Goal: Register for event/course

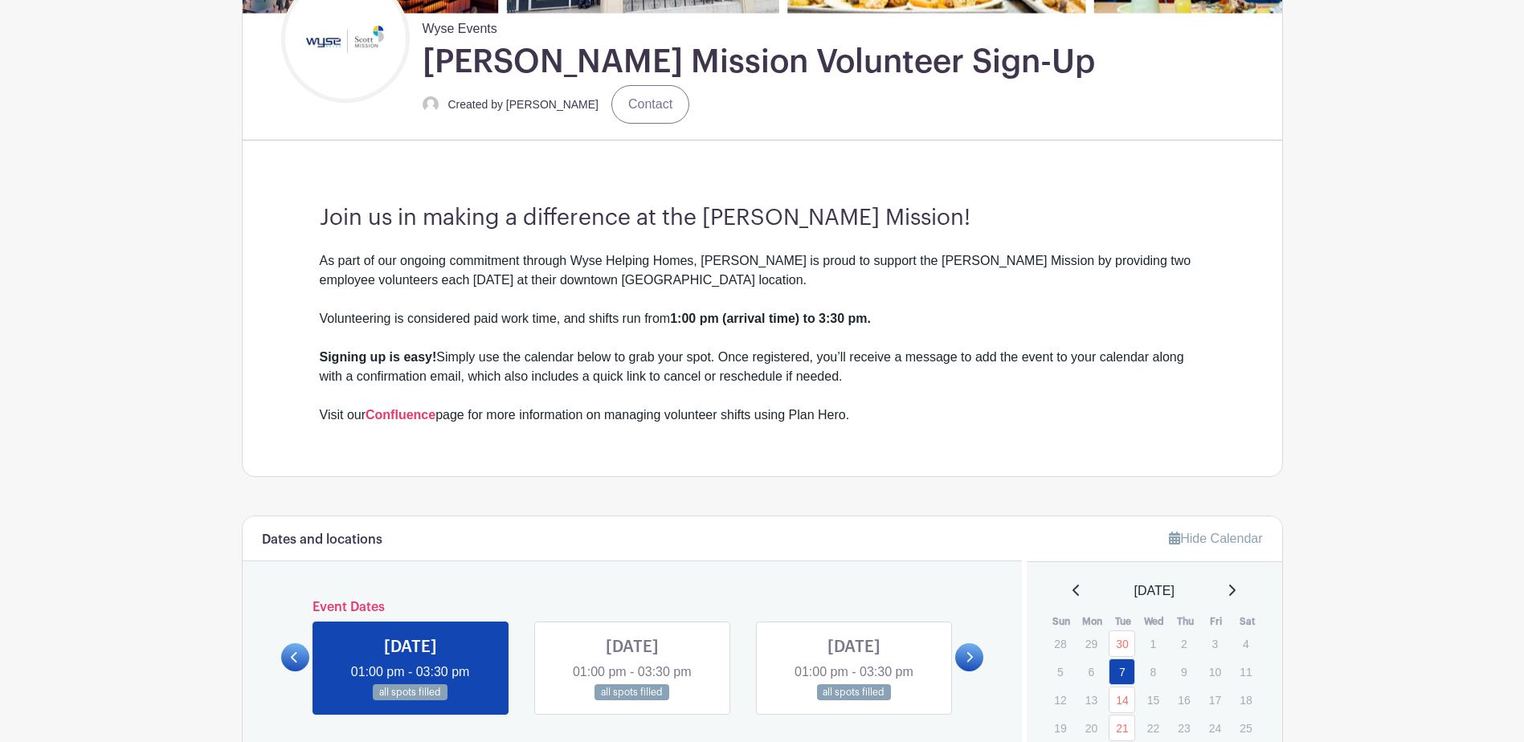
scroll to position [643, 0]
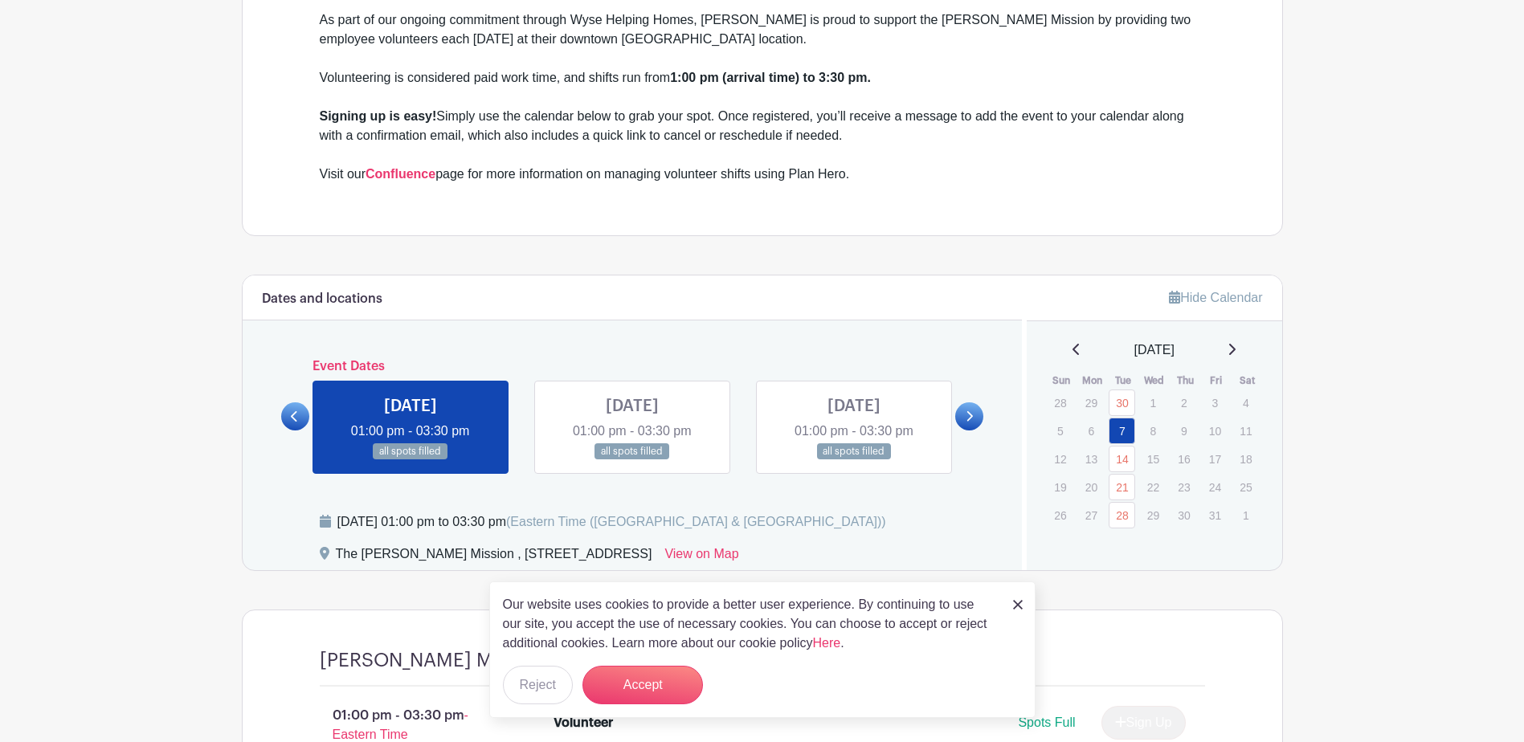
click at [1233, 351] on div "[DATE]" at bounding box center [1154, 350] width 217 height 19
click at [1235, 350] on icon at bounding box center [1231, 349] width 8 height 13
click at [1235, 349] on icon at bounding box center [1232, 349] width 6 height 11
click at [622, 682] on button "Accept" at bounding box center [642, 685] width 120 height 39
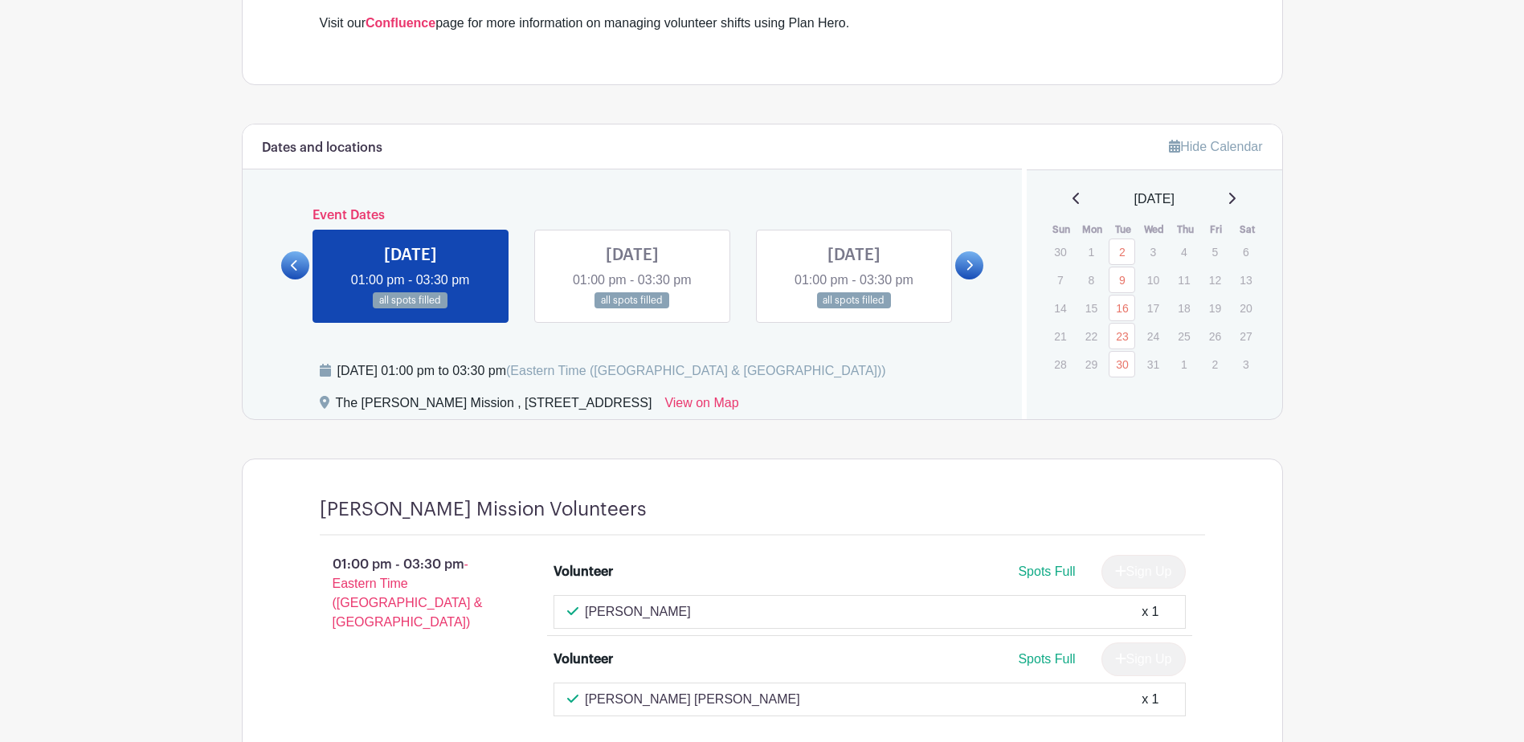
scroll to position [793, 0]
click at [982, 270] on link at bounding box center [969, 266] width 28 height 28
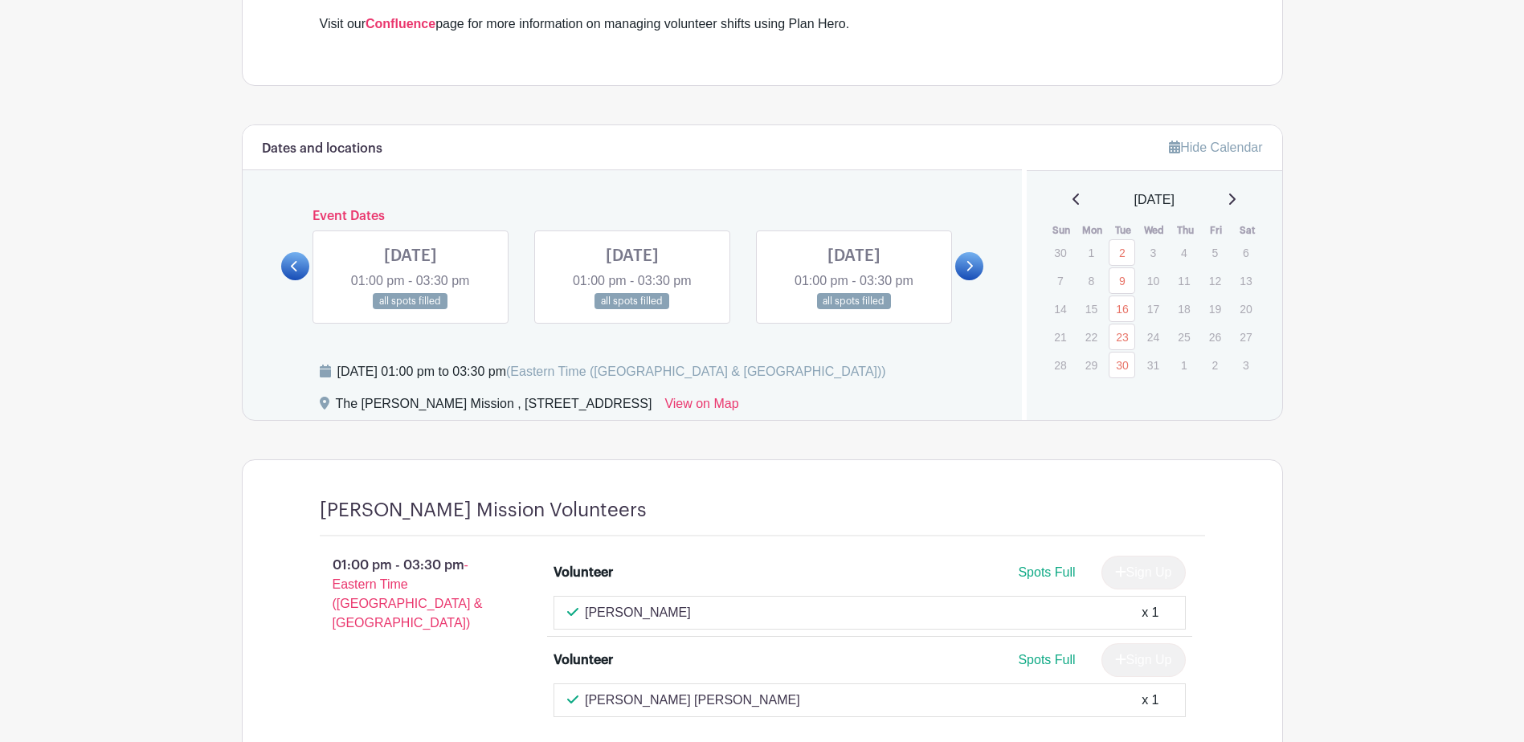
click at [977, 266] on link at bounding box center [969, 266] width 28 height 28
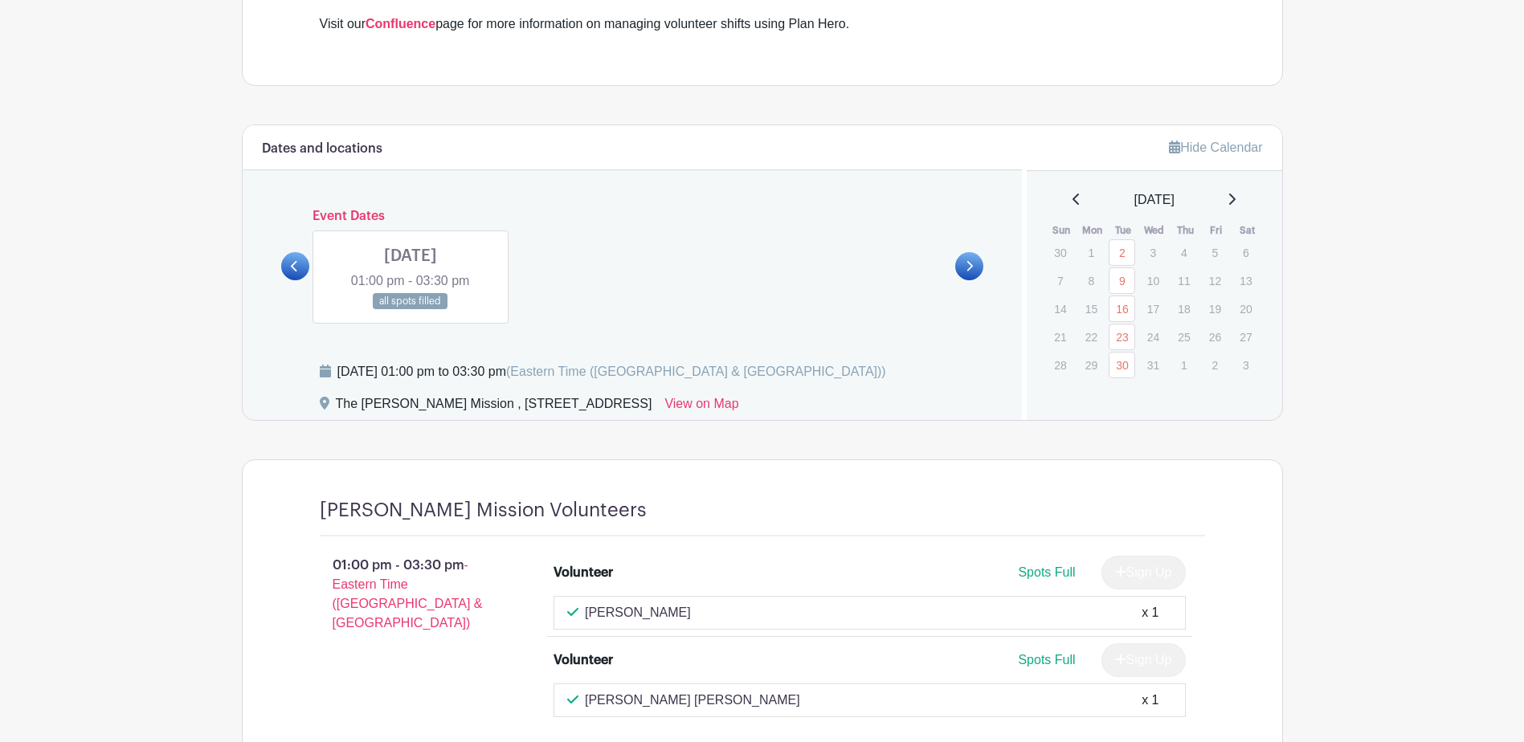
click at [280, 264] on div "Dates and locations Event Dates [DATE] 01:00 pm - 03:30 pm all spots filled [DA…" at bounding box center [633, 272] width 780 height 295
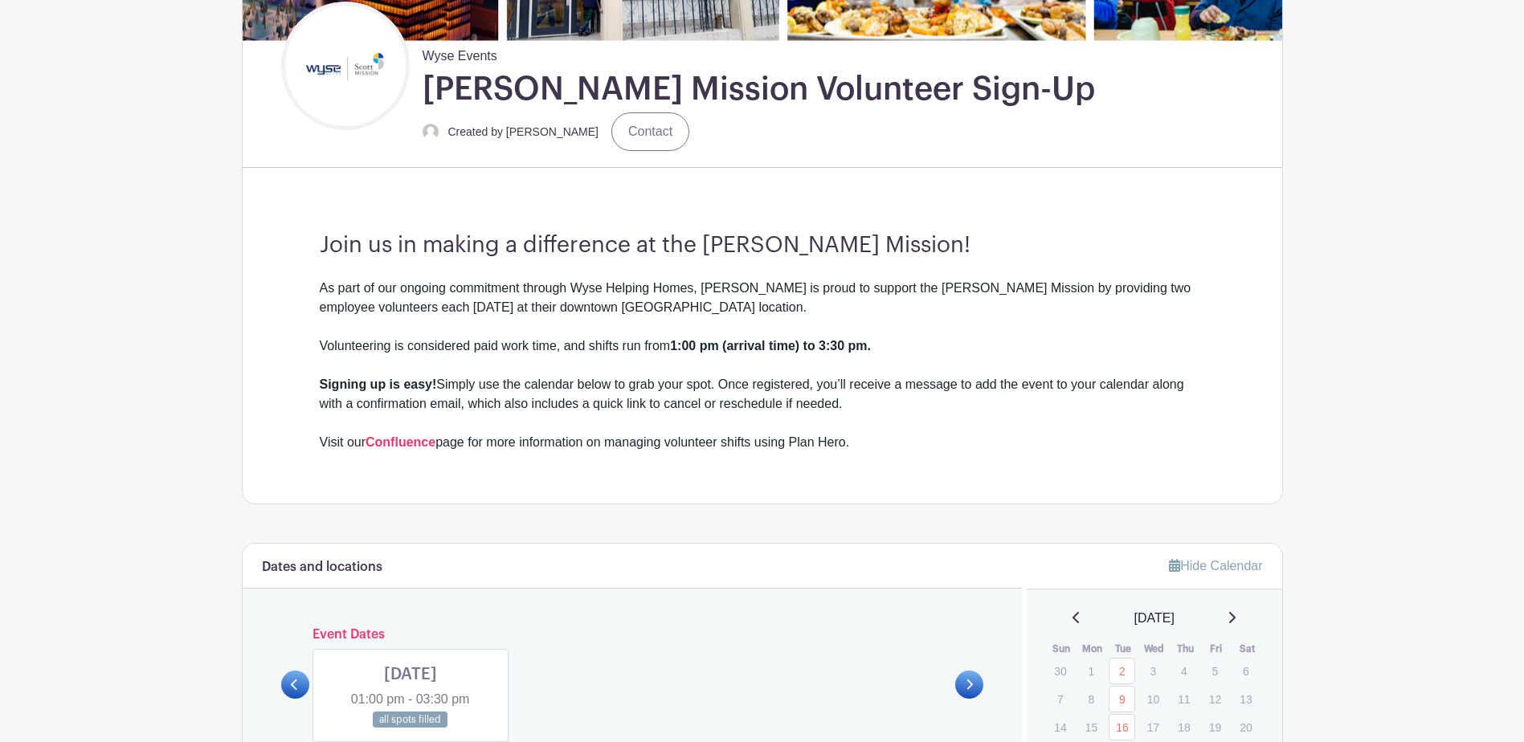
scroll to position [643, 0]
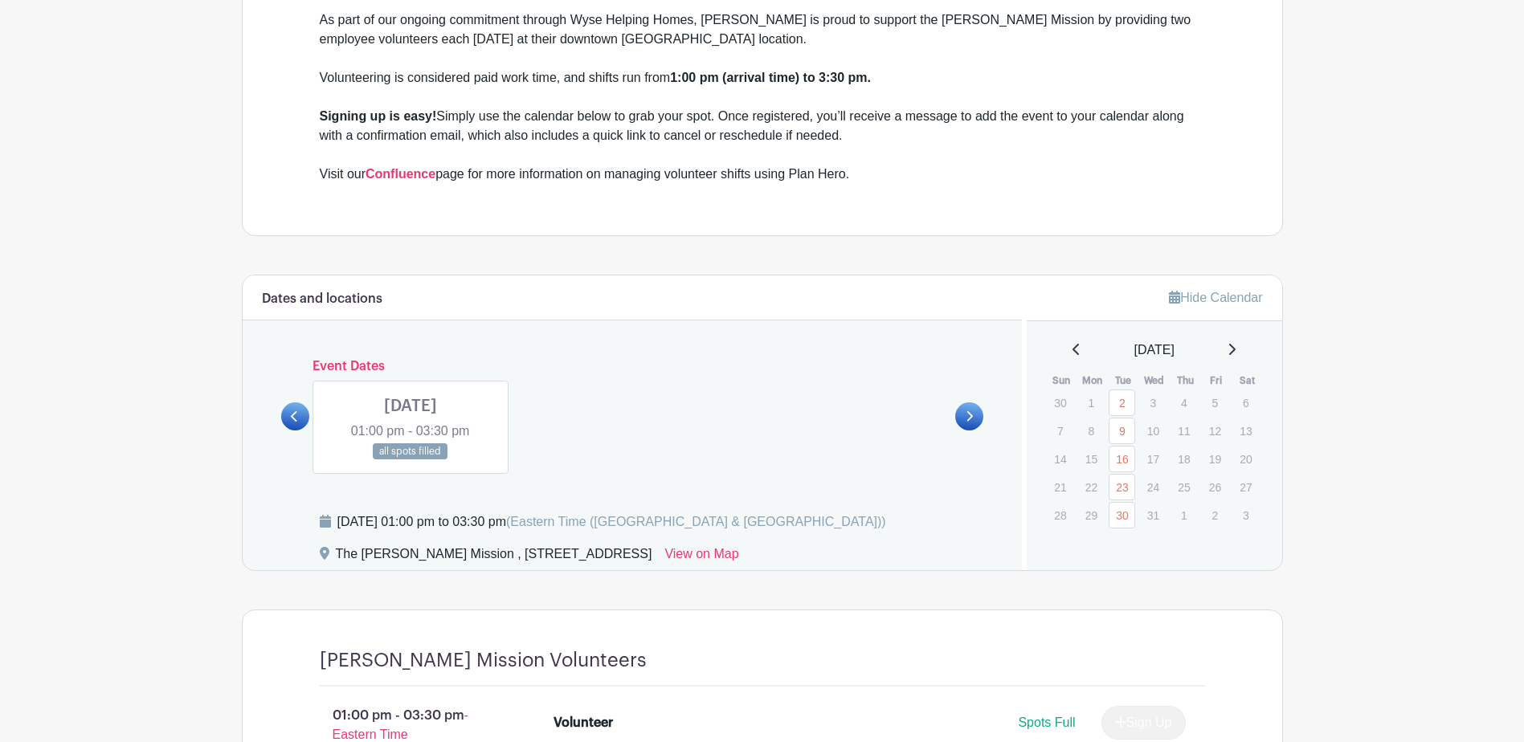
click at [1072, 355] on link at bounding box center [1076, 350] width 8 height 19
click at [1072, 355] on icon at bounding box center [1076, 349] width 8 height 13
click at [1072, 345] on icon at bounding box center [1076, 349] width 8 height 13
click at [1072, 349] on icon at bounding box center [1076, 349] width 8 height 13
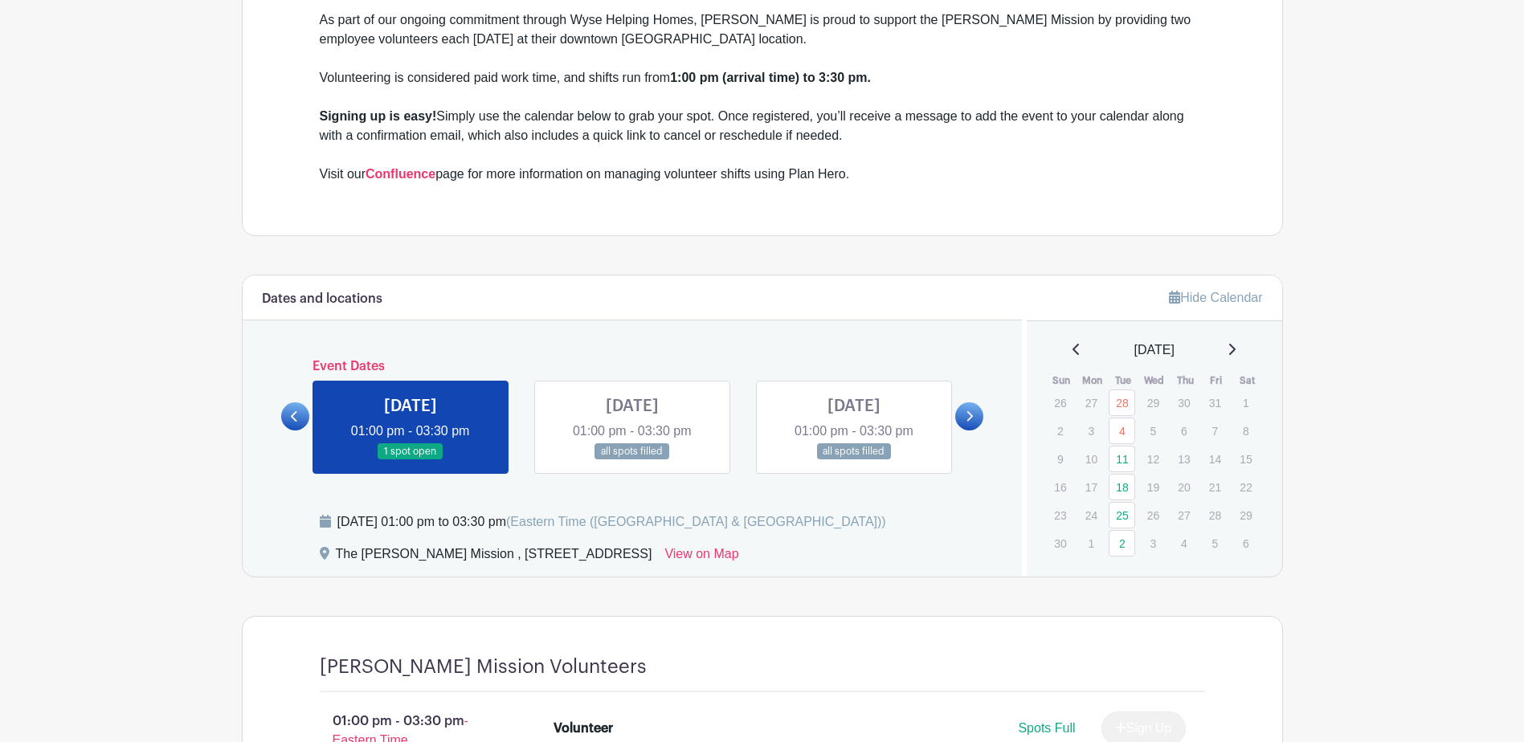
click at [282, 420] on link at bounding box center [295, 416] width 28 height 28
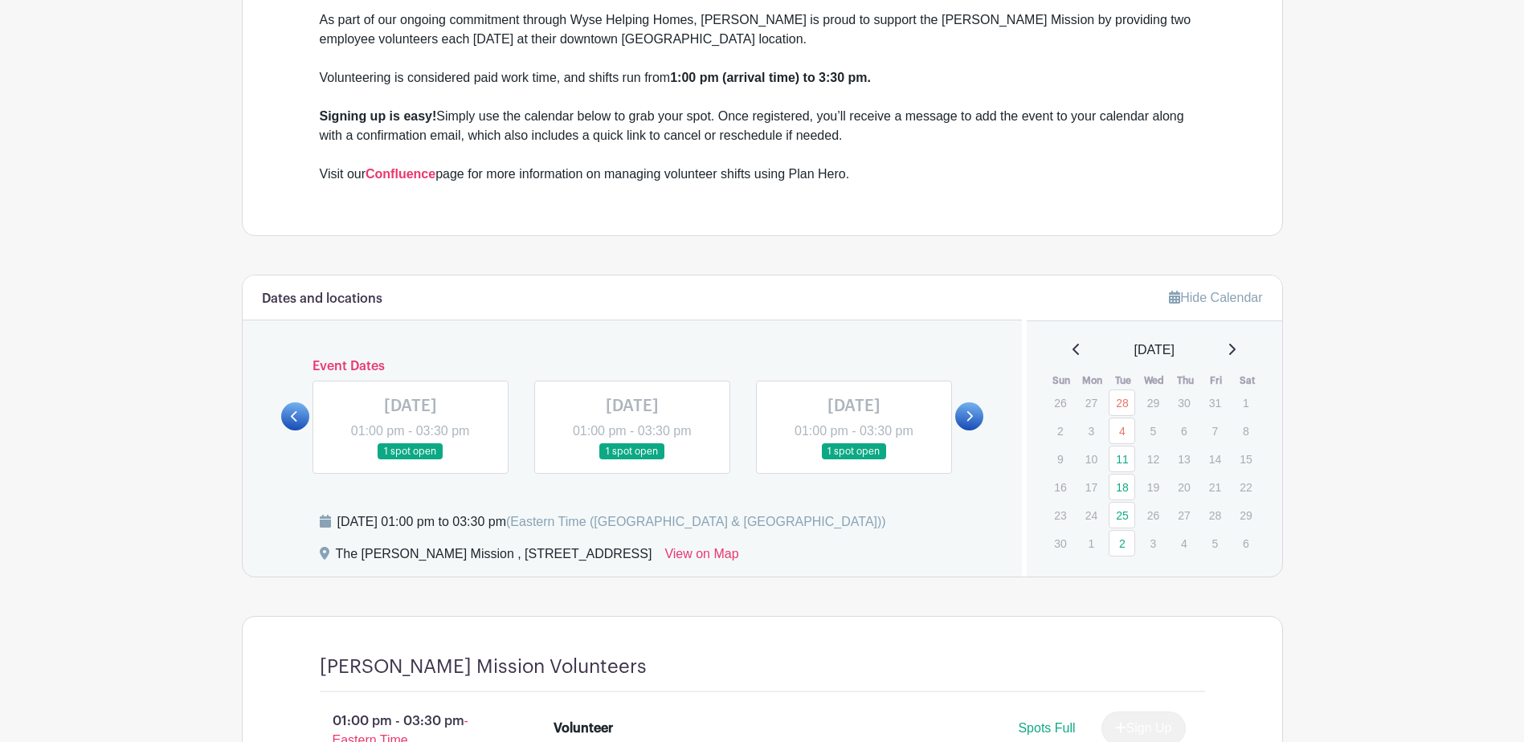
click at [969, 420] on icon at bounding box center [970, 416] width 6 height 10
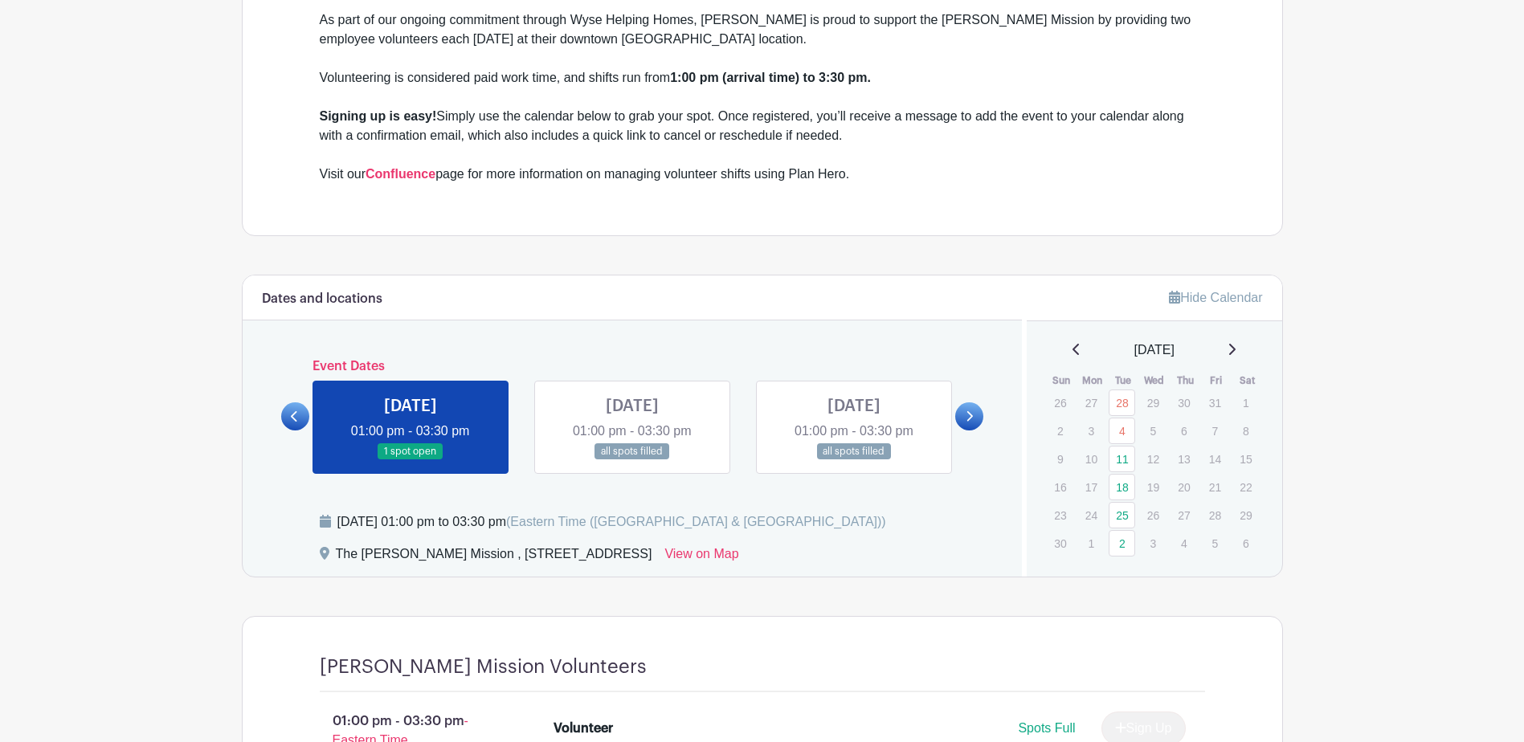
click at [978, 411] on link at bounding box center [969, 416] width 28 height 28
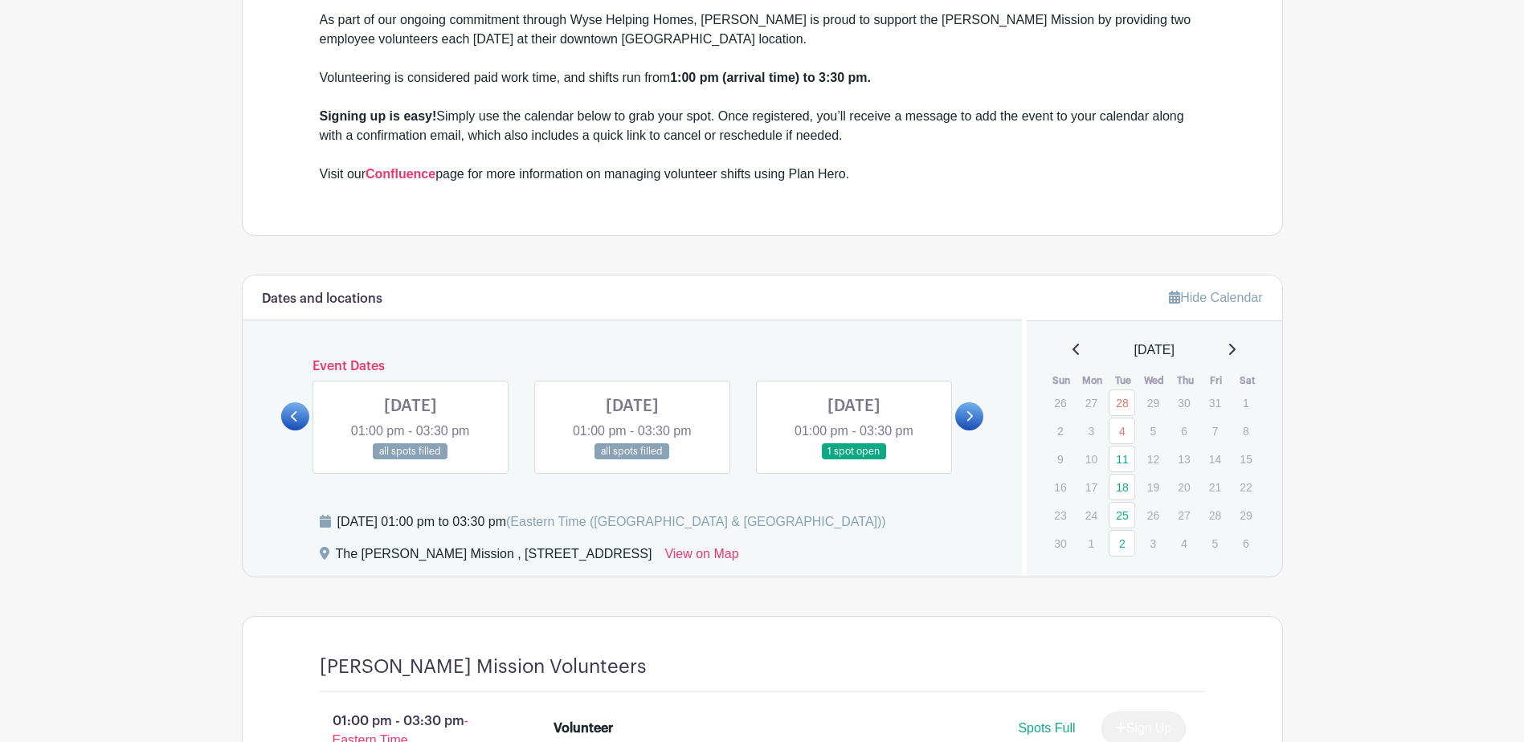
click at [854, 460] on link at bounding box center [854, 460] width 0 height 0
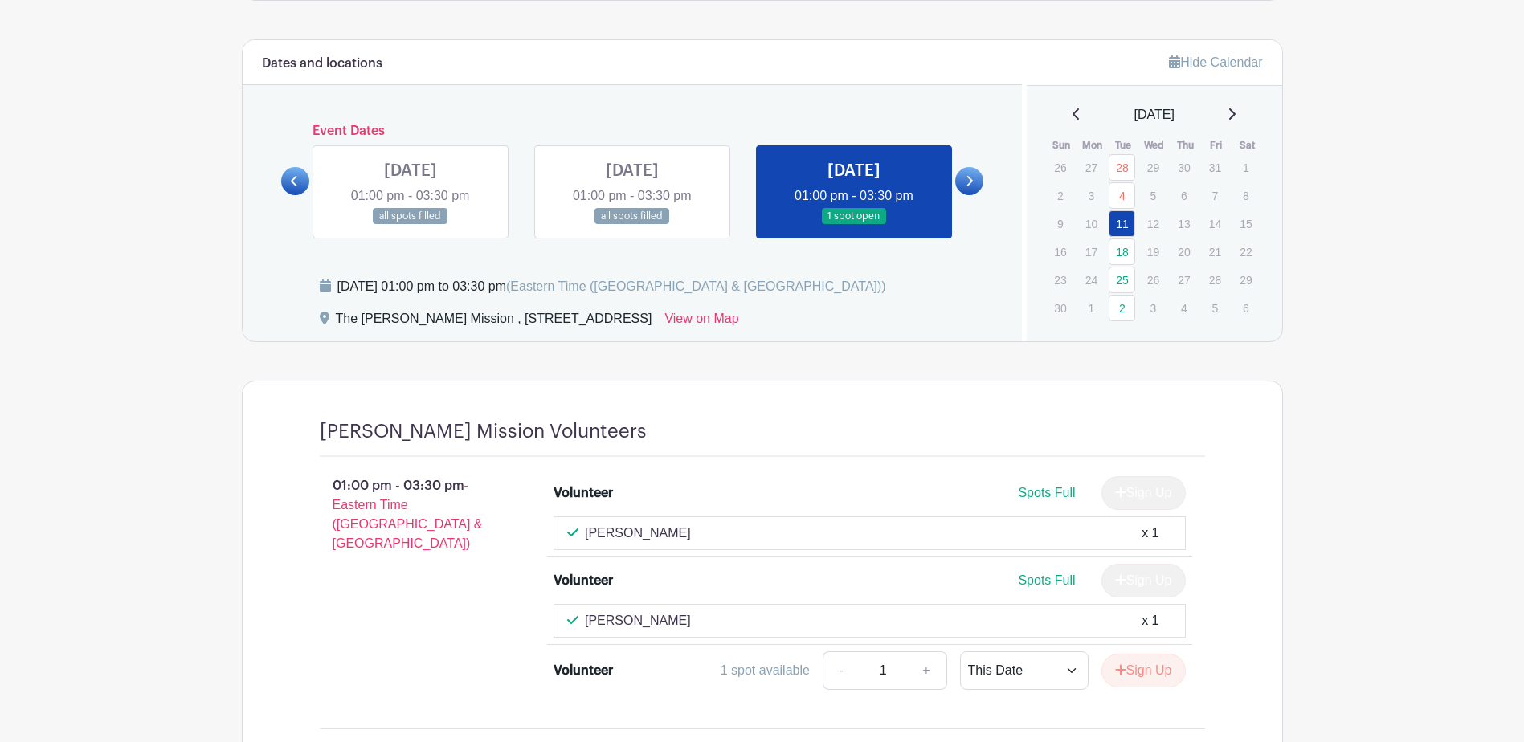
scroll to position [777, 0]
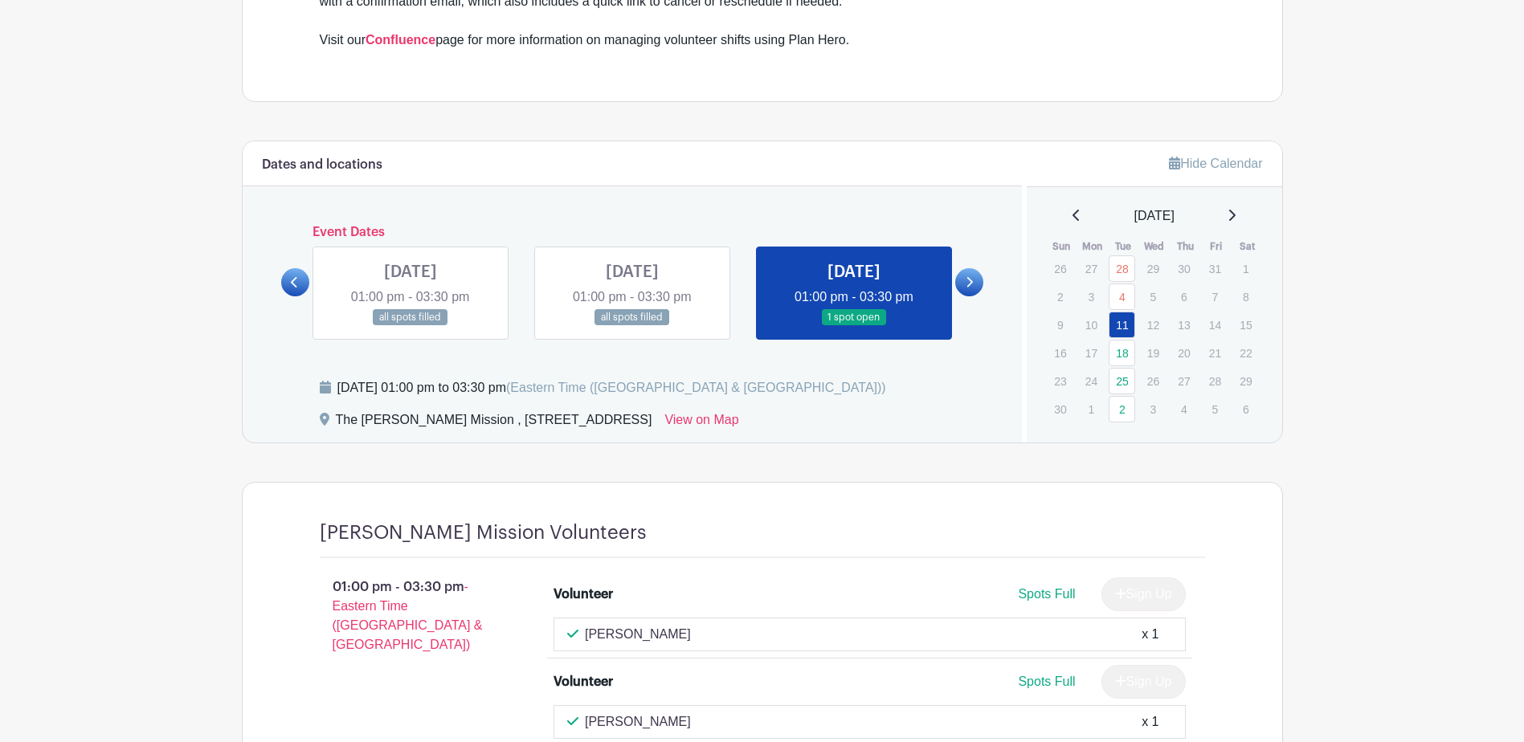
click at [854, 326] on link at bounding box center [854, 326] width 0 height 0
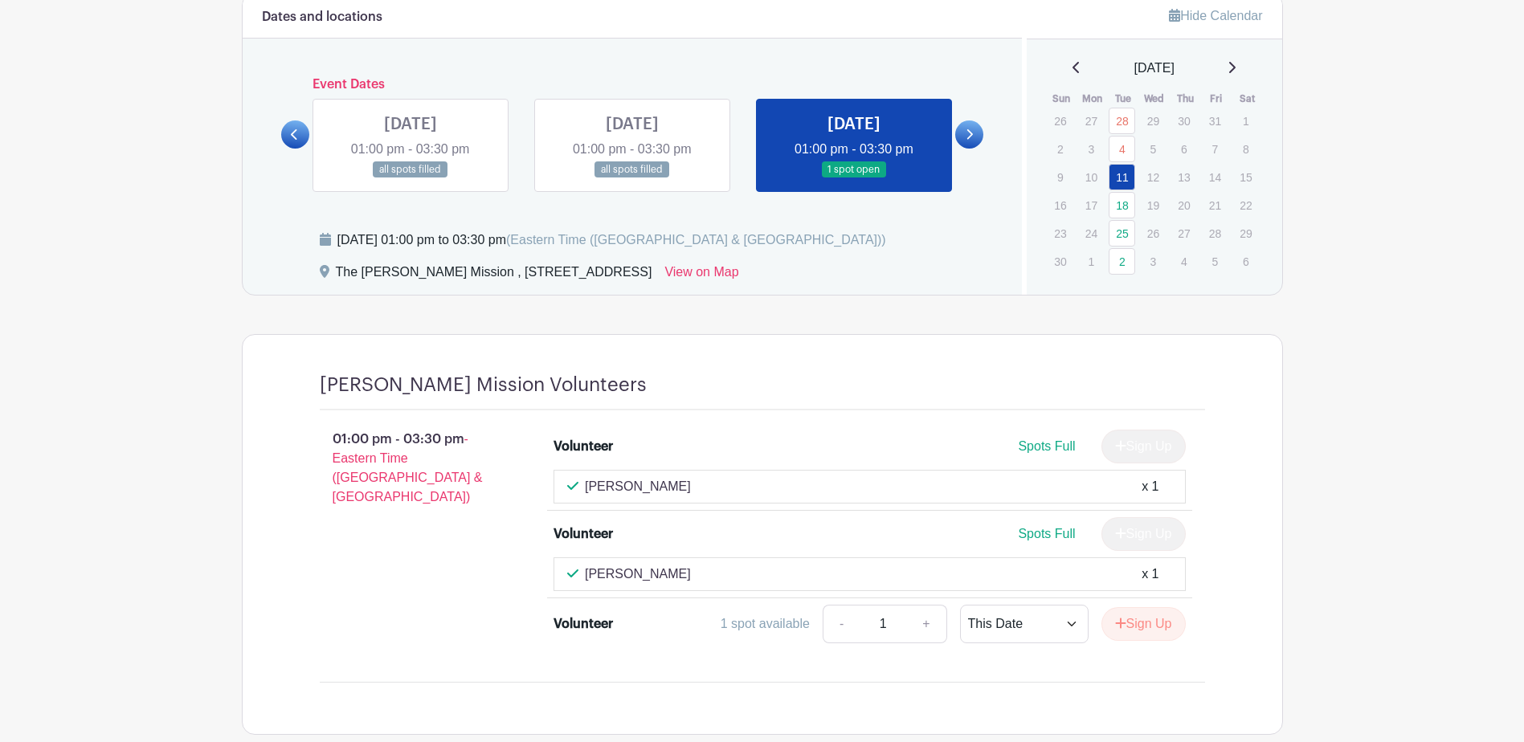
scroll to position [1018, 0]
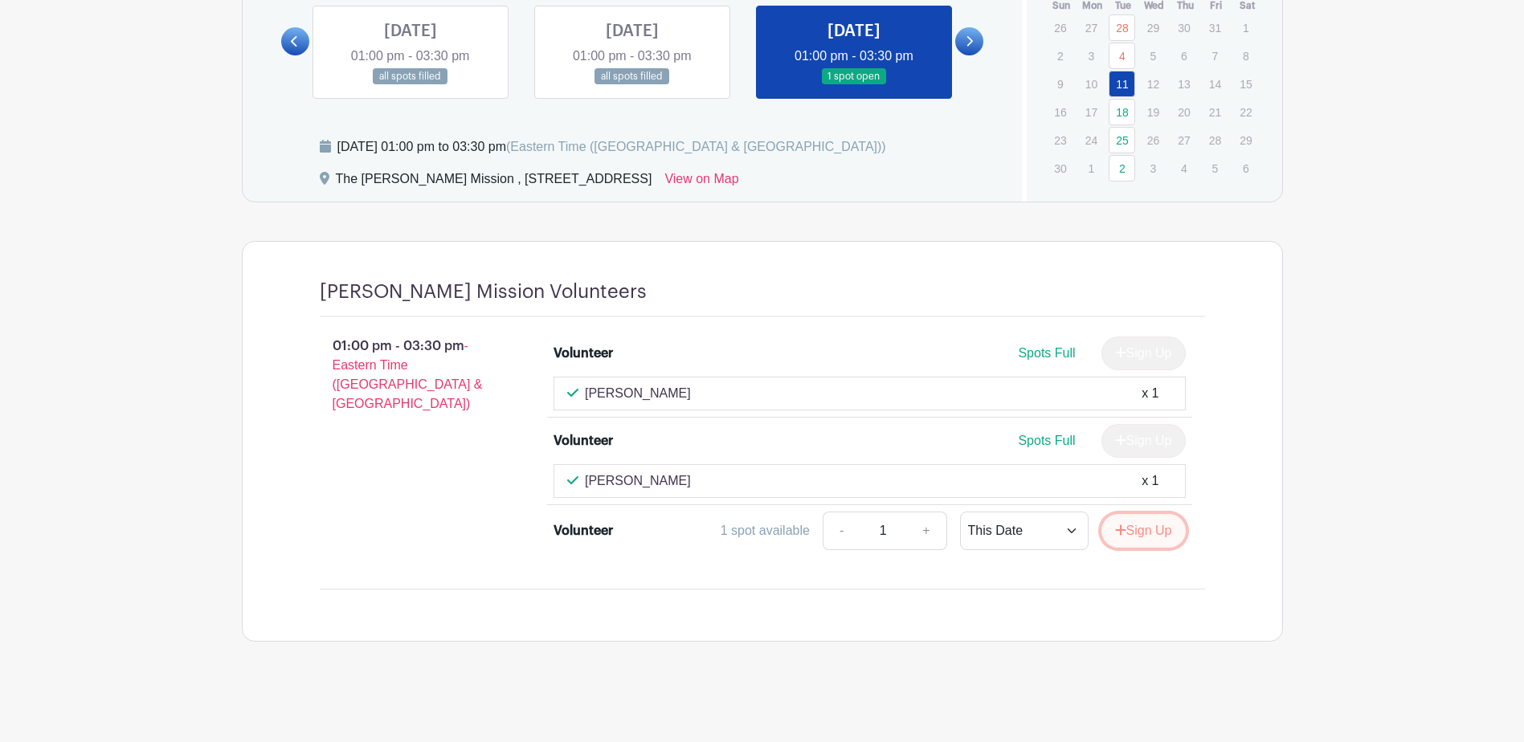
click at [1132, 529] on button "Sign Up" at bounding box center [1143, 531] width 84 height 34
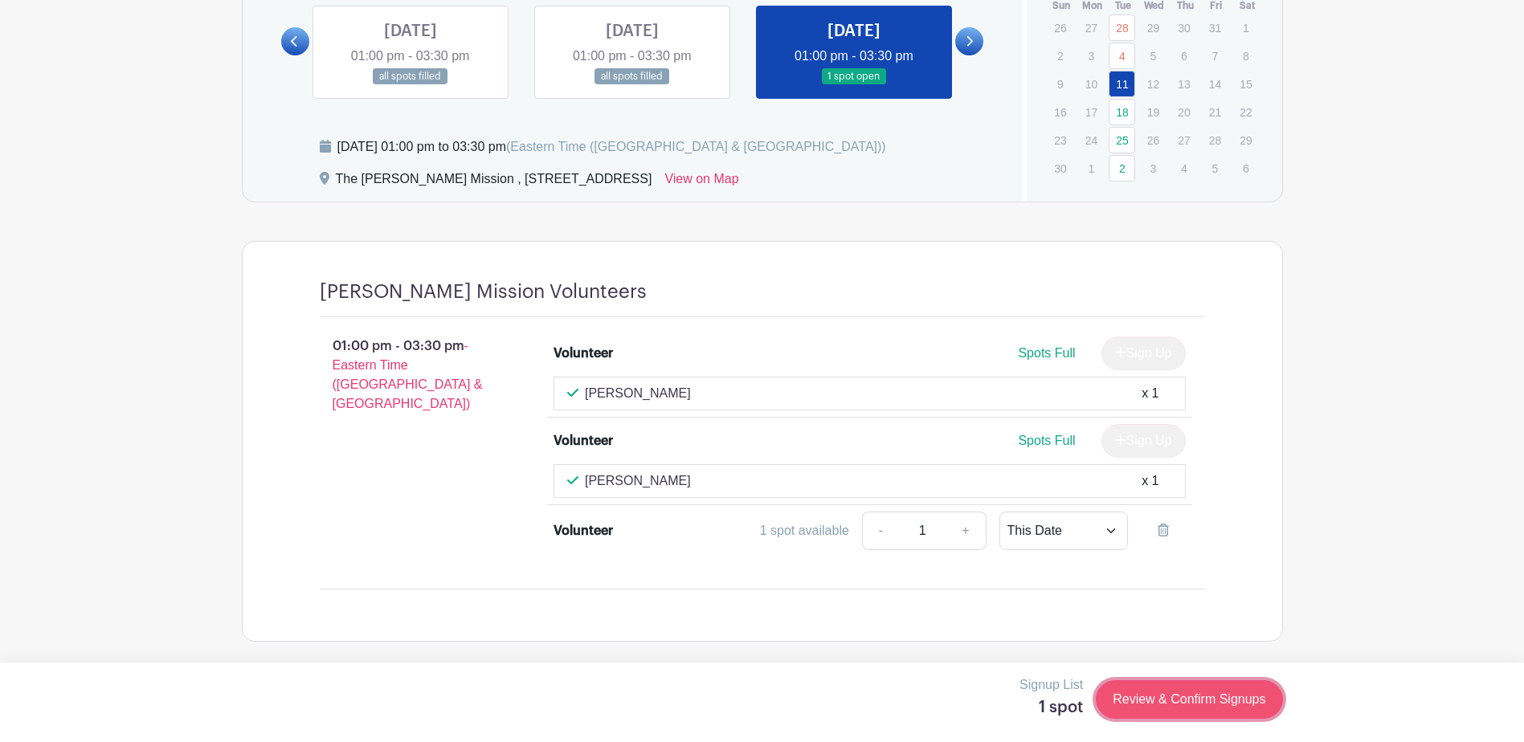
click at [1163, 704] on link "Review & Confirm Signups" at bounding box center [1189, 699] width 186 height 39
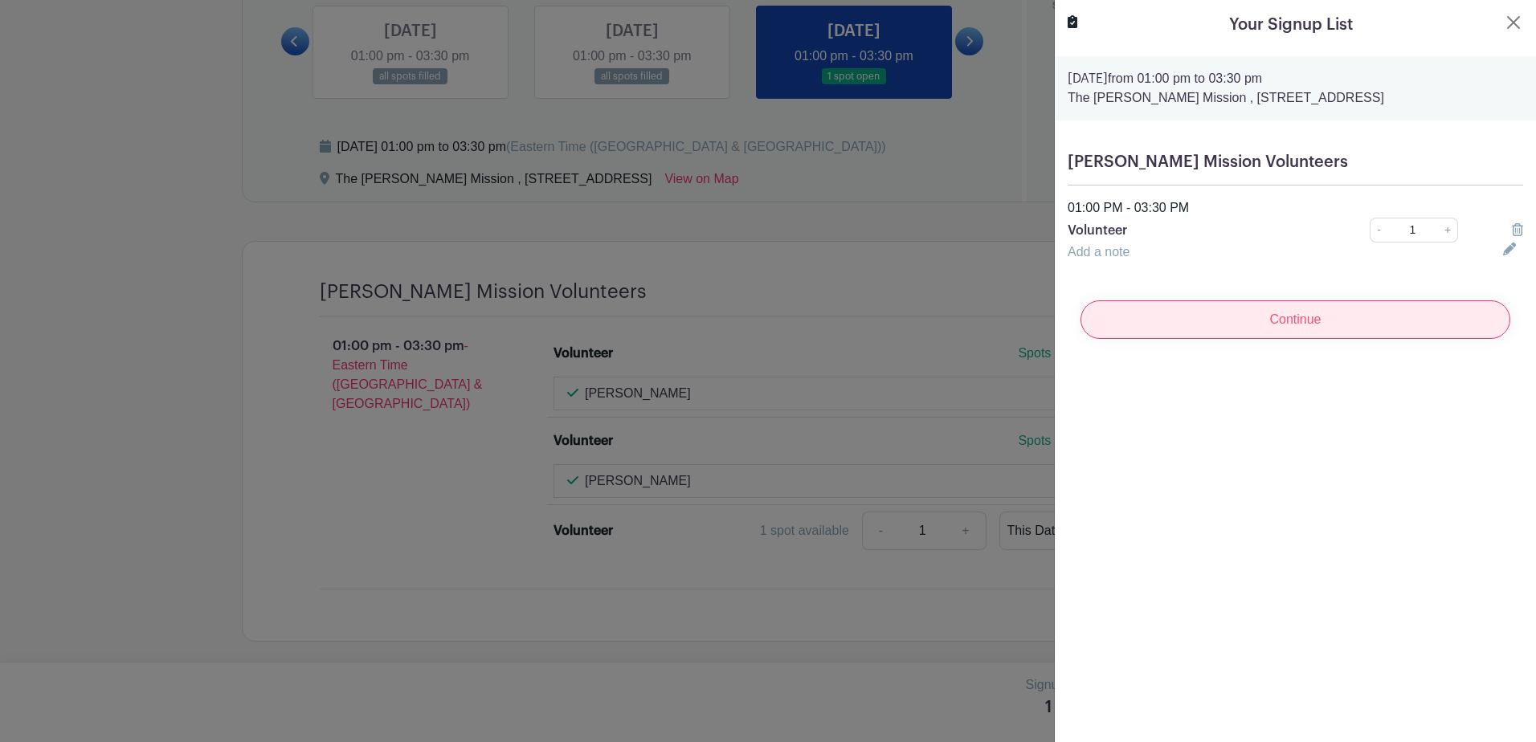
click at [1286, 331] on input "Continue" at bounding box center [1295, 319] width 430 height 39
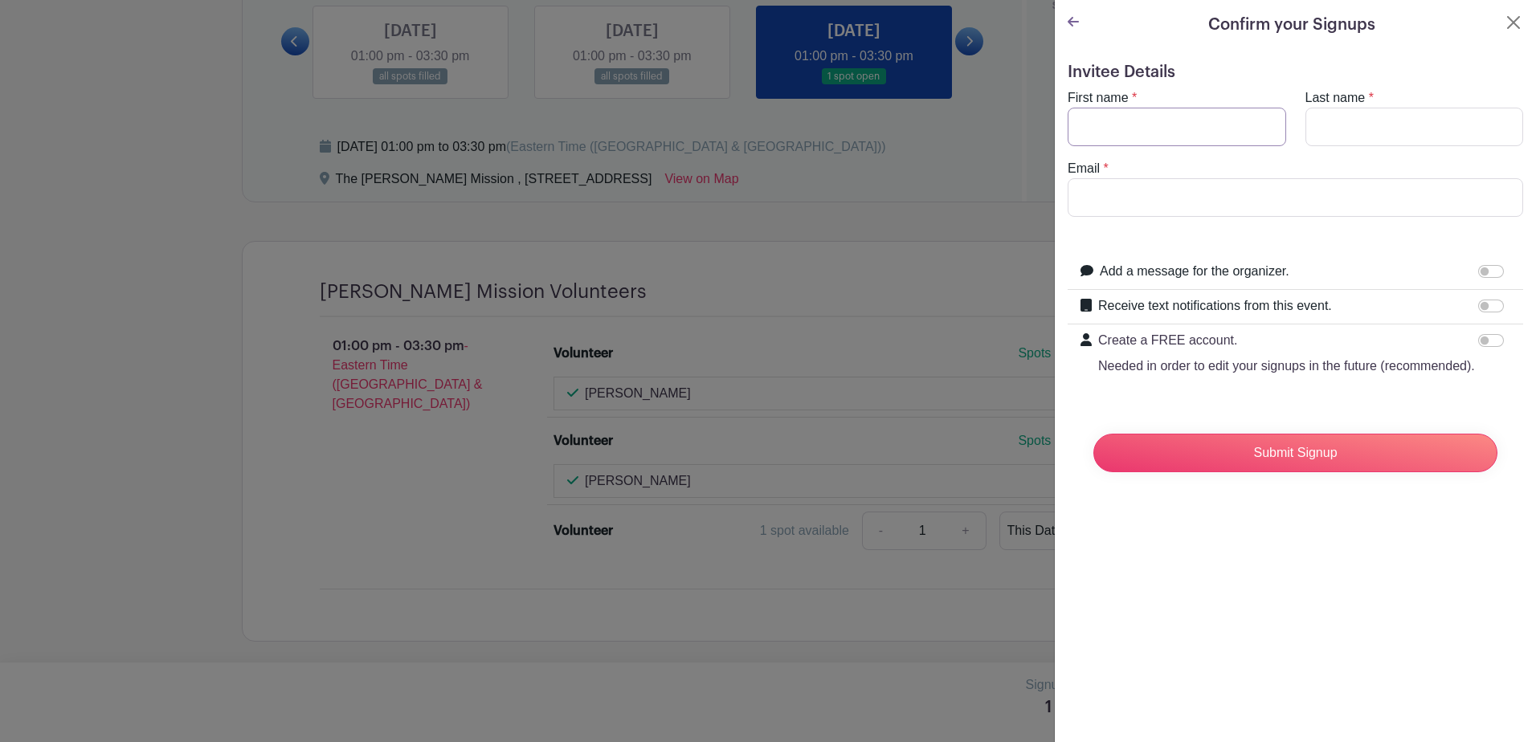
click at [1118, 121] on input "First name" at bounding box center [1176, 127] width 218 height 39
type input "[PERSON_NAME]"
type input "[EMAIL_ADDRESS][DOMAIN_NAME]"
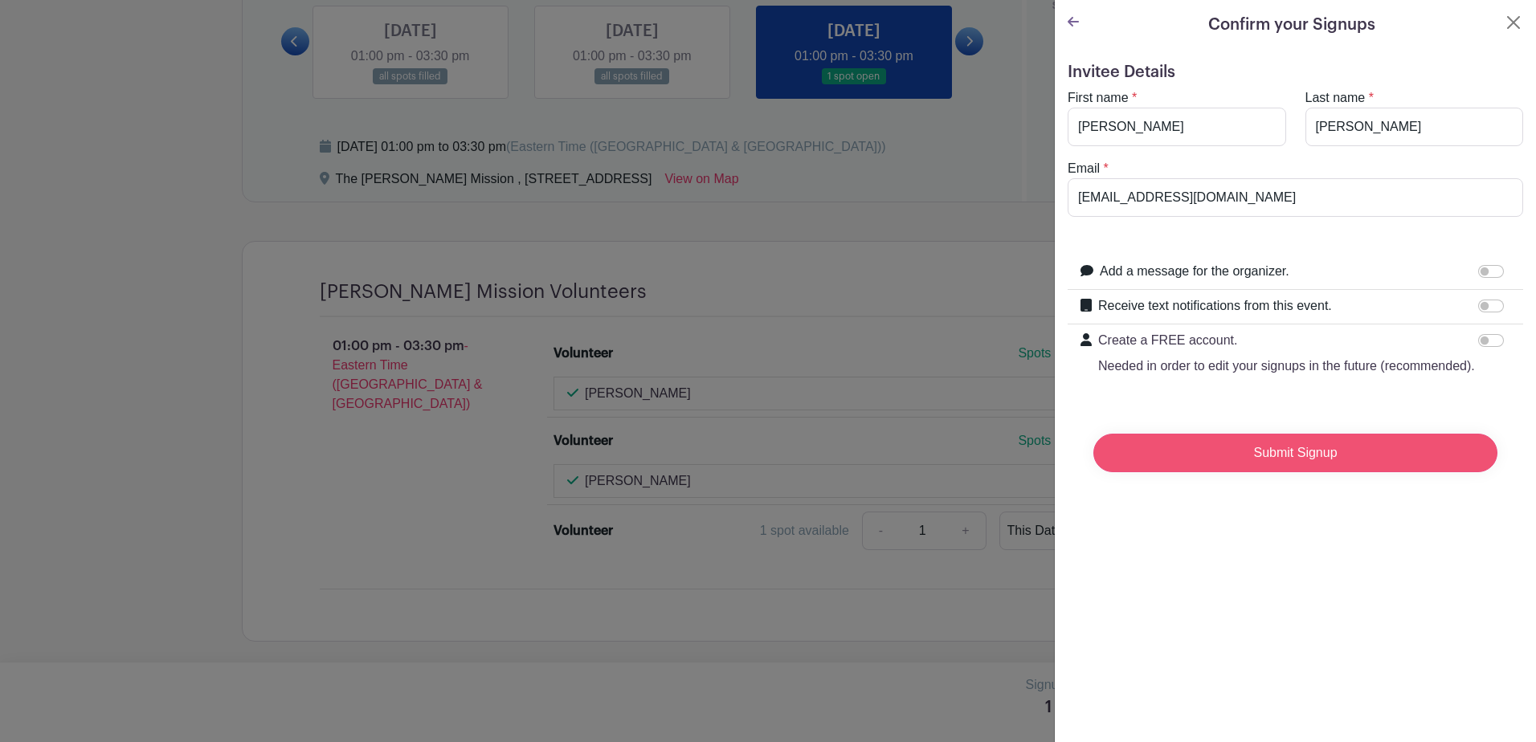
click at [1247, 472] on input "Submit Signup" at bounding box center [1295, 453] width 404 height 39
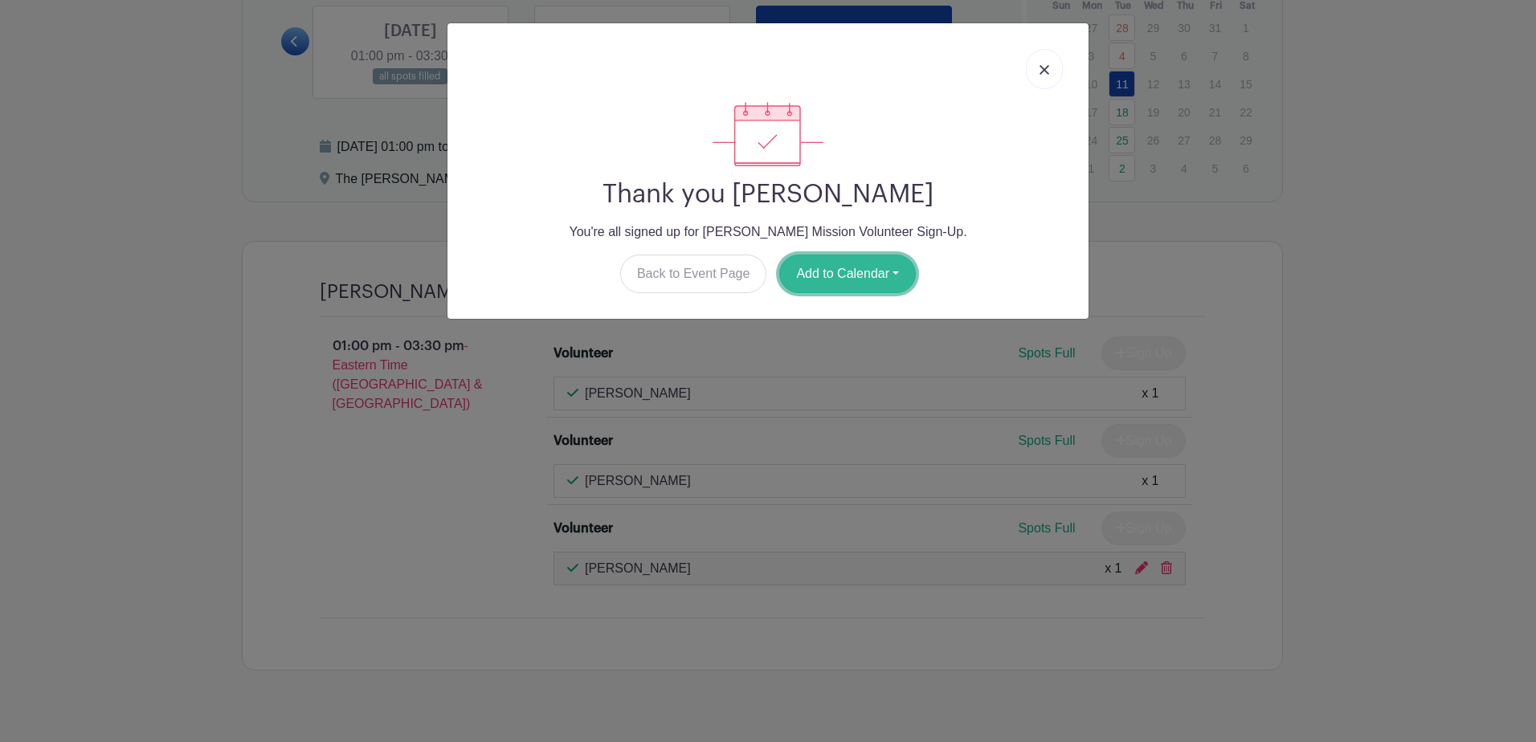
click at [836, 280] on button "Add to Calendar" at bounding box center [847, 274] width 137 height 39
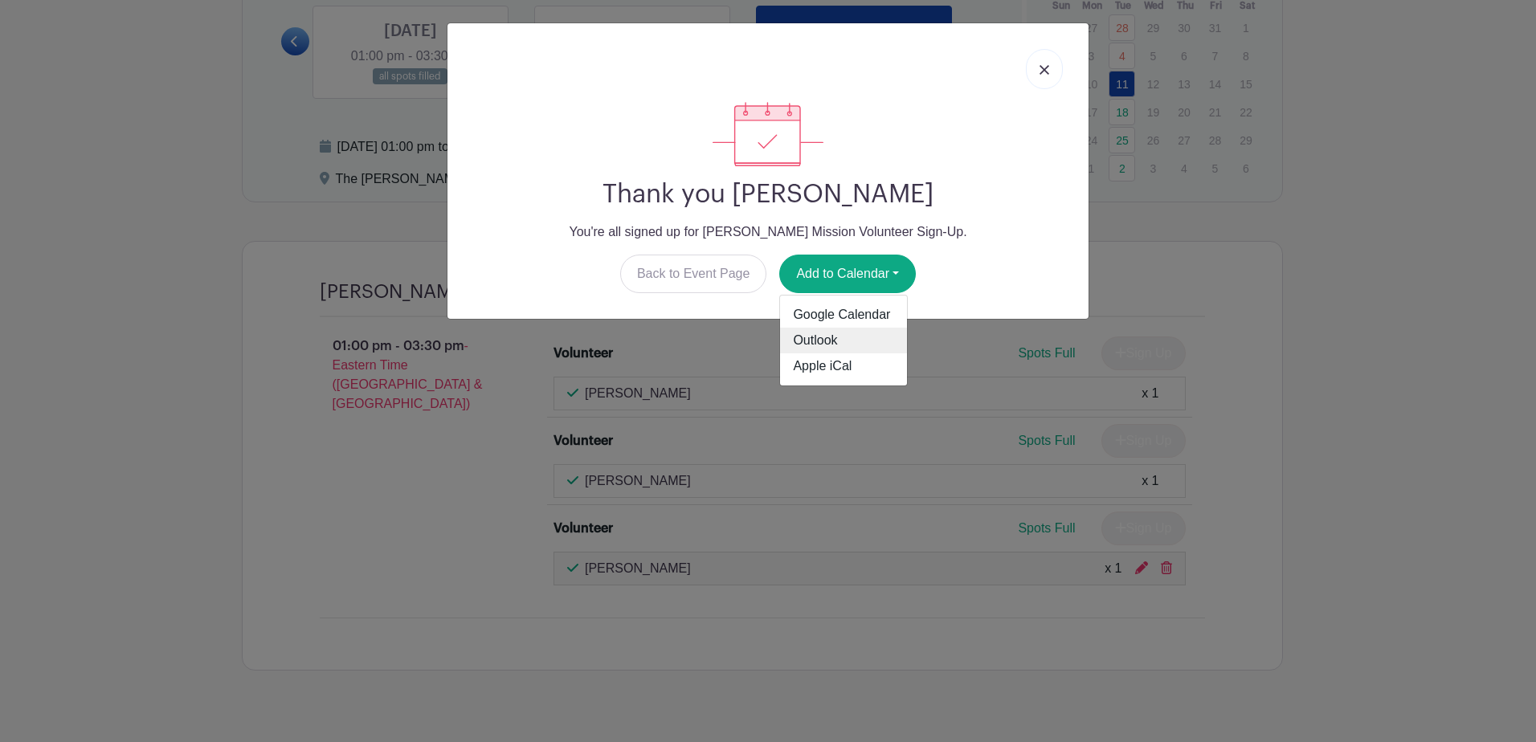
click at [842, 342] on link "Outlook" at bounding box center [843, 341] width 127 height 26
click at [1054, 68] on link at bounding box center [1044, 69] width 37 height 40
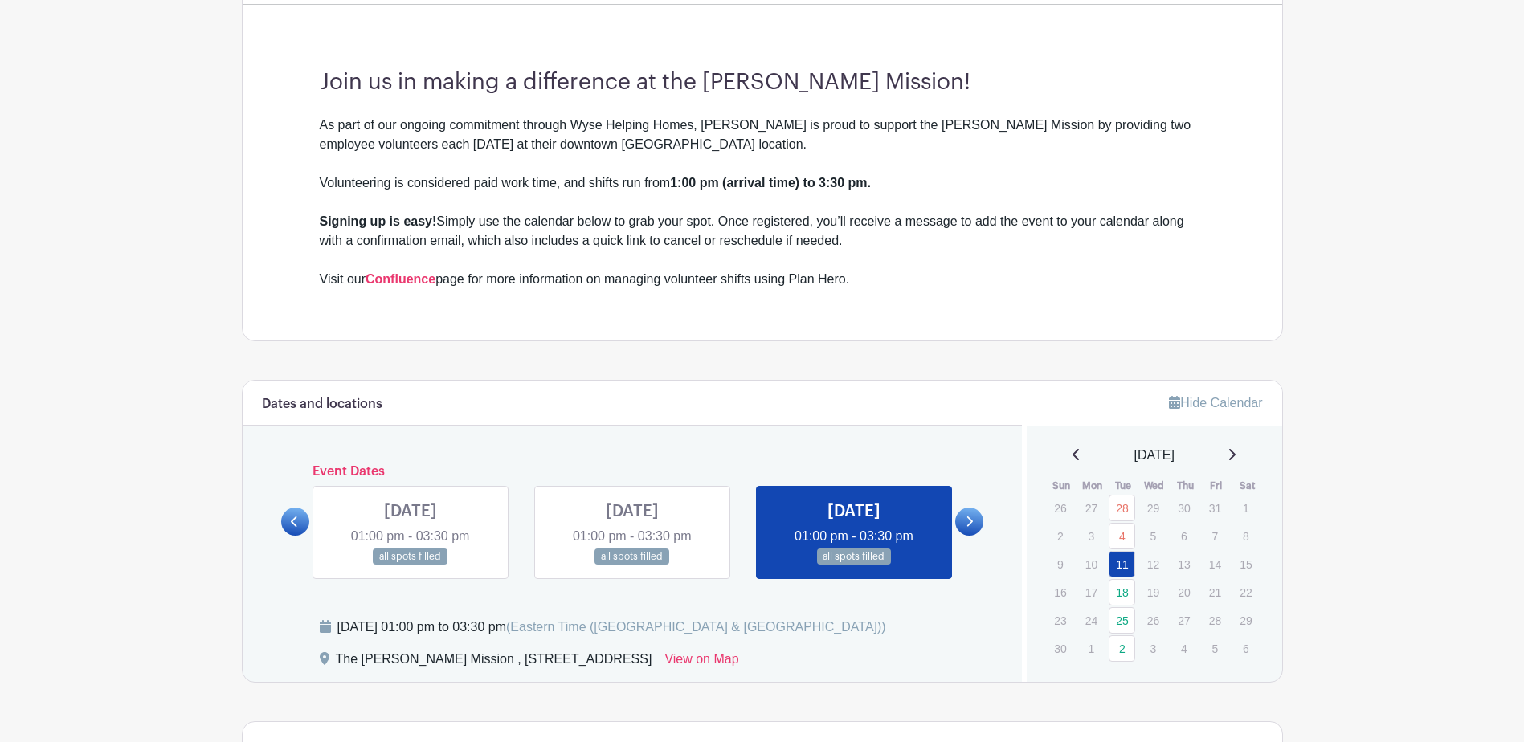
scroll to position [696, 0]
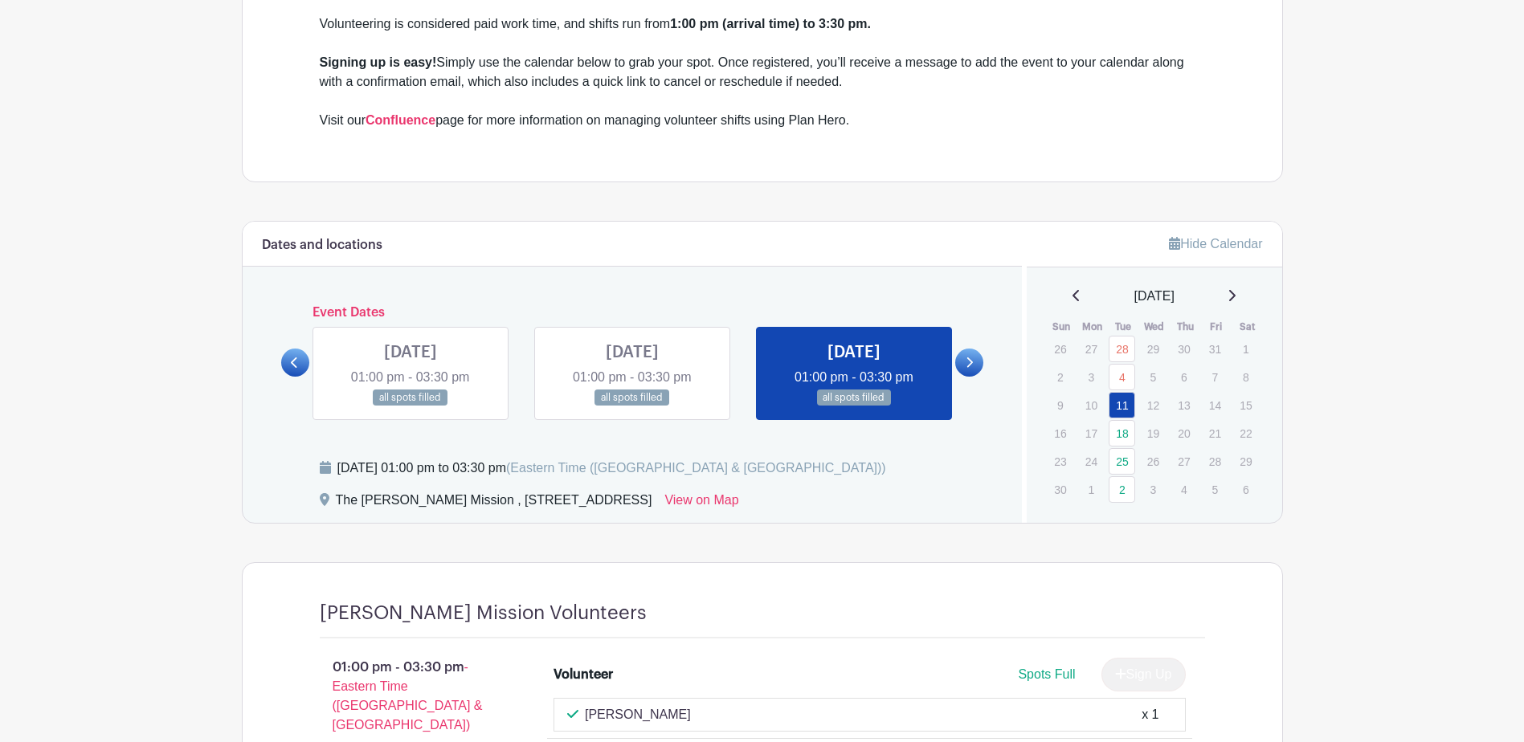
click at [963, 364] on link at bounding box center [969, 363] width 28 height 28
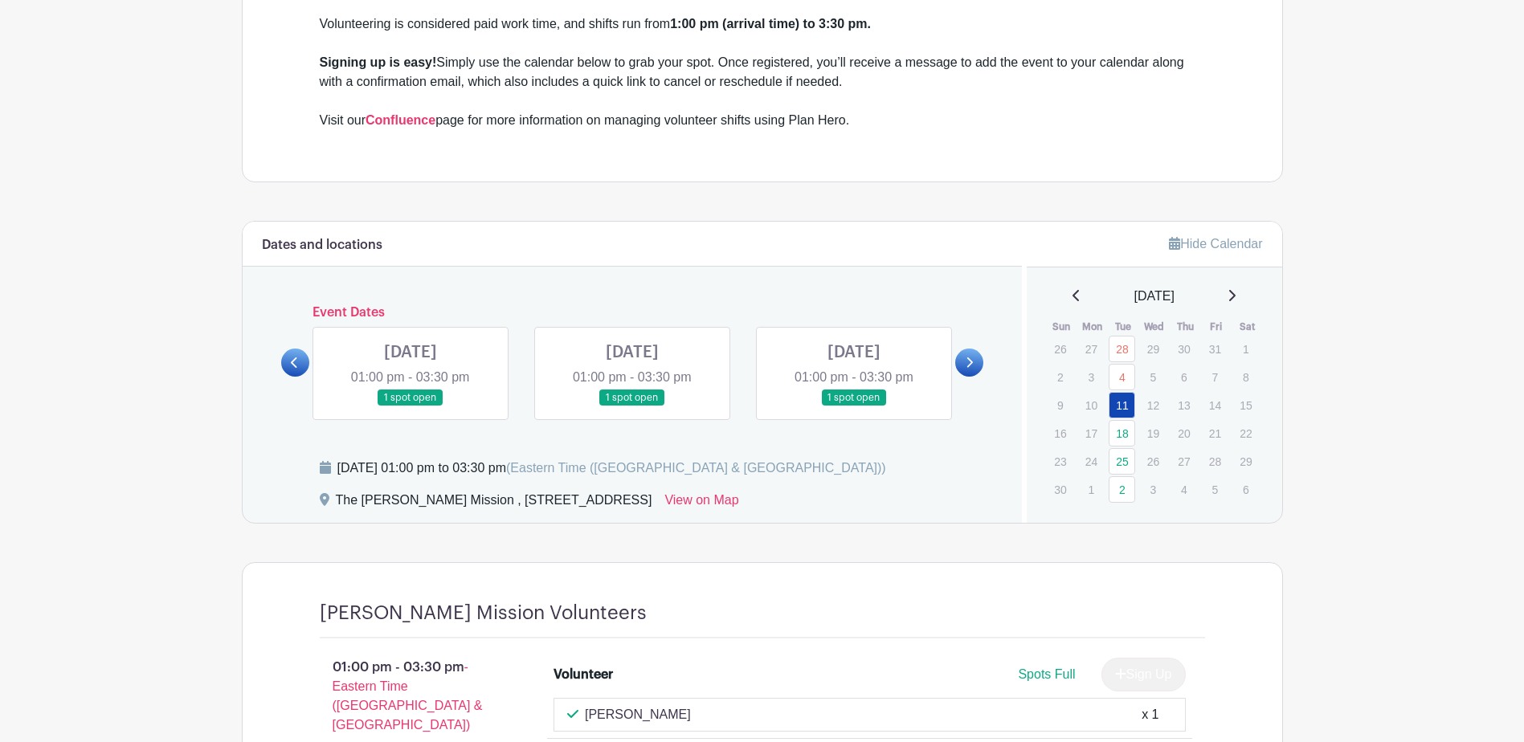
click at [300, 357] on link at bounding box center [295, 363] width 28 height 28
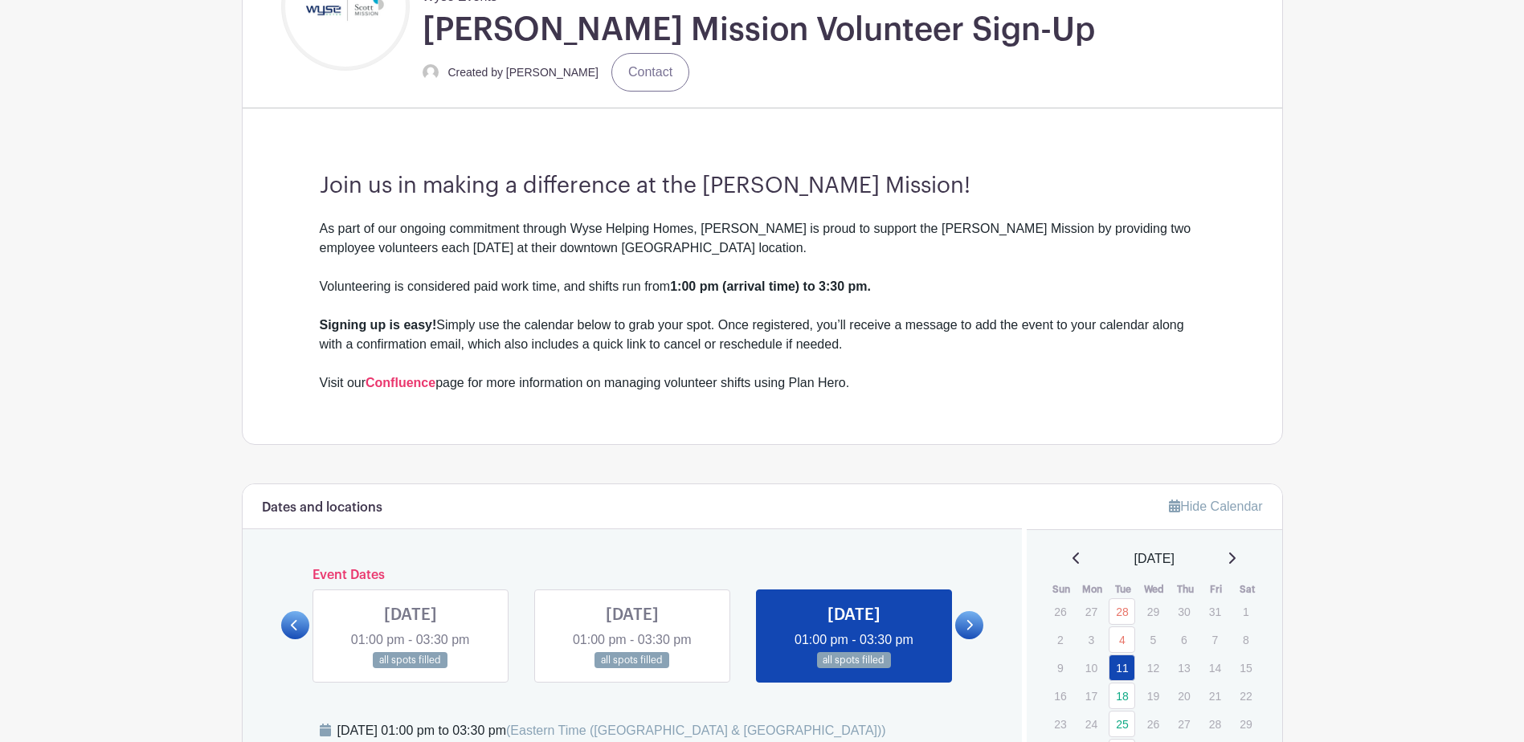
scroll to position [616, 0]
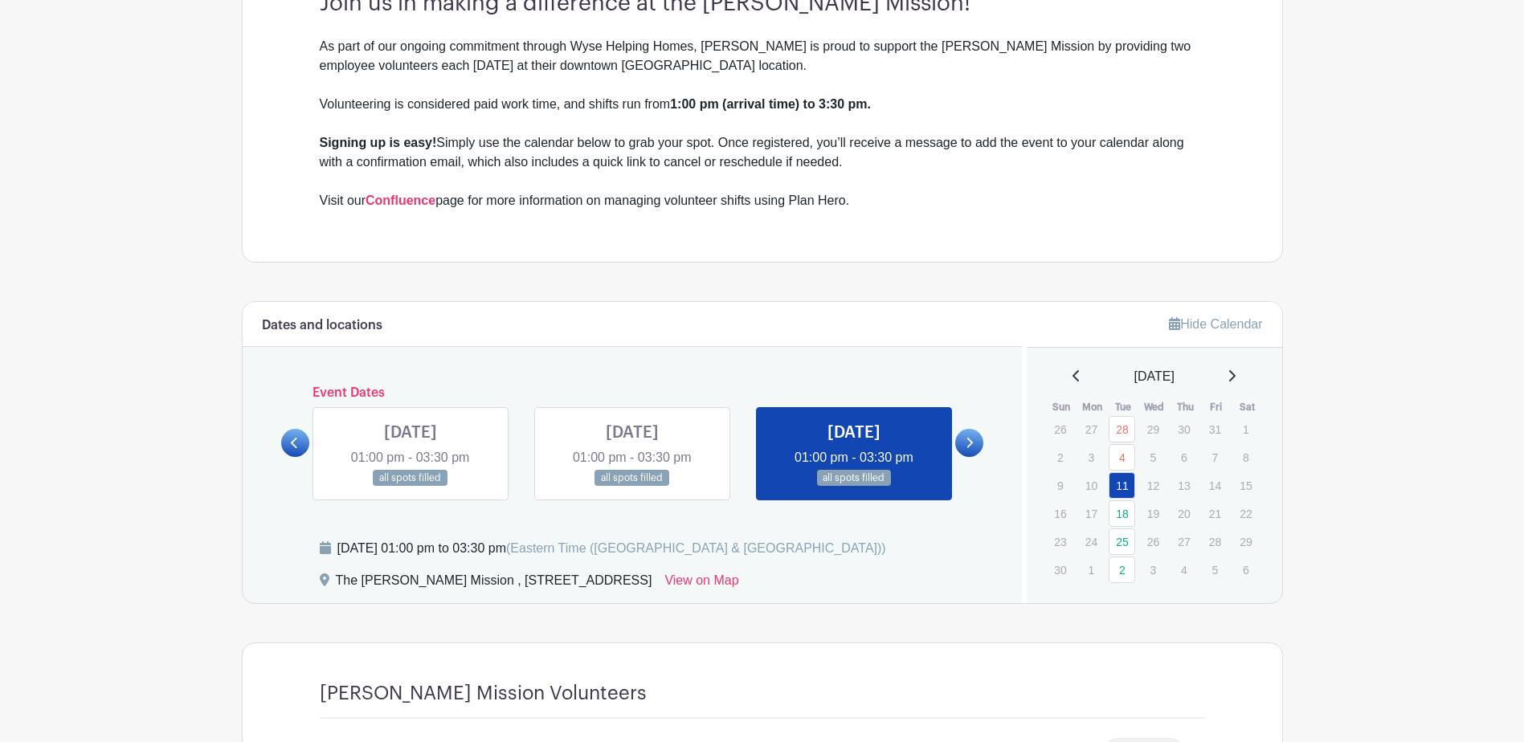
click at [299, 443] on link at bounding box center [295, 443] width 28 height 28
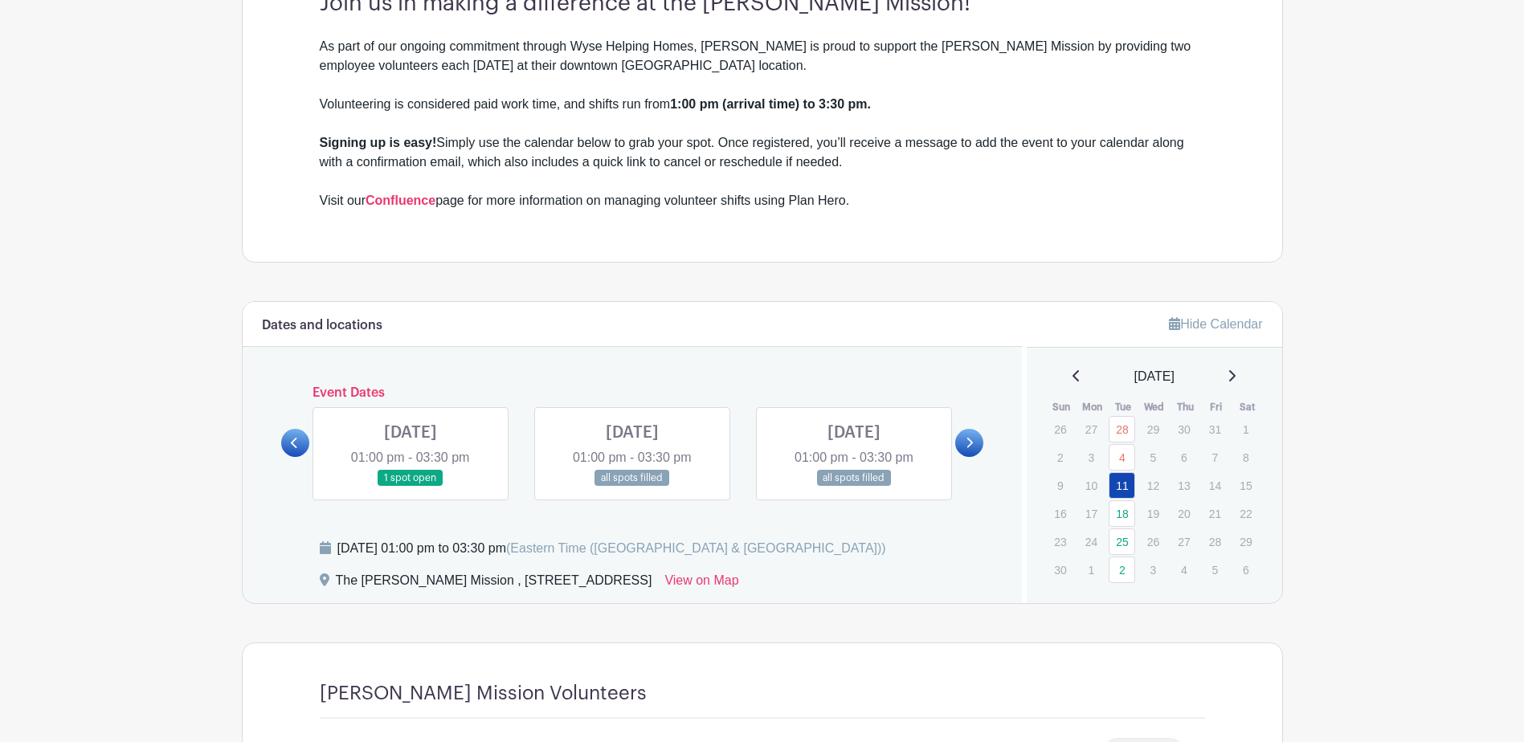
click at [299, 443] on link at bounding box center [295, 443] width 28 height 28
click at [963, 439] on link at bounding box center [969, 443] width 28 height 28
click at [854, 487] on link at bounding box center [854, 487] width 0 height 0
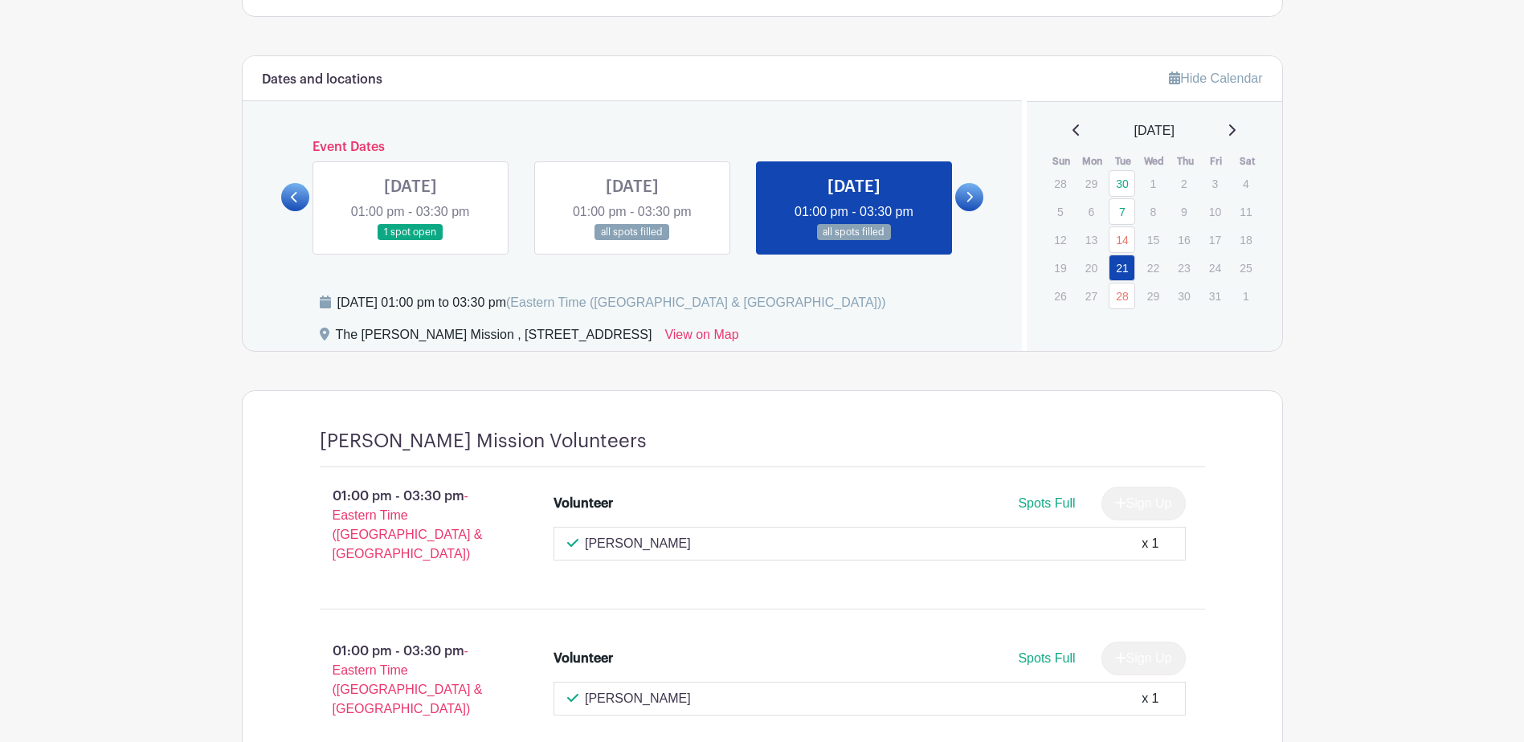
scroll to position [966, 0]
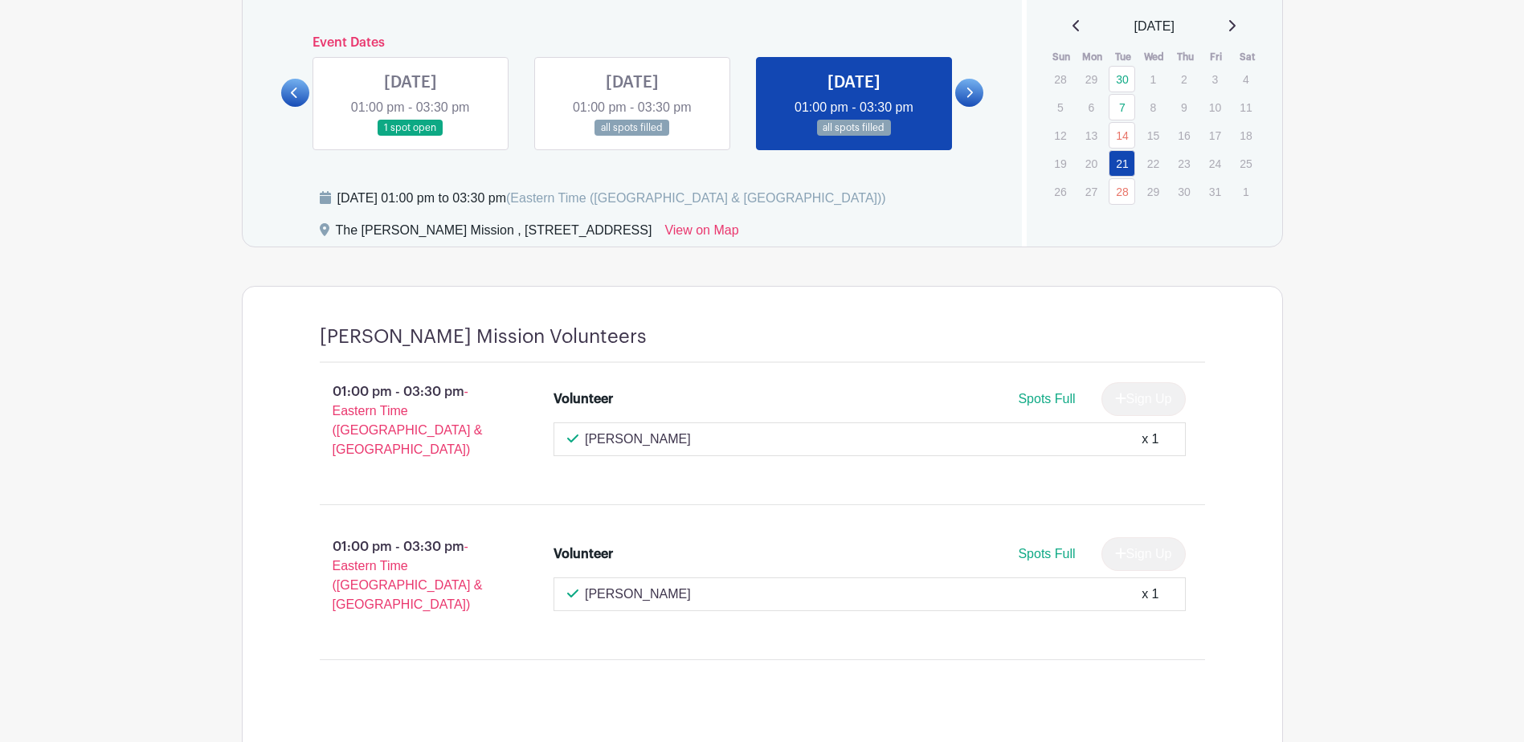
click at [974, 92] on link at bounding box center [969, 93] width 28 height 28
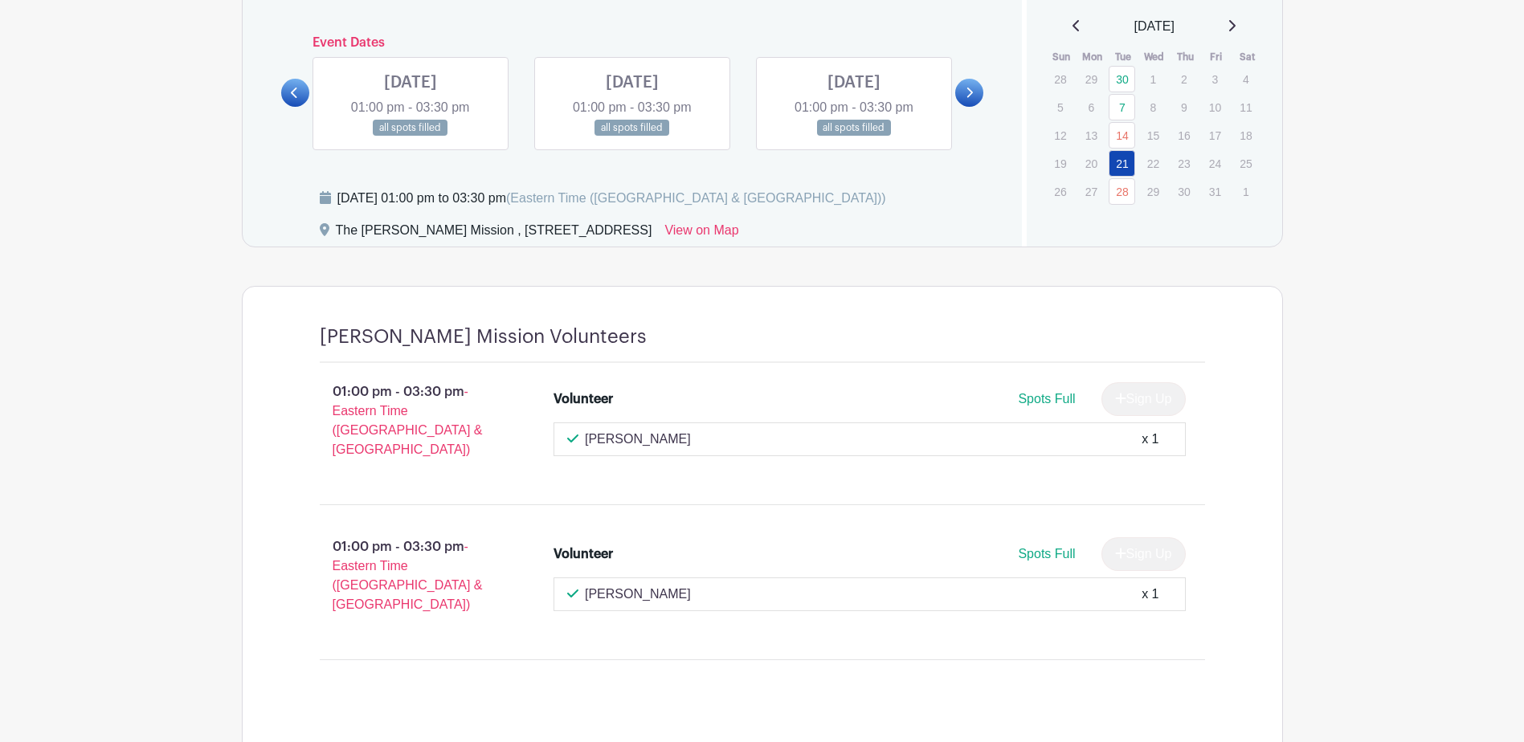
click at [974, 92] on link at bounding box center [969, 93] width 28 height 28
click at [295, 95] on icon at bounding box center [294, 93] width 6 height 10
click at [854, 137] on link at bounding box center [854, 137] width 0 height 0
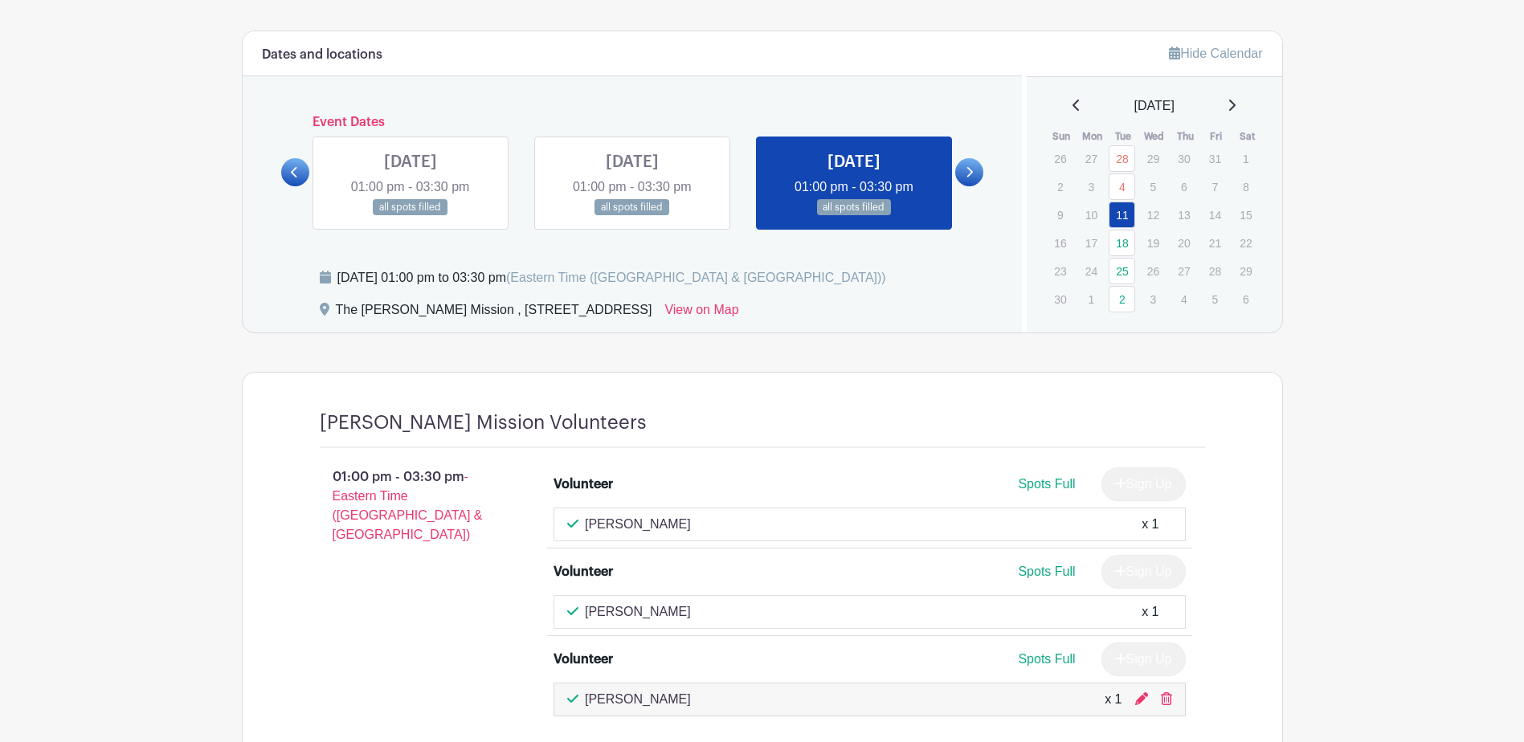
scroll to position [886, 0]
click at [969, 173] on icon at bounding box center [968, 173] width 7 height 12
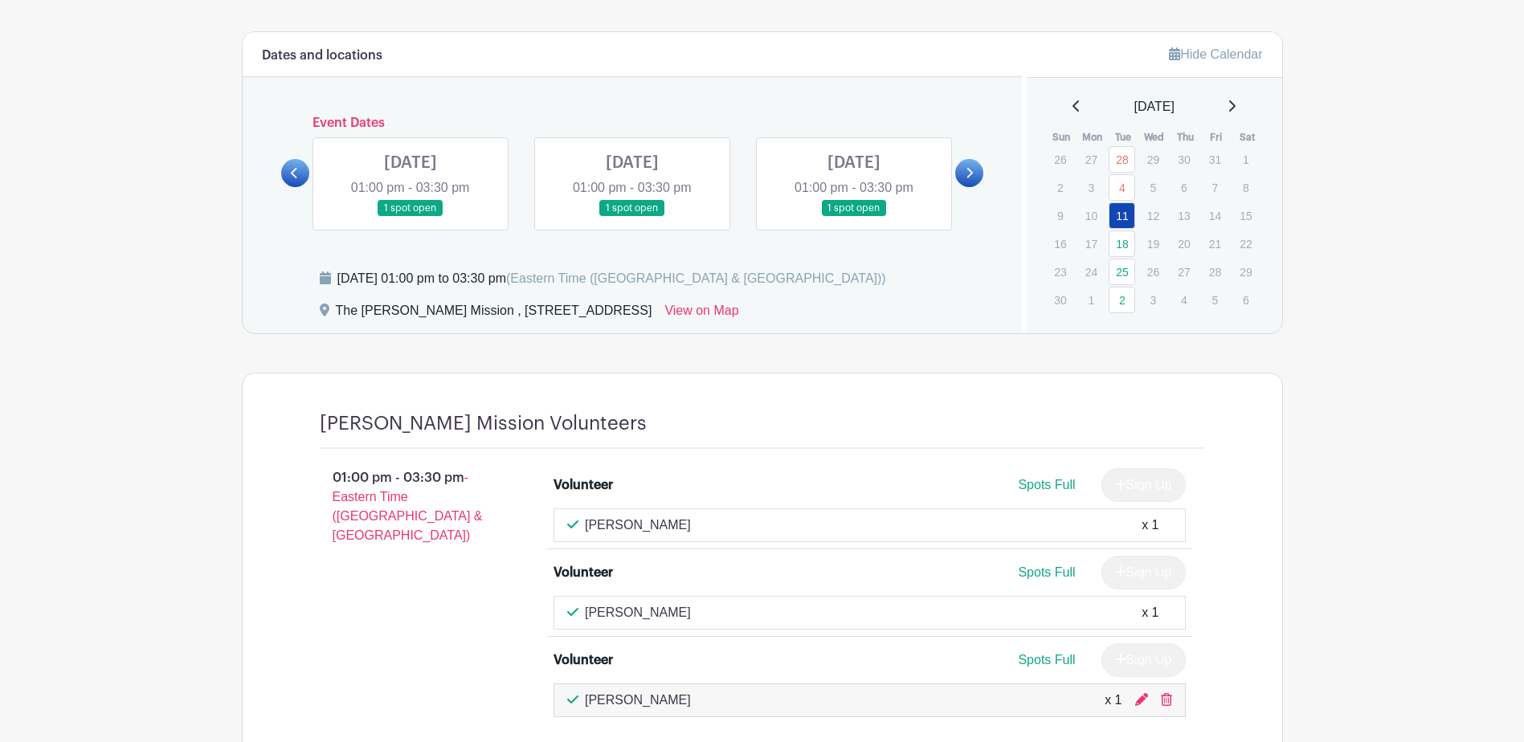
click at [410, 217] on link at bounding box center [410, 217] width 0 height 0
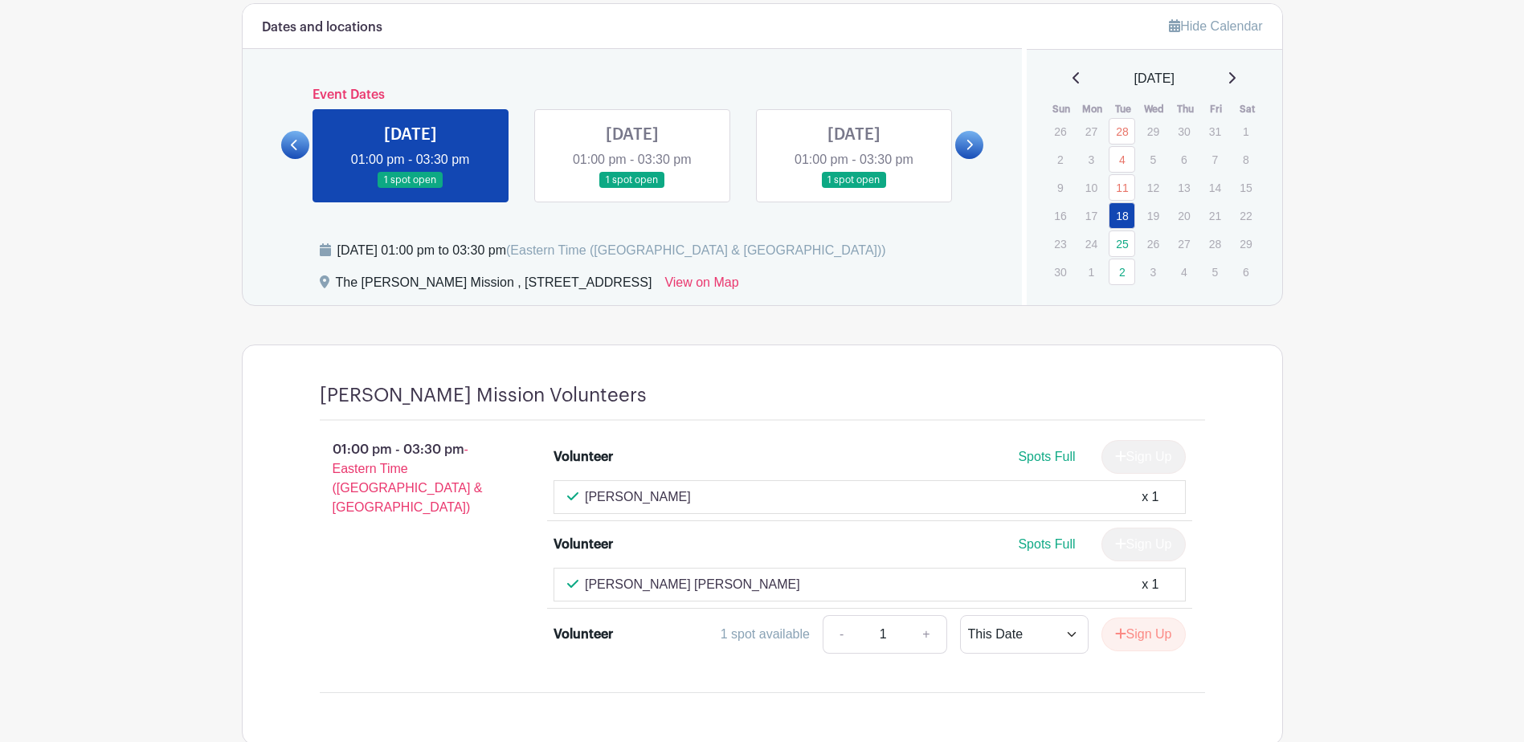
scroll to position [886, 0]
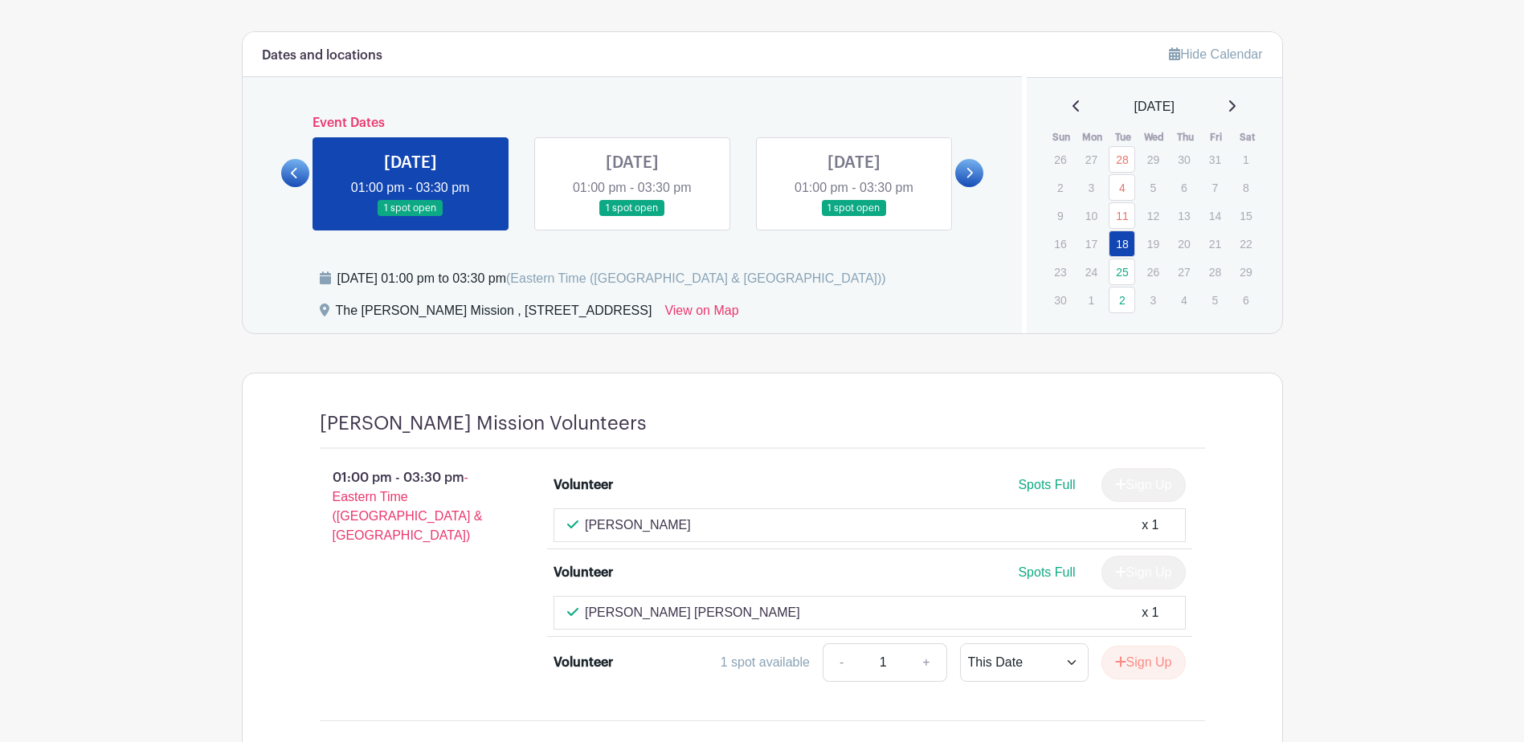
click at [632, 217] on link at bounding box center [632, 217] width 0 height 0
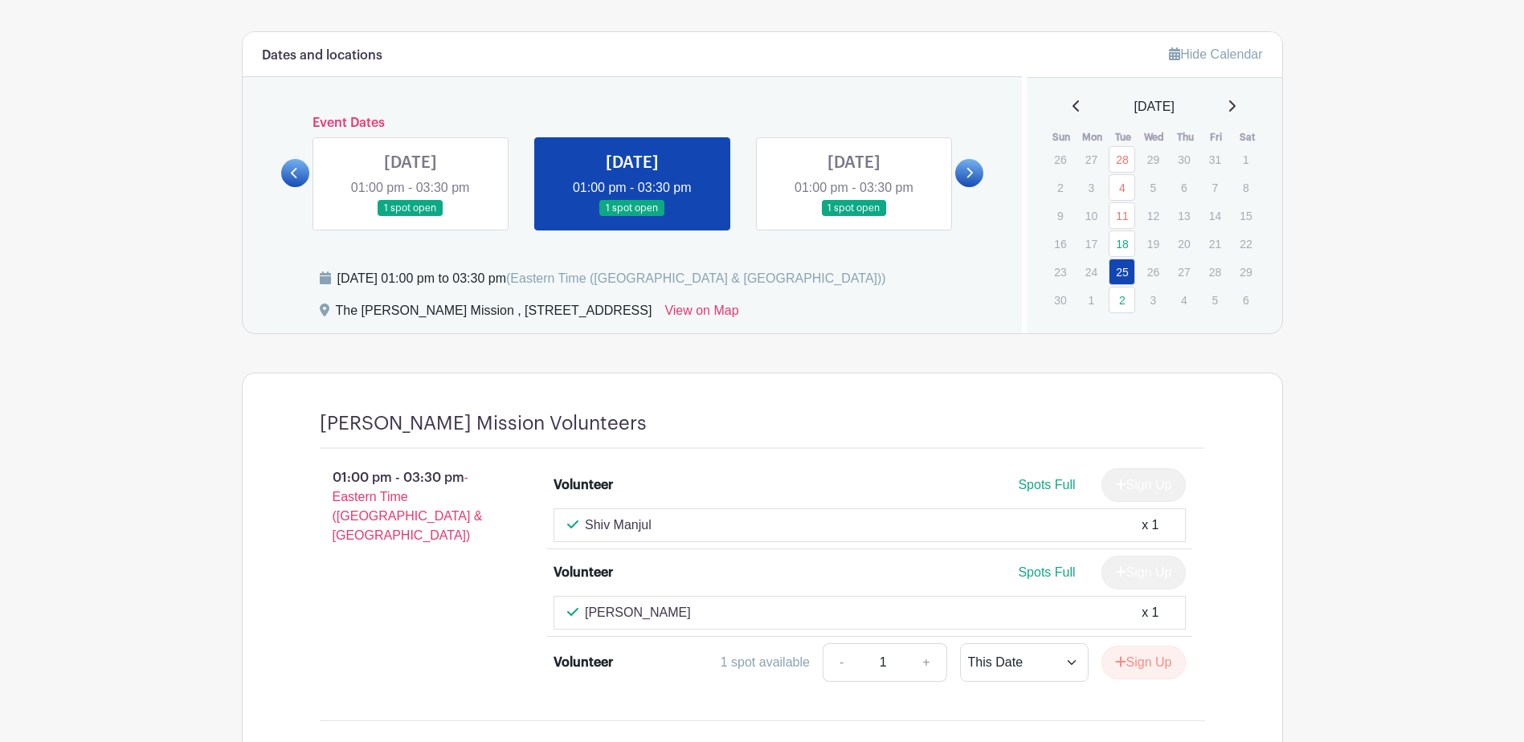
click at [854, 217] on link at bounding box center [854, 217] width 0 height 0
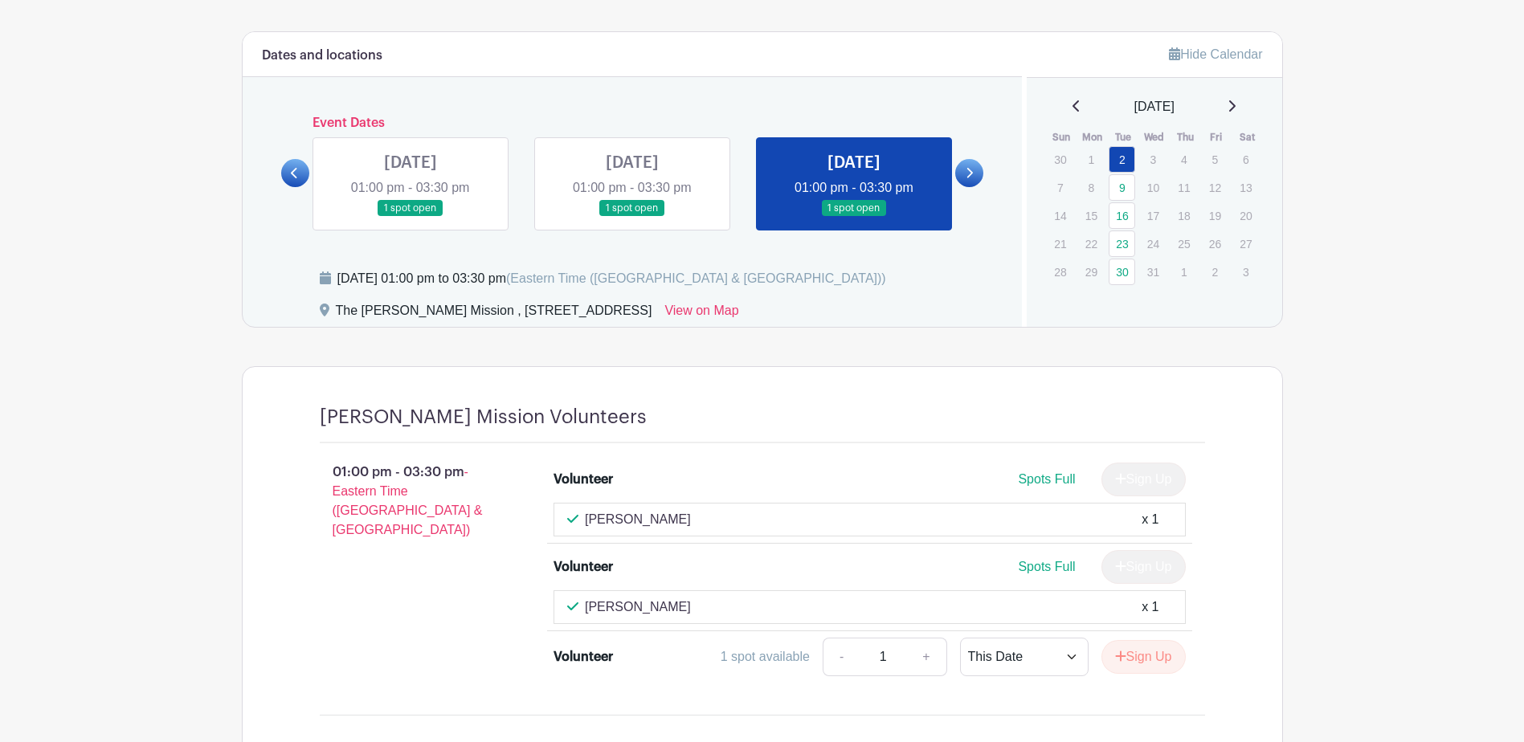
click at [967, 169] on icon at bounding box center [970, 173] width 6 height 10
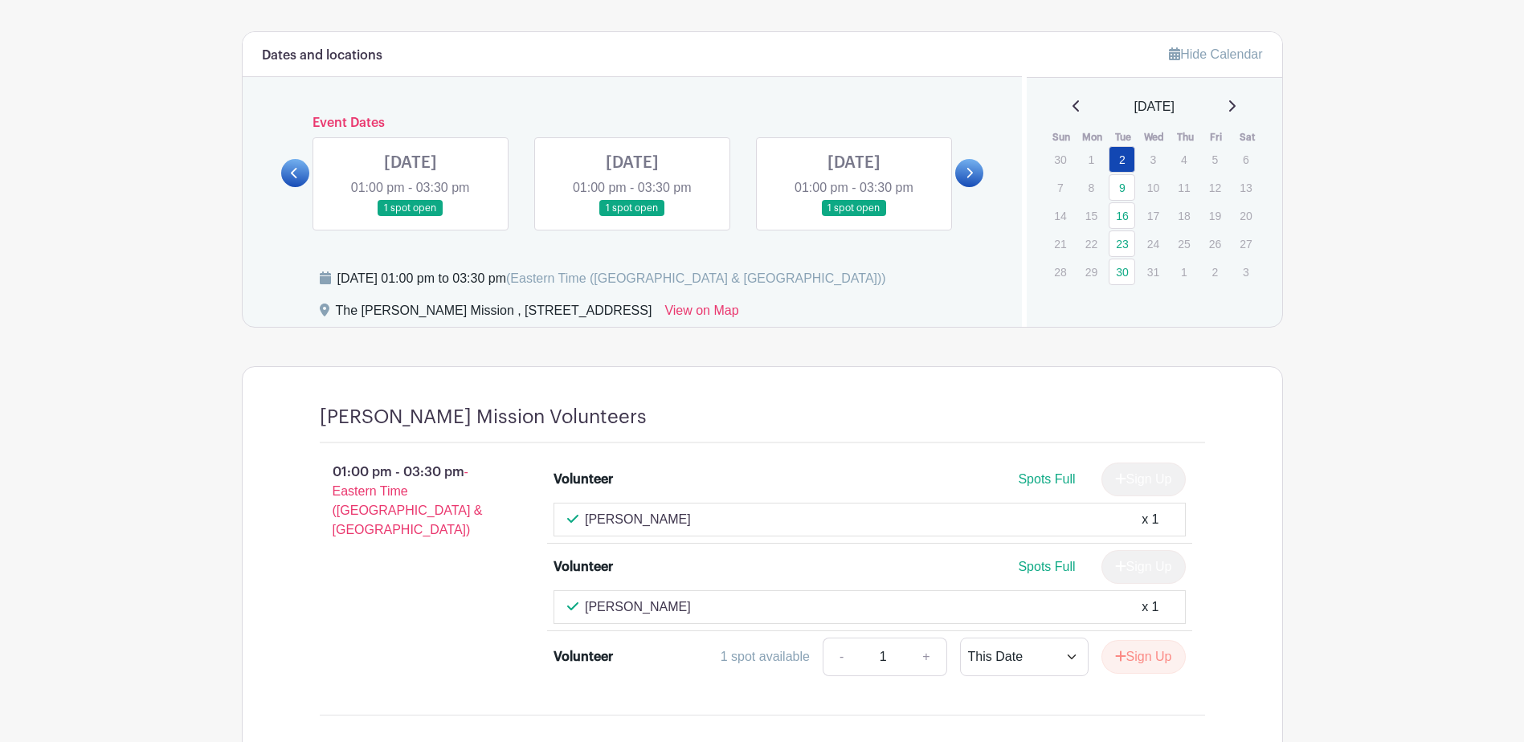
click at [410, 217] on link at bounding box center [410, 217] width 0 height 0
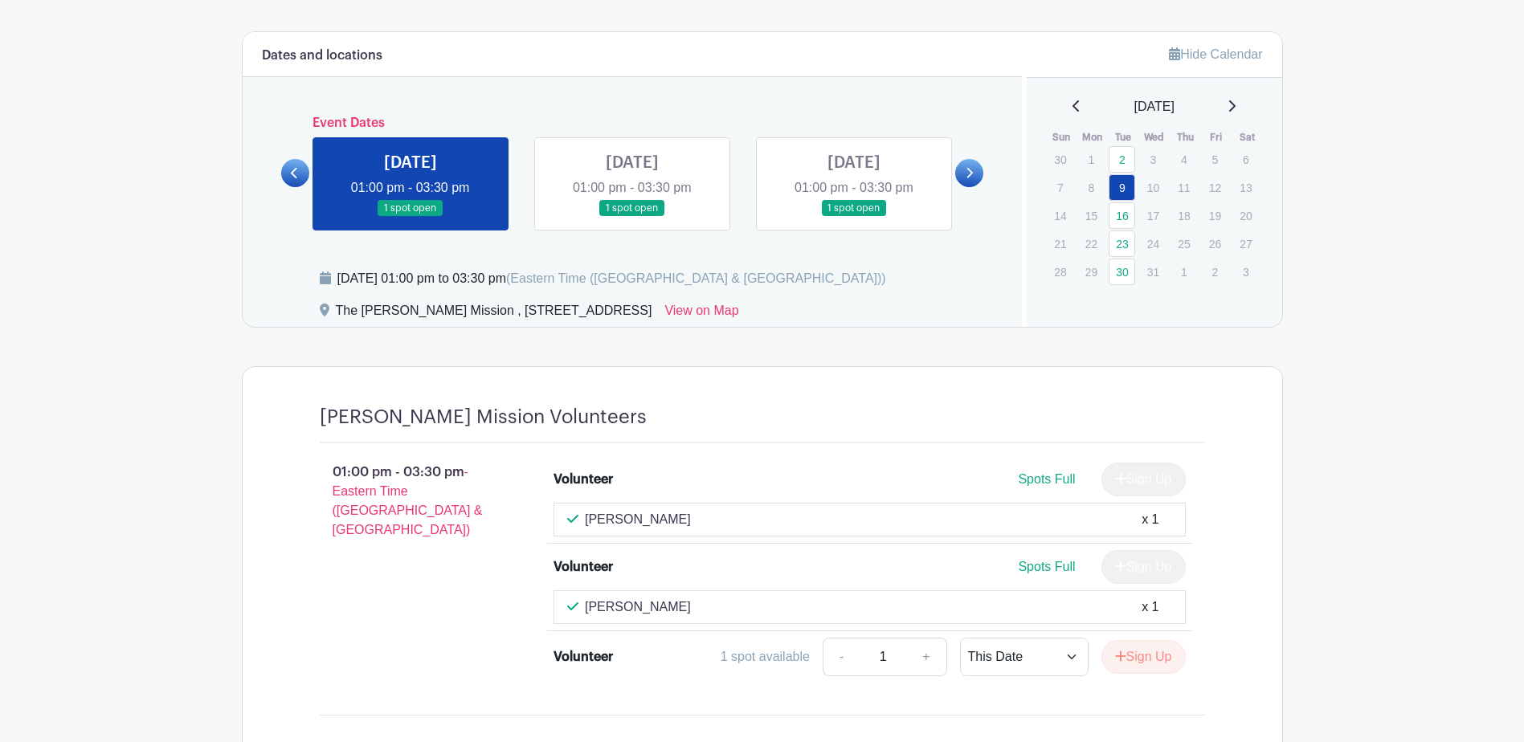
scroll to position [966, 0]
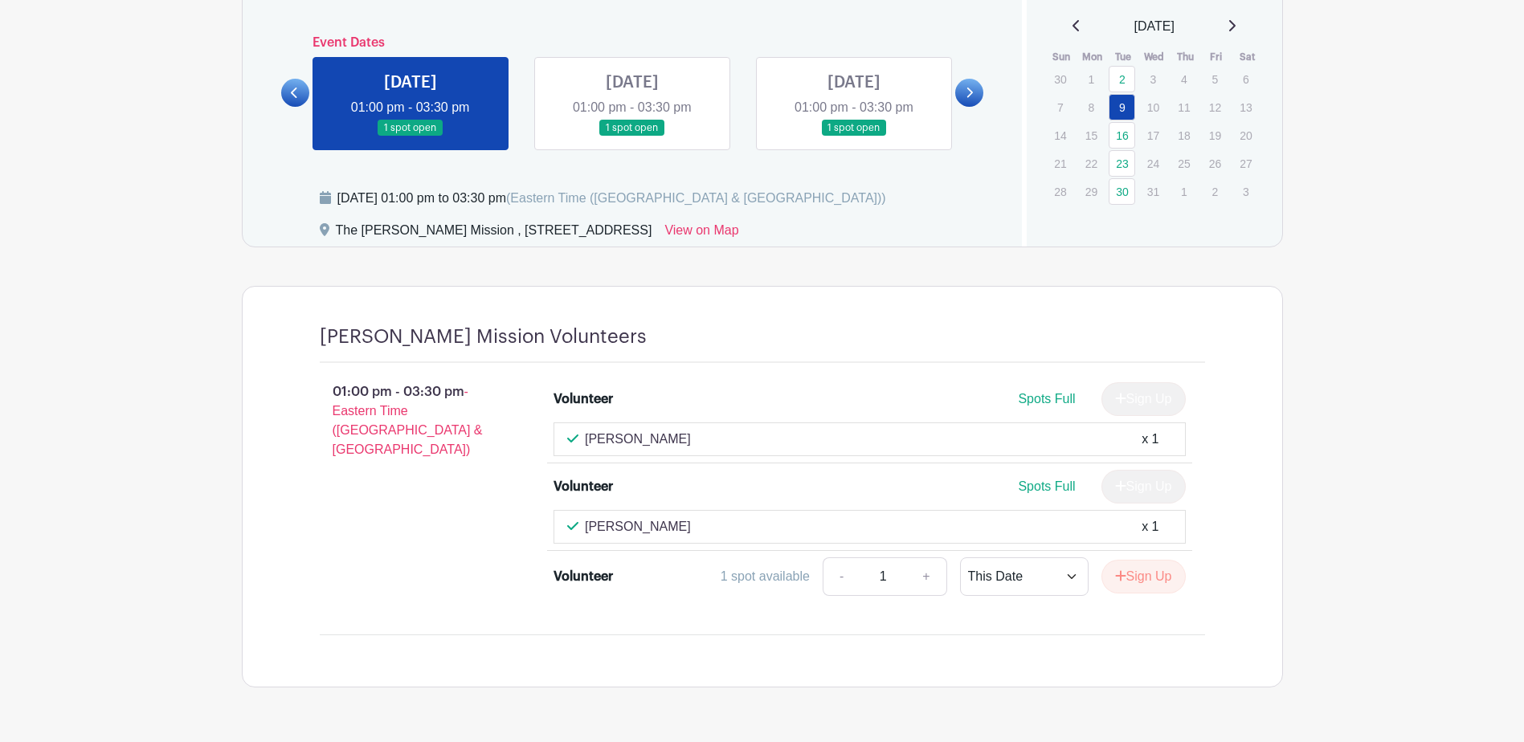
click at [632, 137] on link at bounding box center [632, 137] width 0 height 0
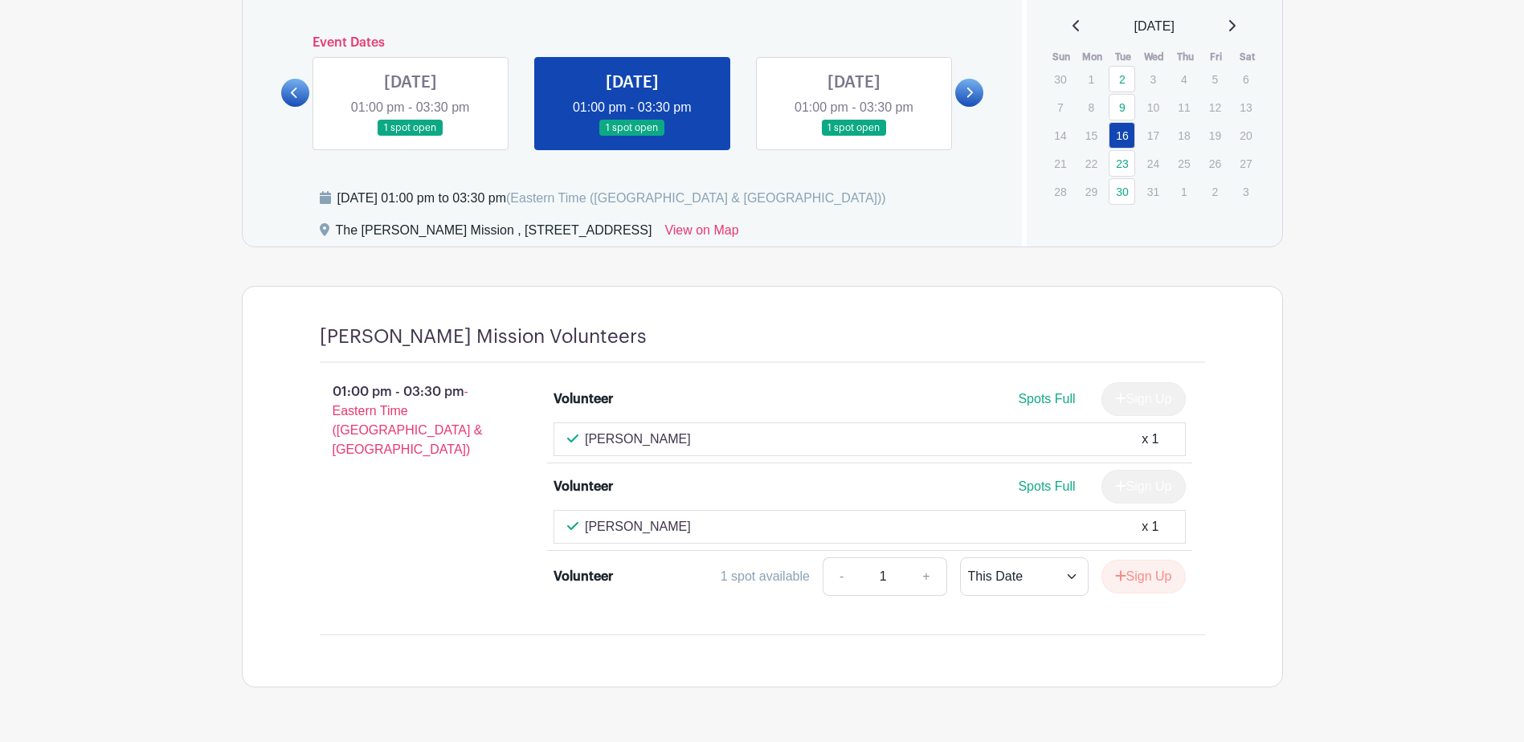
click at [854, 137] on link at bounding box center [854, 137] width 0 height 0
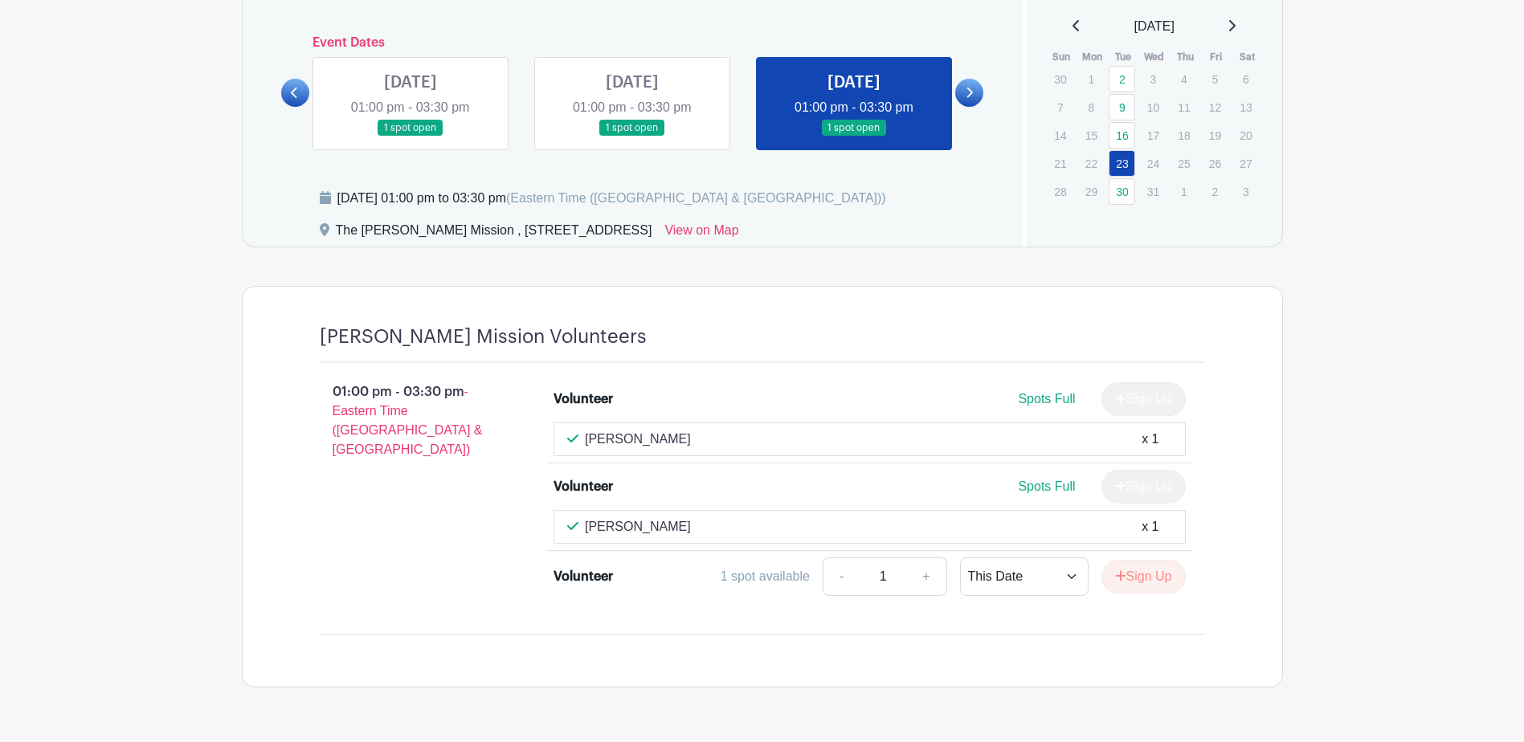
click at [978, 96] on link at bounding box center [969, 93] width 28 height 28
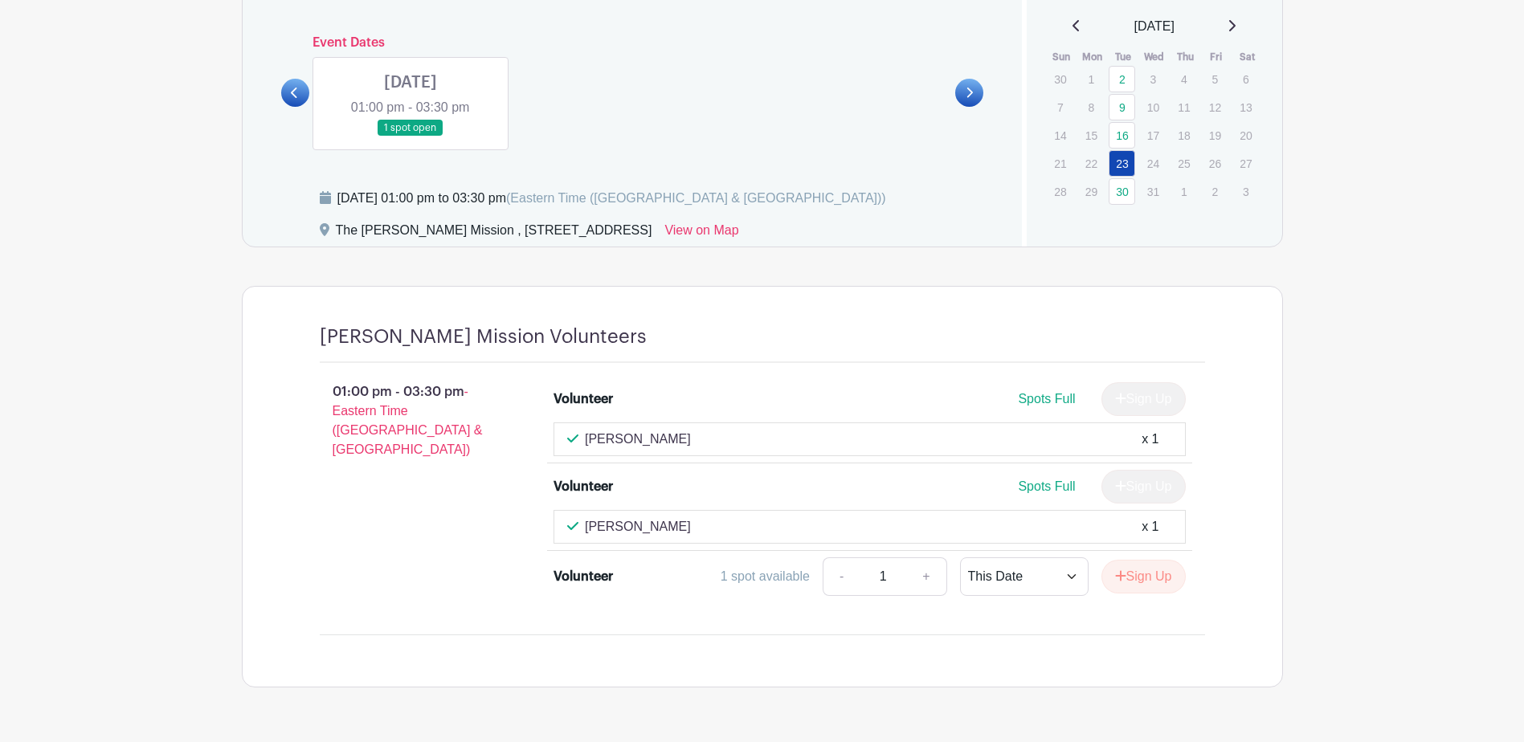
click at [410, 137] on link at bounding box center [410, 137] width 0 height 0
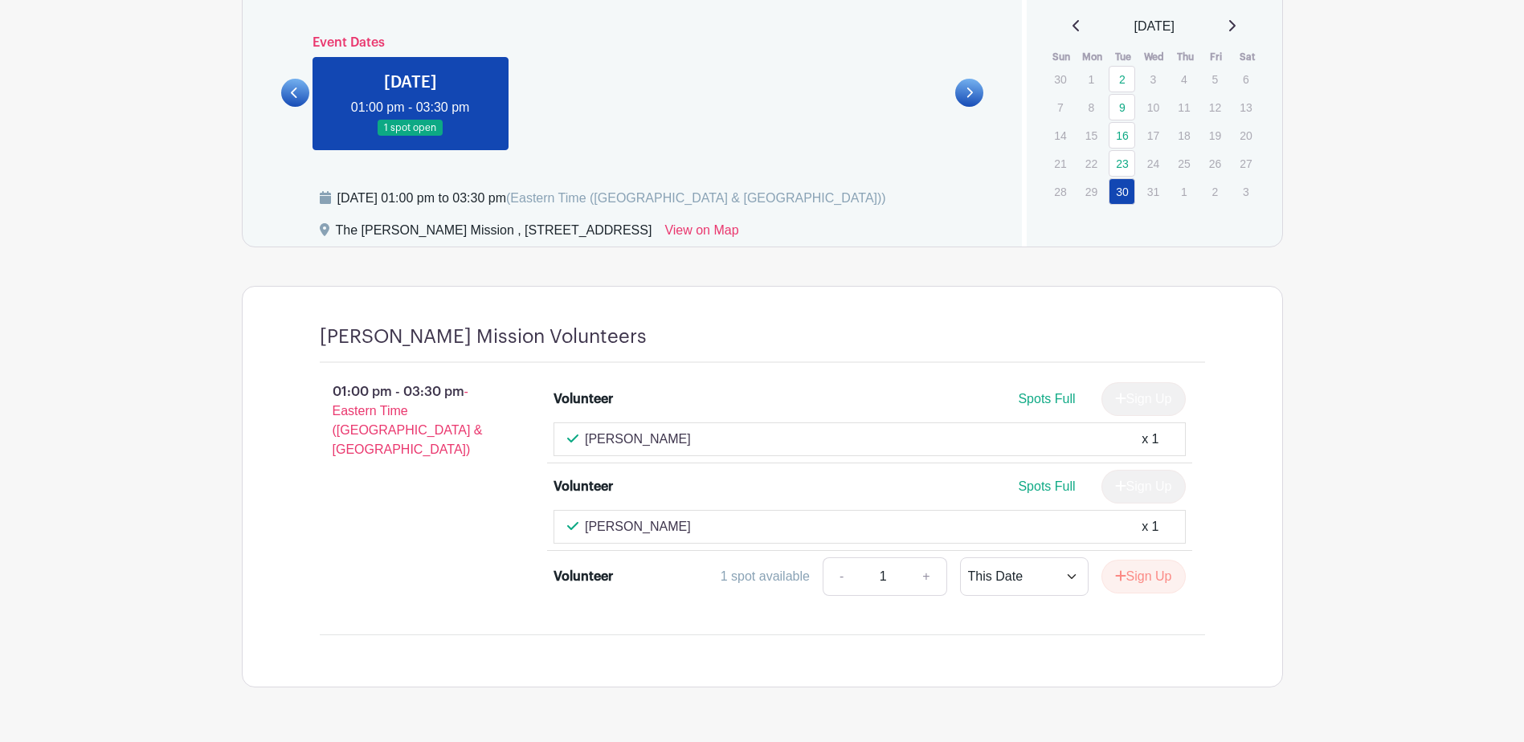
click at [281, 95] on div at bounding box center [295, 93] width 28 height 28
click at [287, 98] on link at bounding box center [295, 93] width 28 height 28
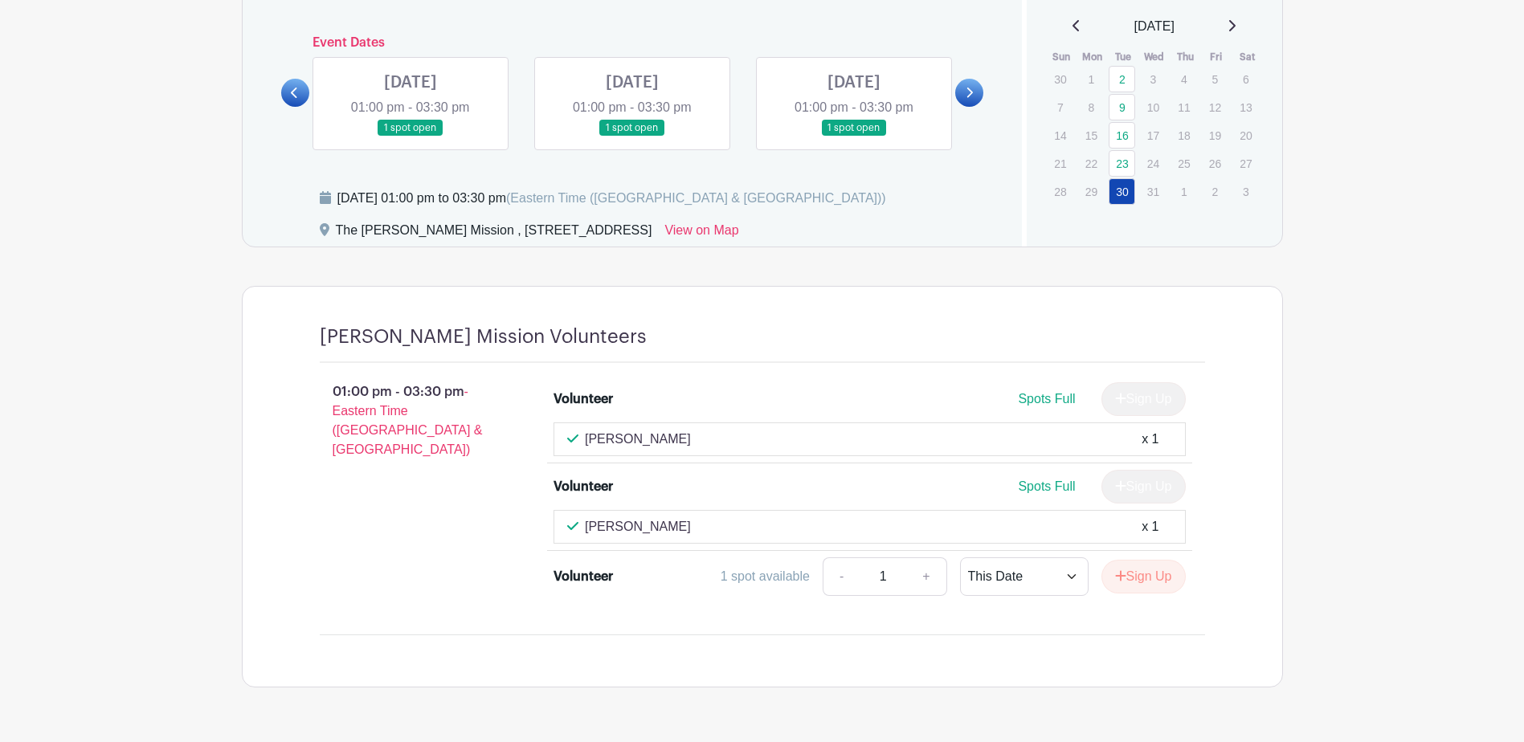
click at [287, 98] on link at bounding box center [295, 93] width 28 height 28
click at [632, 137] on link at bounding box center [632, 137] width 0 height 0
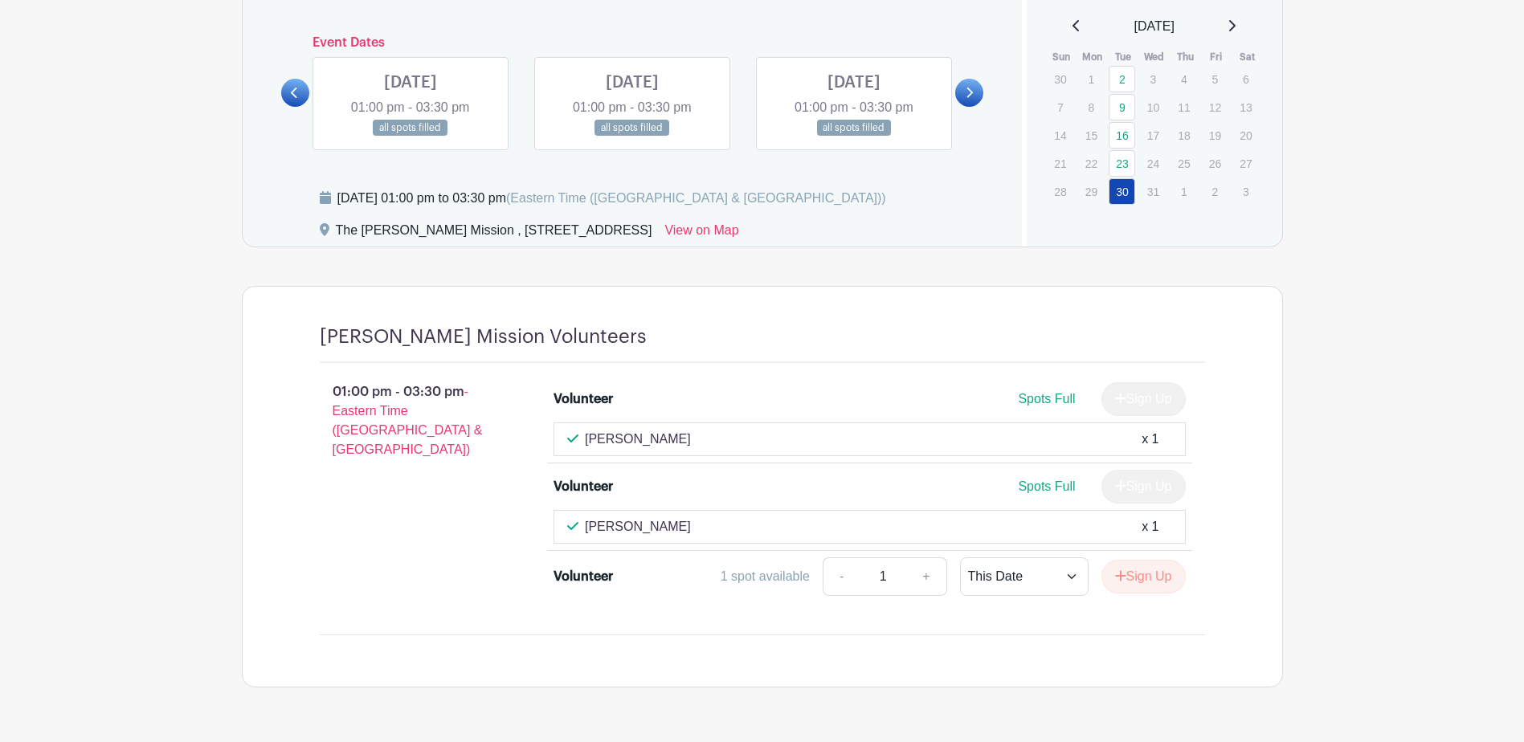
click at [632, 137] on link at bounding box center [632, 137] width 0 height 0
click at [854, 137] on link at bounding box center [854, 137] width 0 height 0
click at [410, 137] on link at bounding box center [410, 137] width 0 height 0
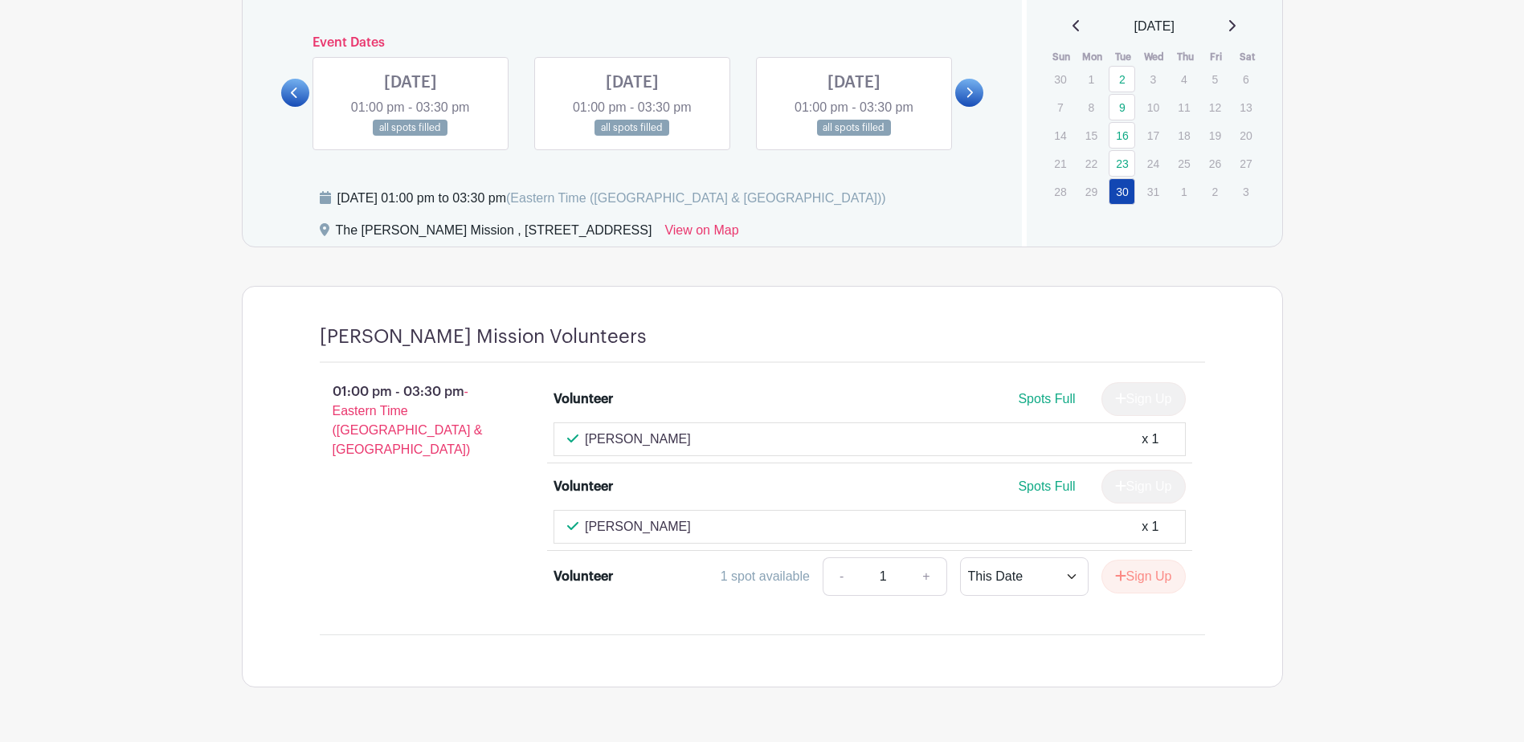
scroll to position [806, 0]
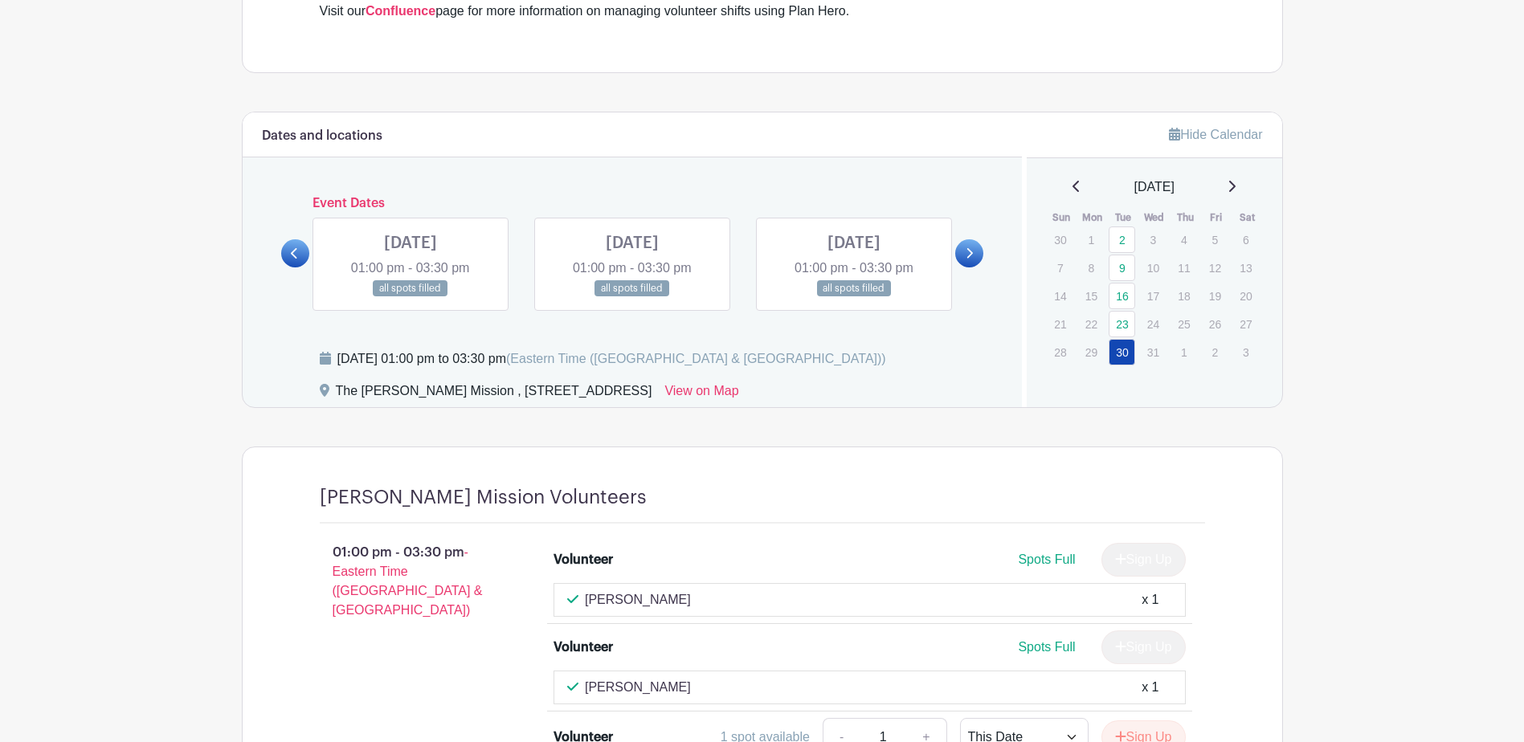
click at [303, 255] on link at bounding box center [295, 253] width 28 height 28
click at [632, 297] on link at bounding box center [632, 297] width 0 height 0
click at [854, 297] on link at bounding box center [854, 297] width 0 height 0
click at [410, 297] on link at bounding box center [410, 297] width 0 height 0
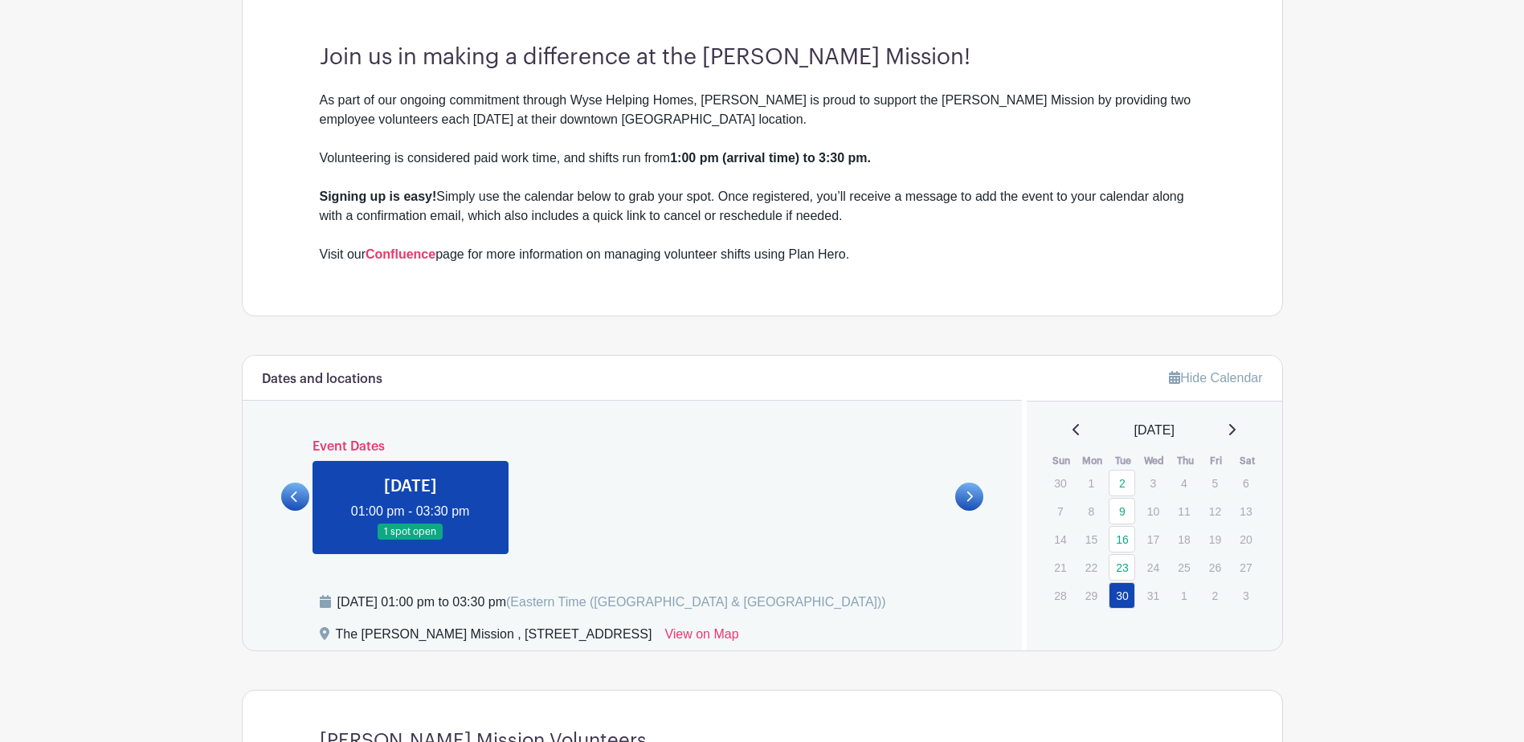
scroll to position [803, 0]
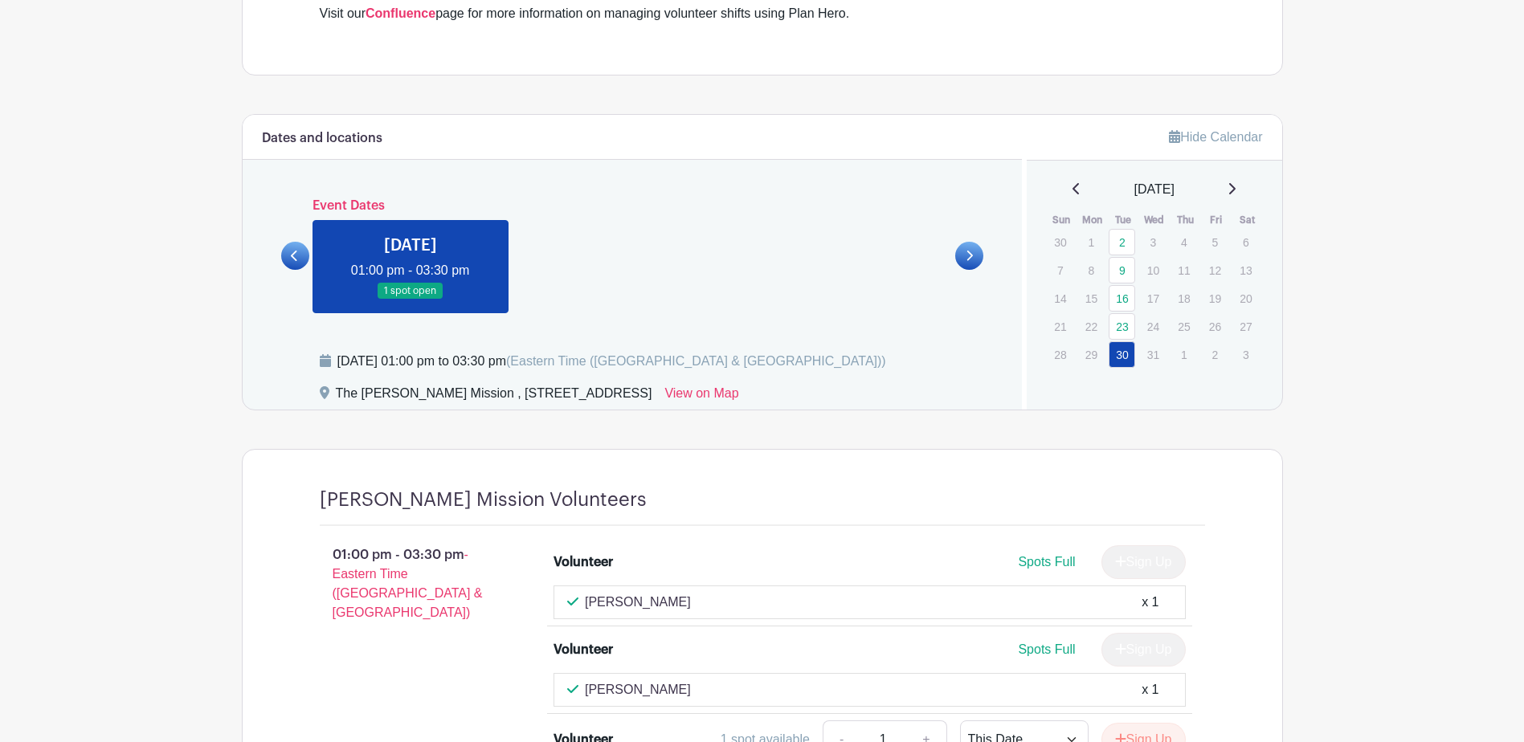
click at [302, 255] on link at bounding box center [295, 256] width 28 height 28
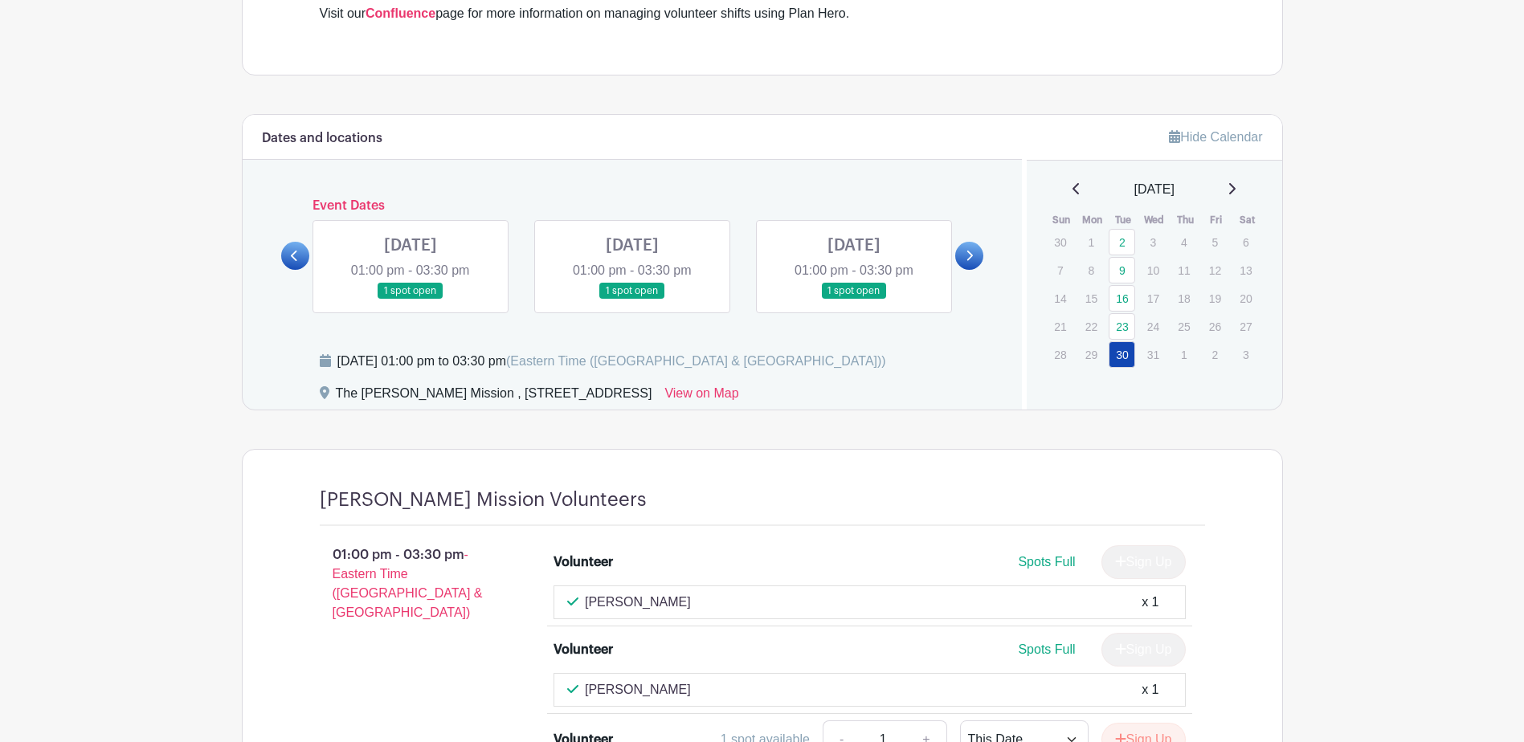
click at [302, 255] on link at bounding box center [295, 256] width 28 height 28
click at [300, 261] on link at bounding box center [295, 256] width 28 height 28
click at [410, 300] on link at bounding box center [410, 300] width 0 height 0
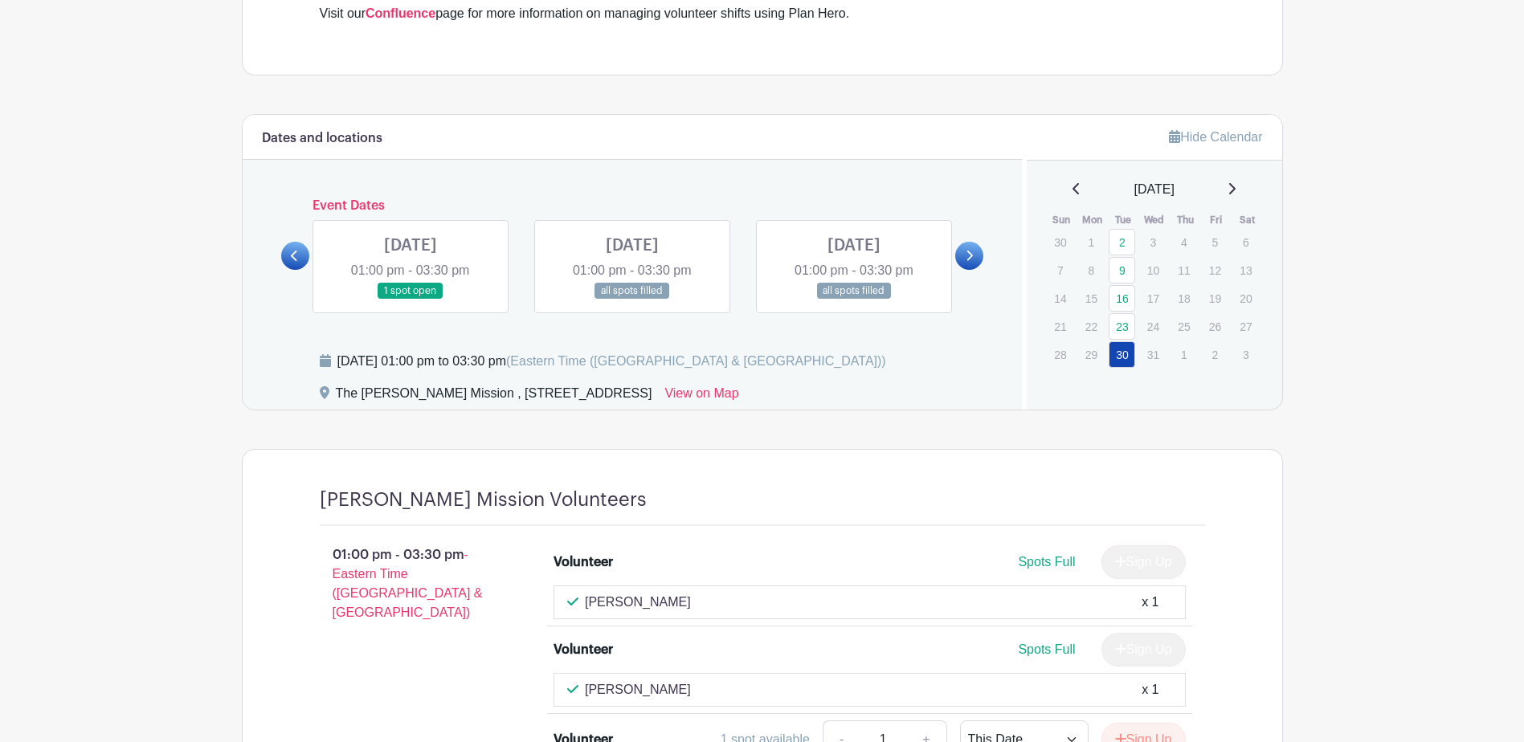
click at [410, 300] on link at bounding box center [410, 300] width 0 height 0
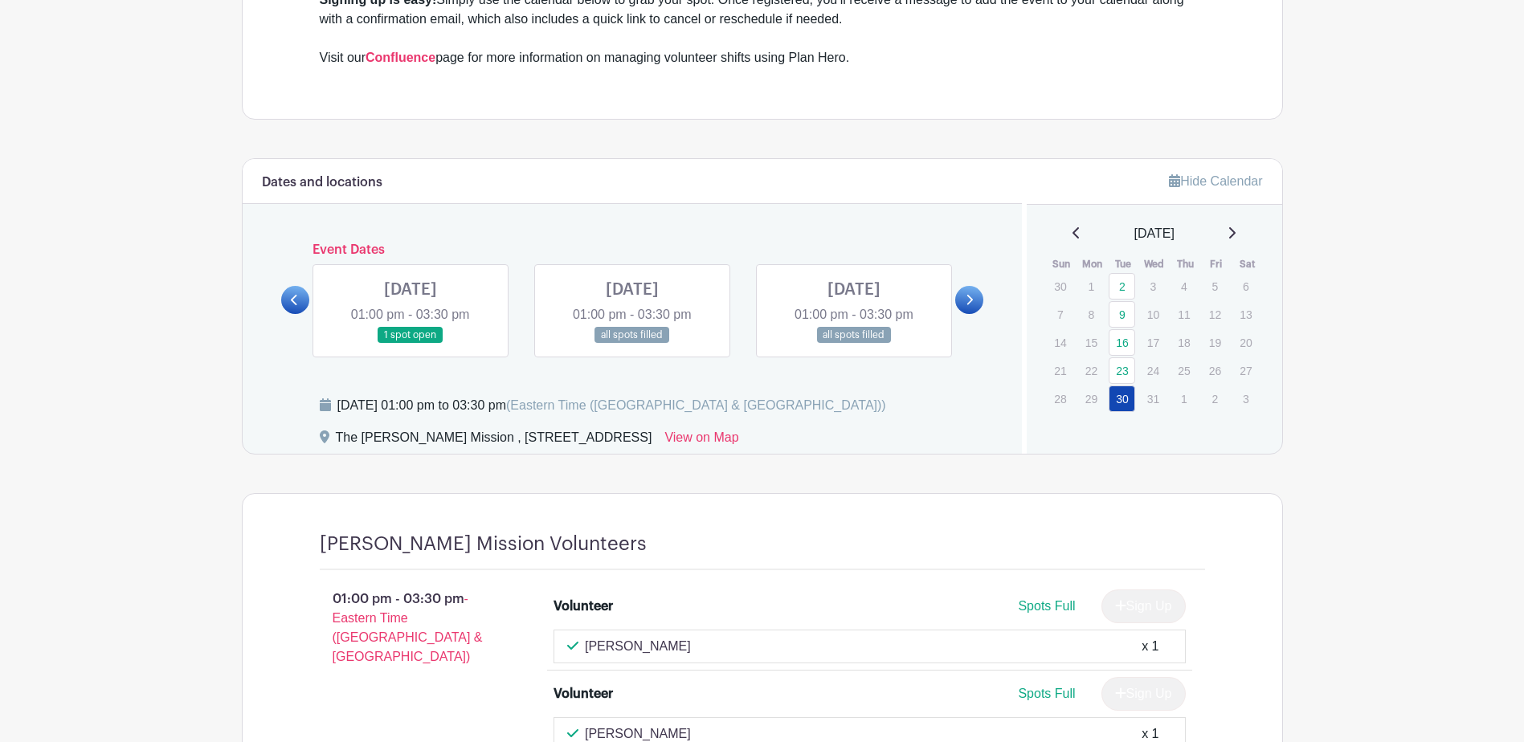
scroll to position [737, 0]
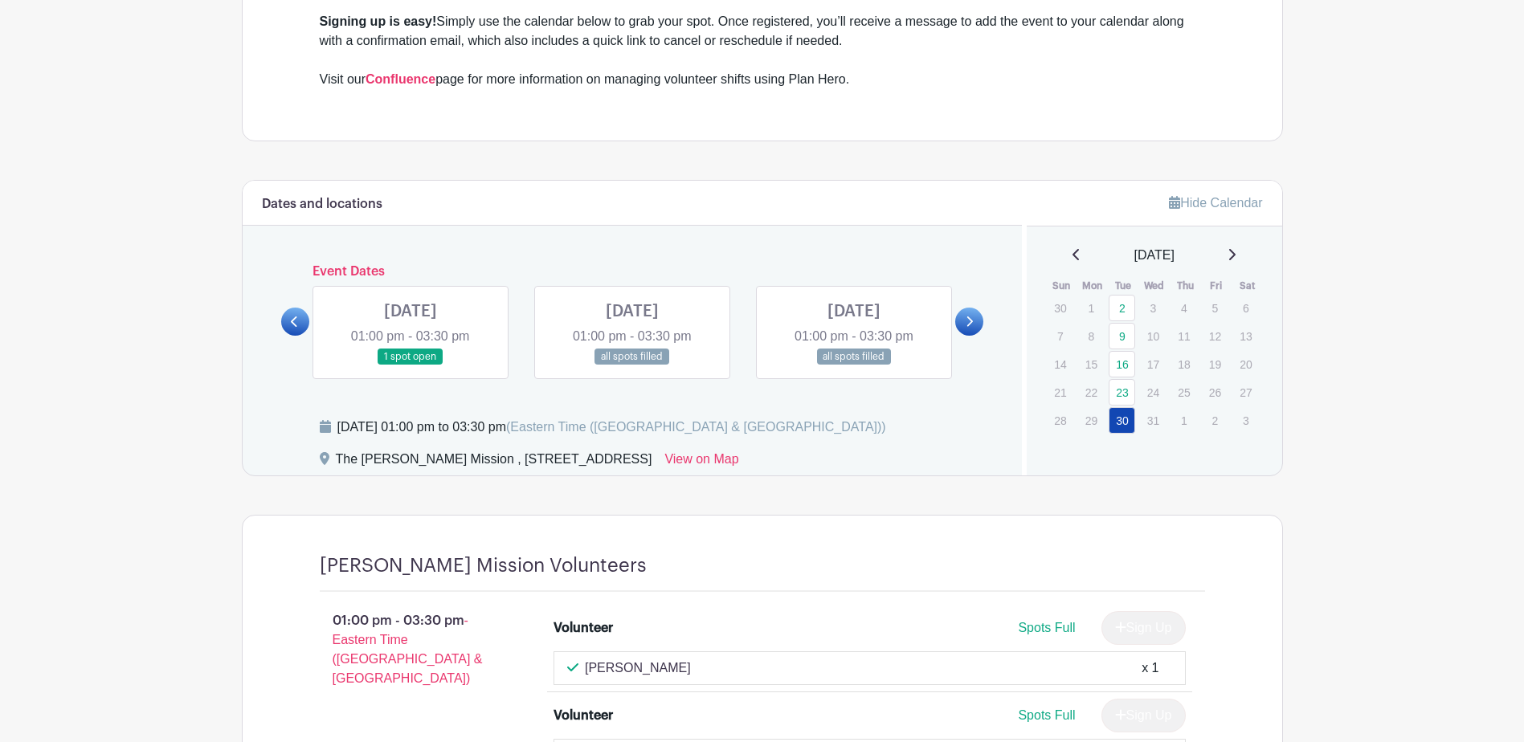
click at [410, 365] on link at bounding box center [410, 365] width 0 height 0
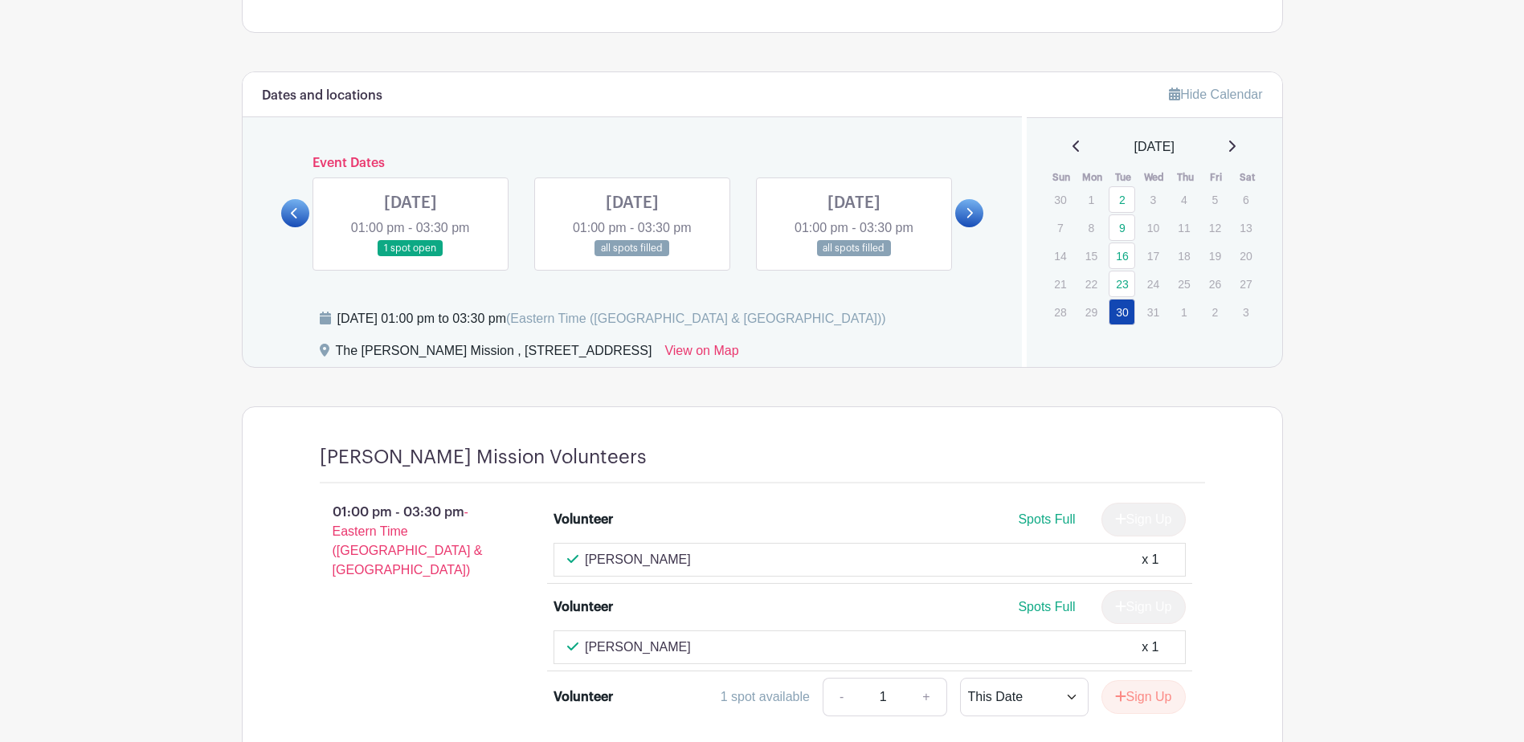
scroll to position [818, 0]
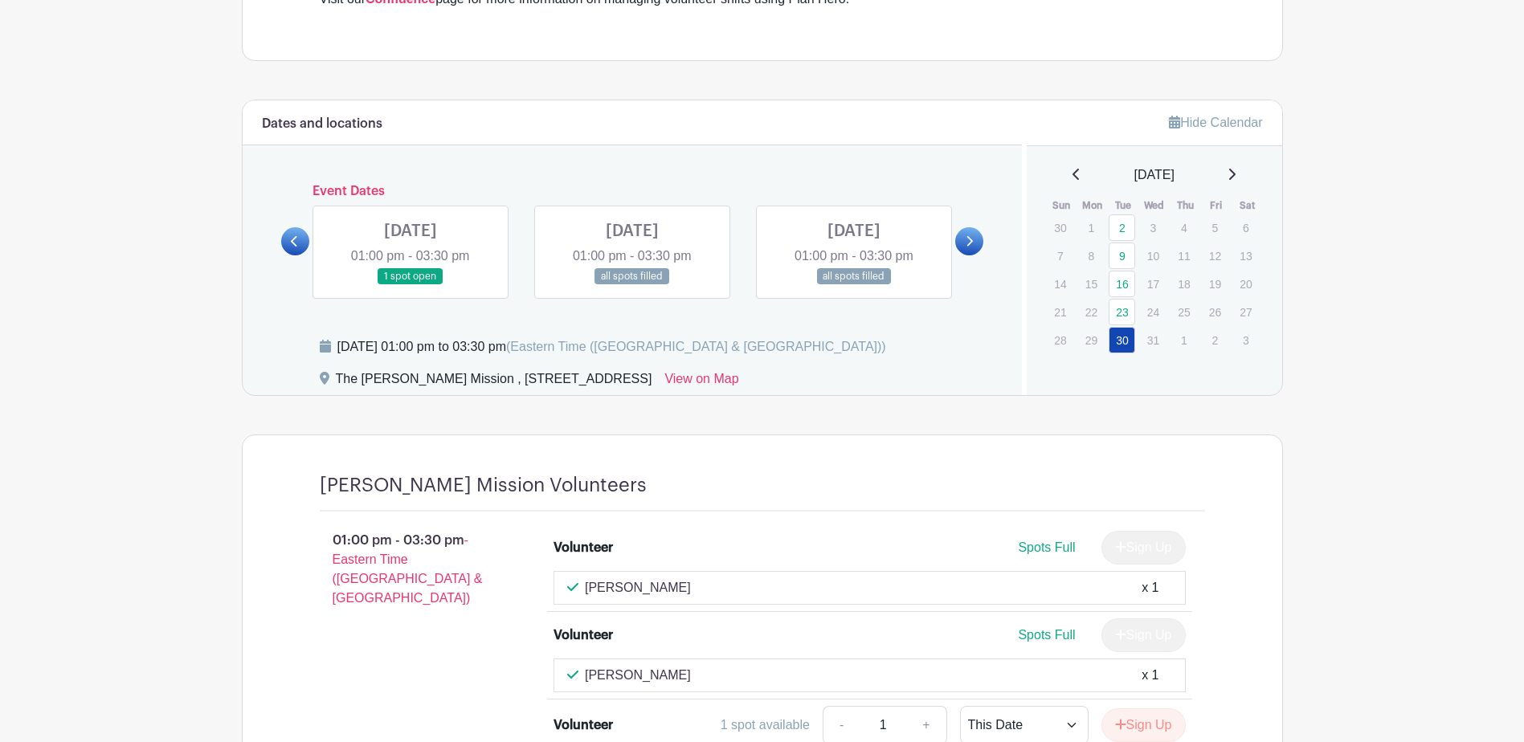
click at [632, 285] on link at bounding box center [632, 285] width 0 height 0
click at [410, 285] on link at bounding box center [410, 285] width 0 height 0
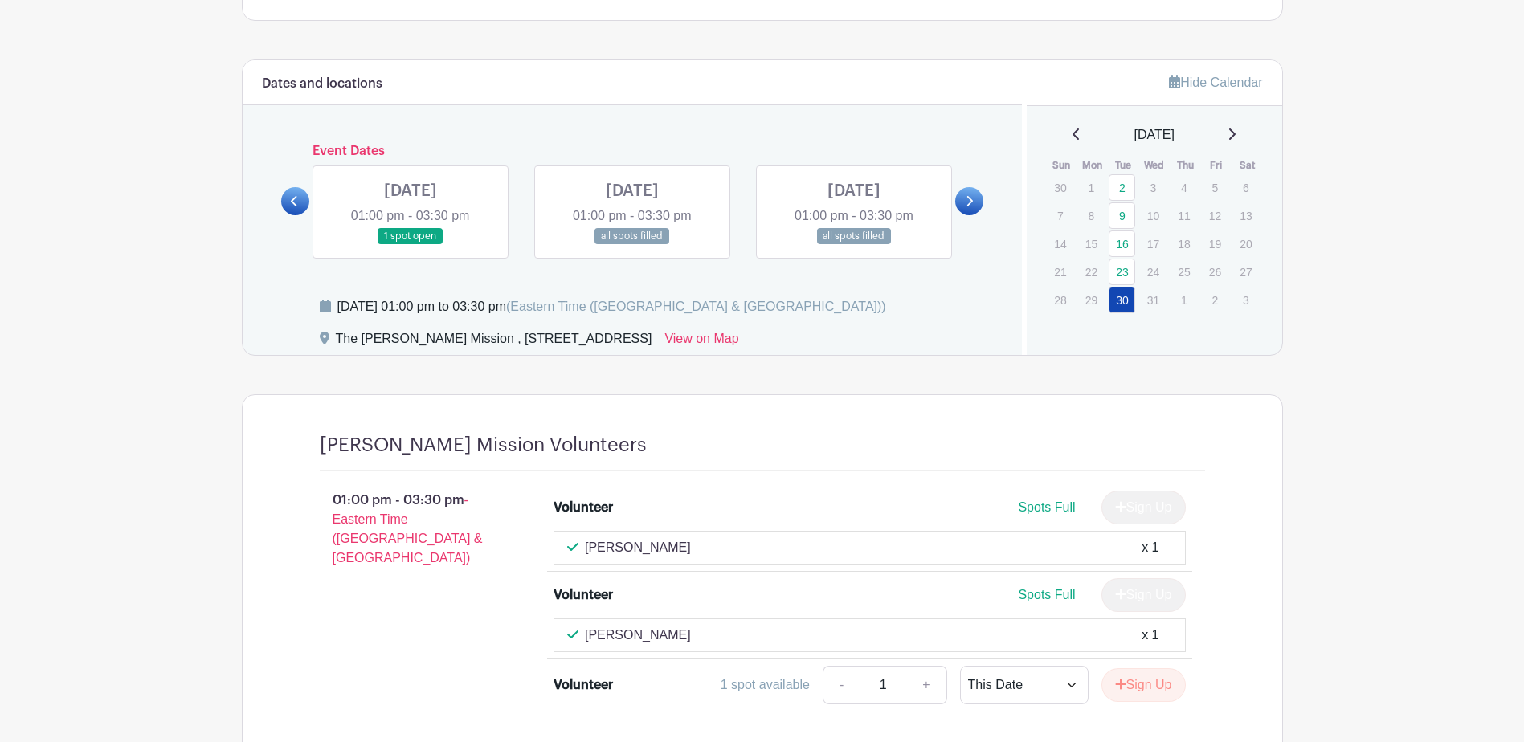
scroll to position [851, 0]
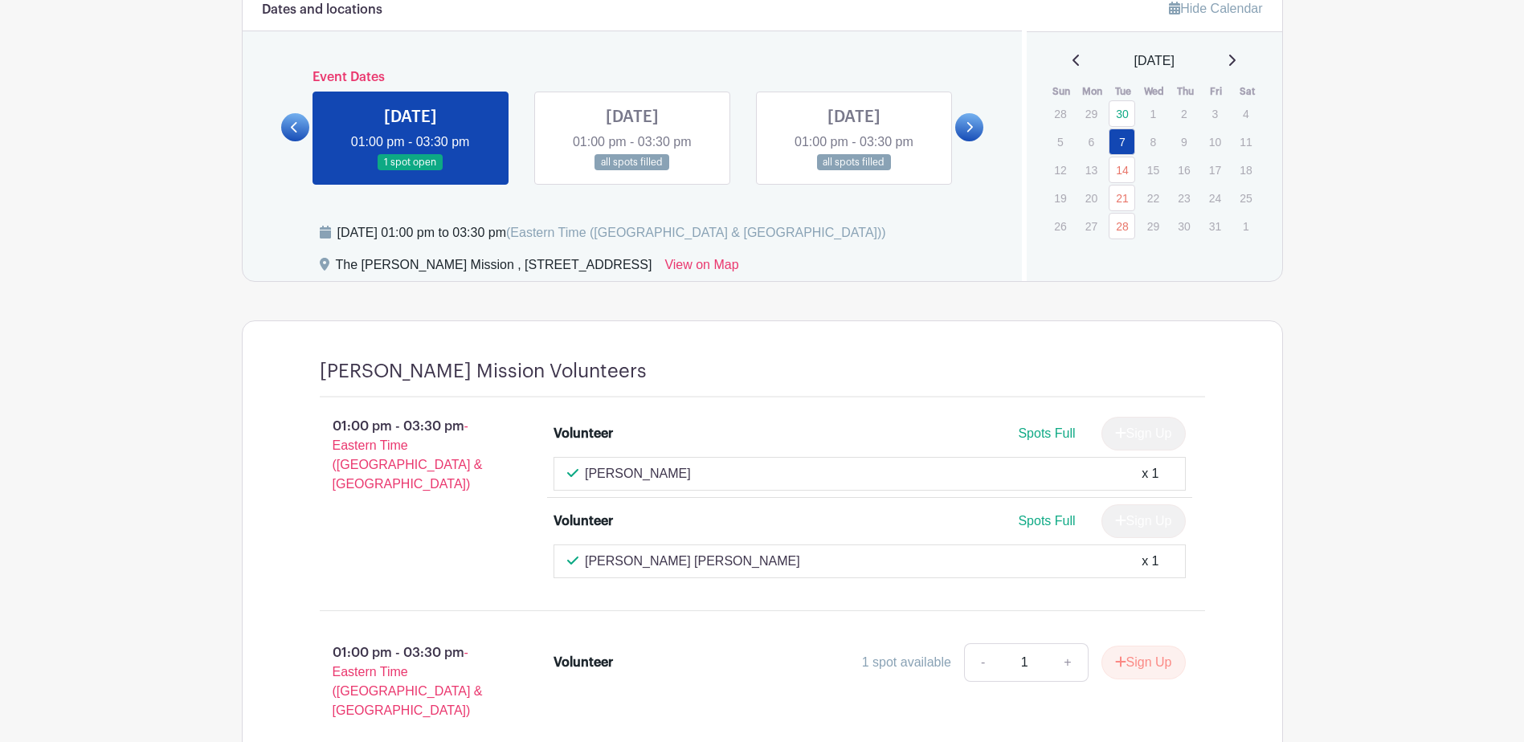
scroll to position [851, 0]
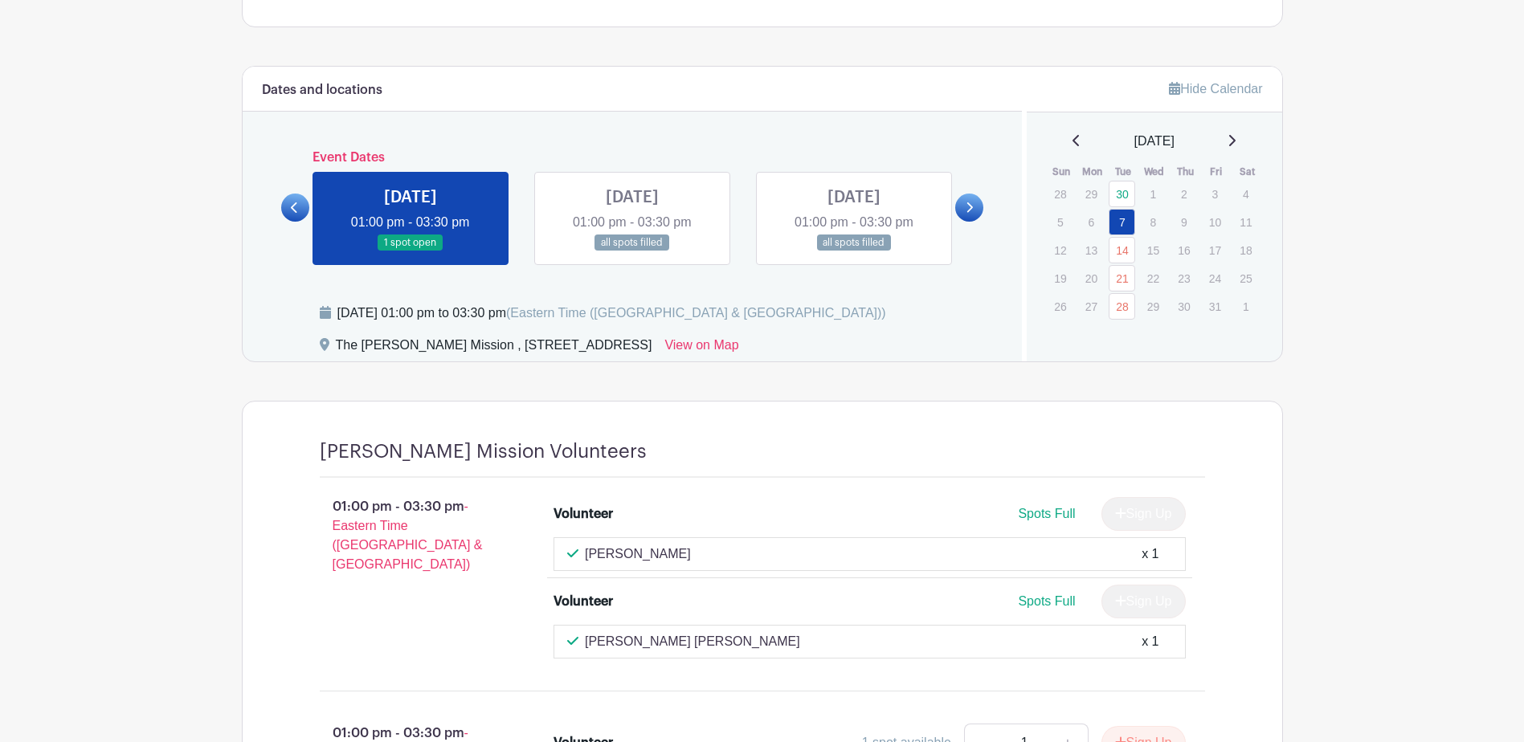
click at [965, 214] on link at bounding box center [969, 208] width 28 height 28
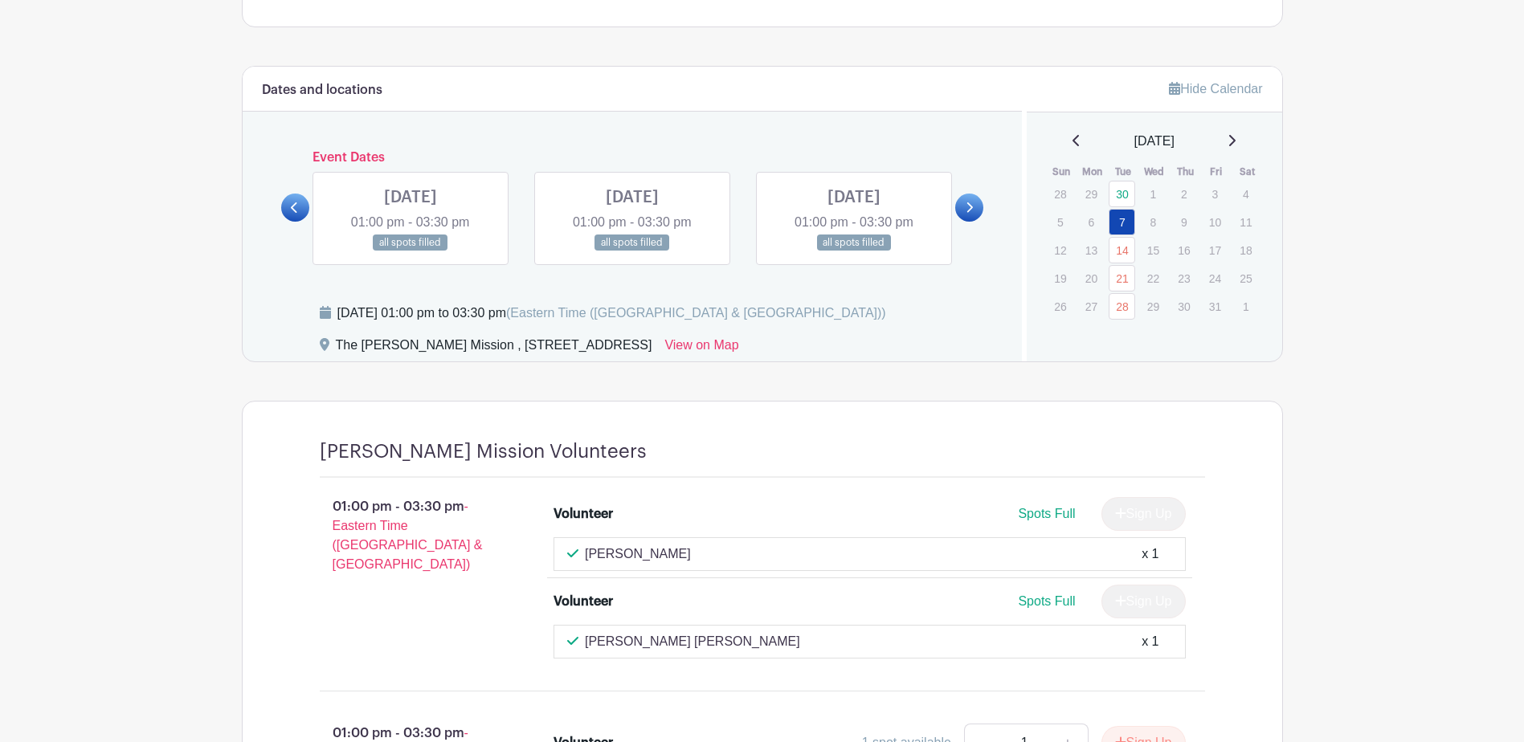
click at [854, 251] on link at bounding box center [854, 251] width 0 height 0
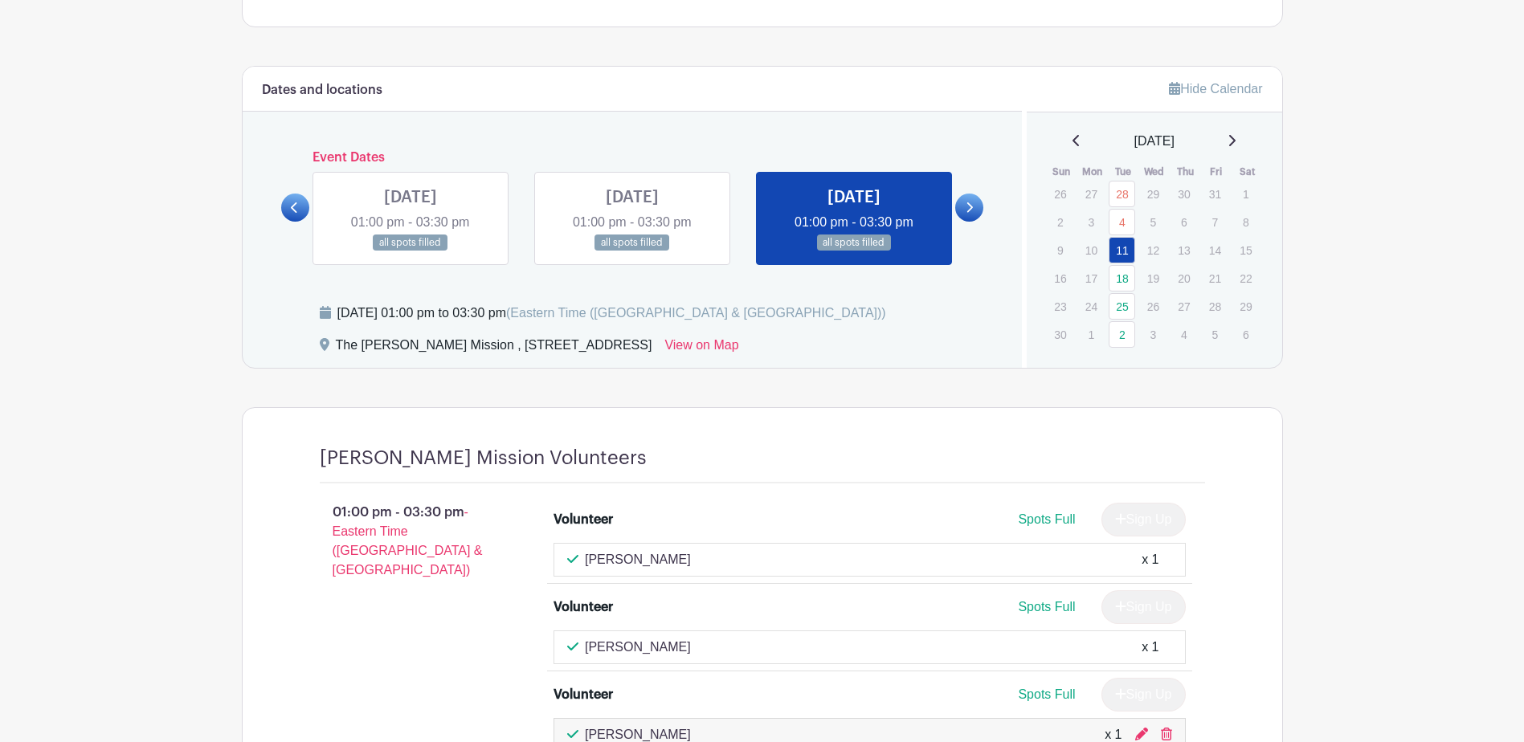
click at [854, 251] on link at bounding box center [854, 251] width 0 height 0
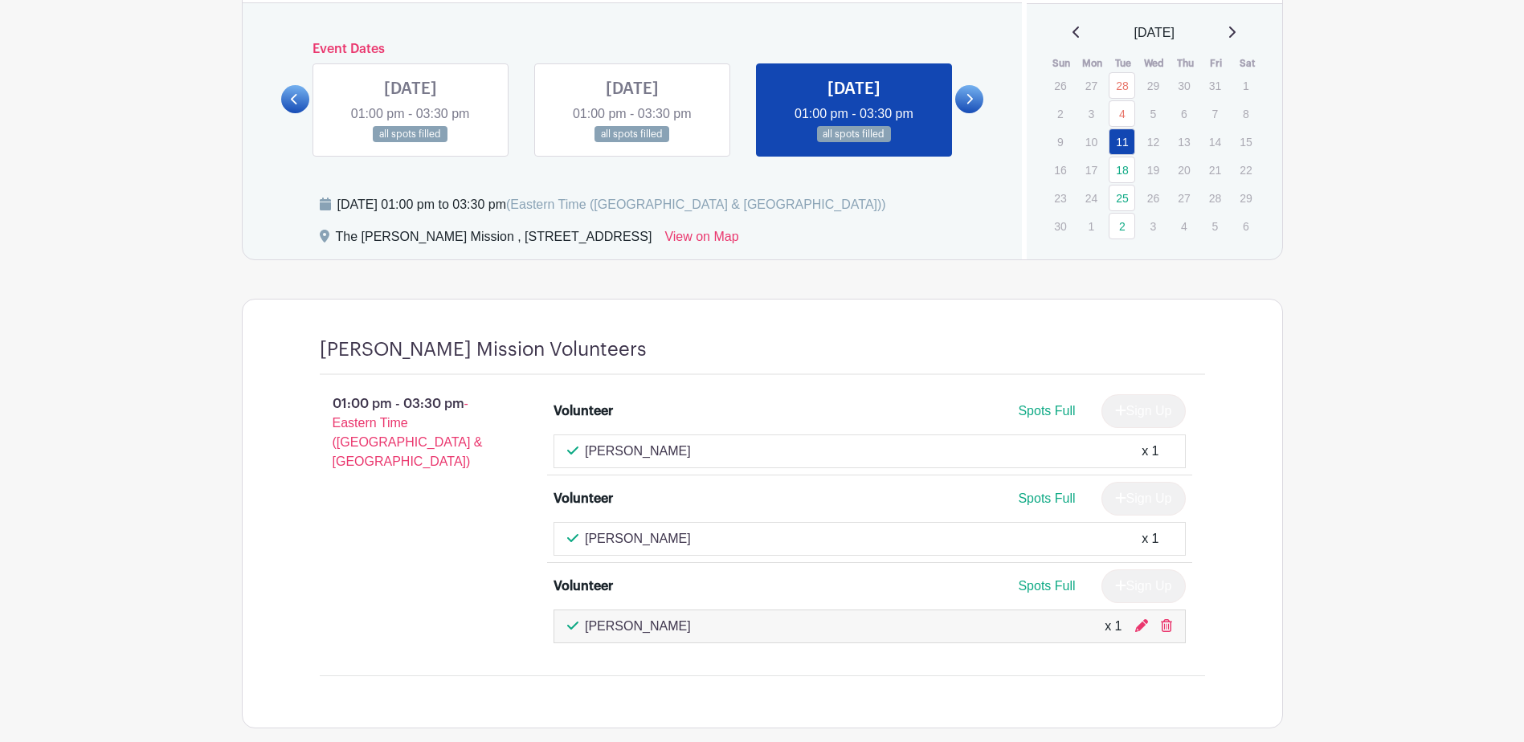
scroll to position [932, 0]
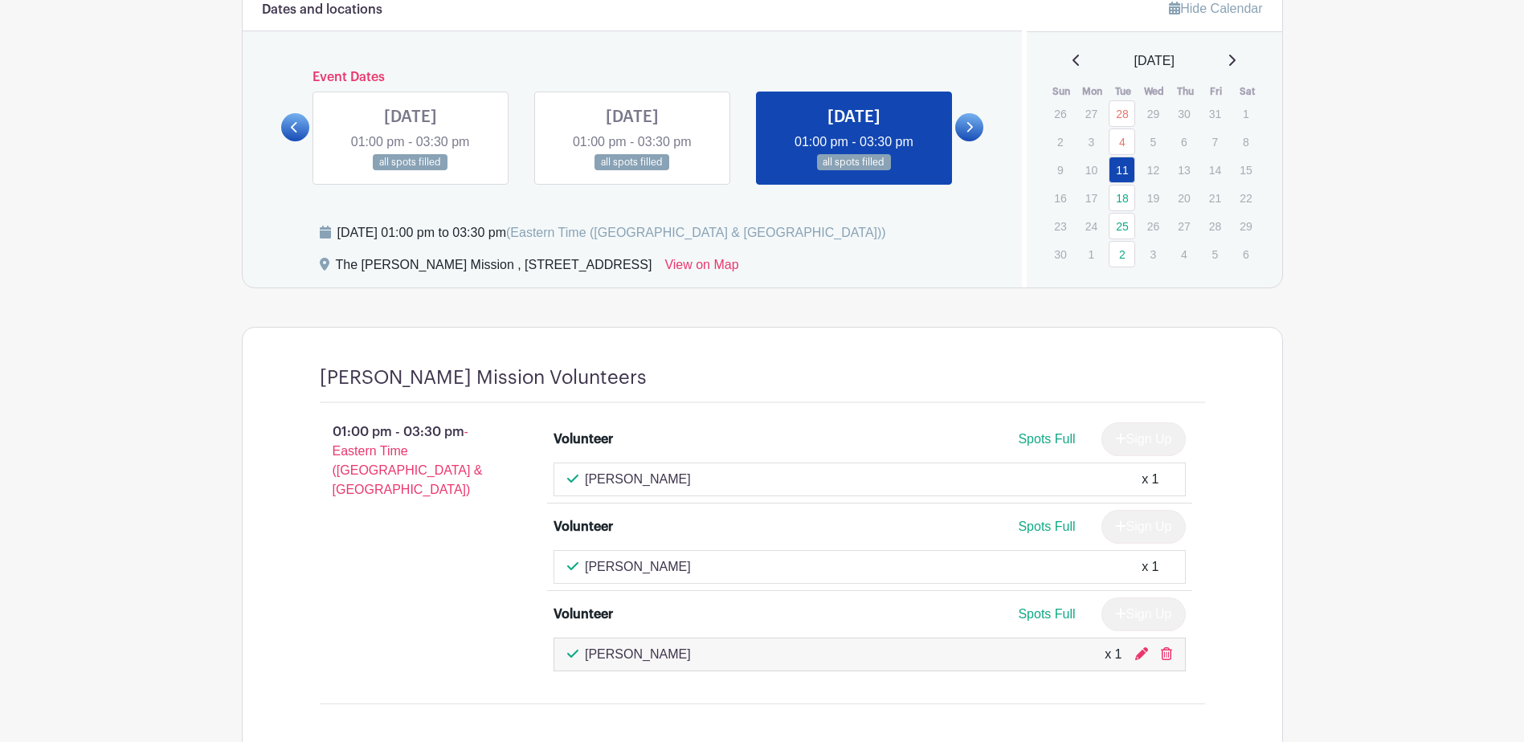
click at [967, 128] on icon at bounding box center [968, 127] width 7 height 12
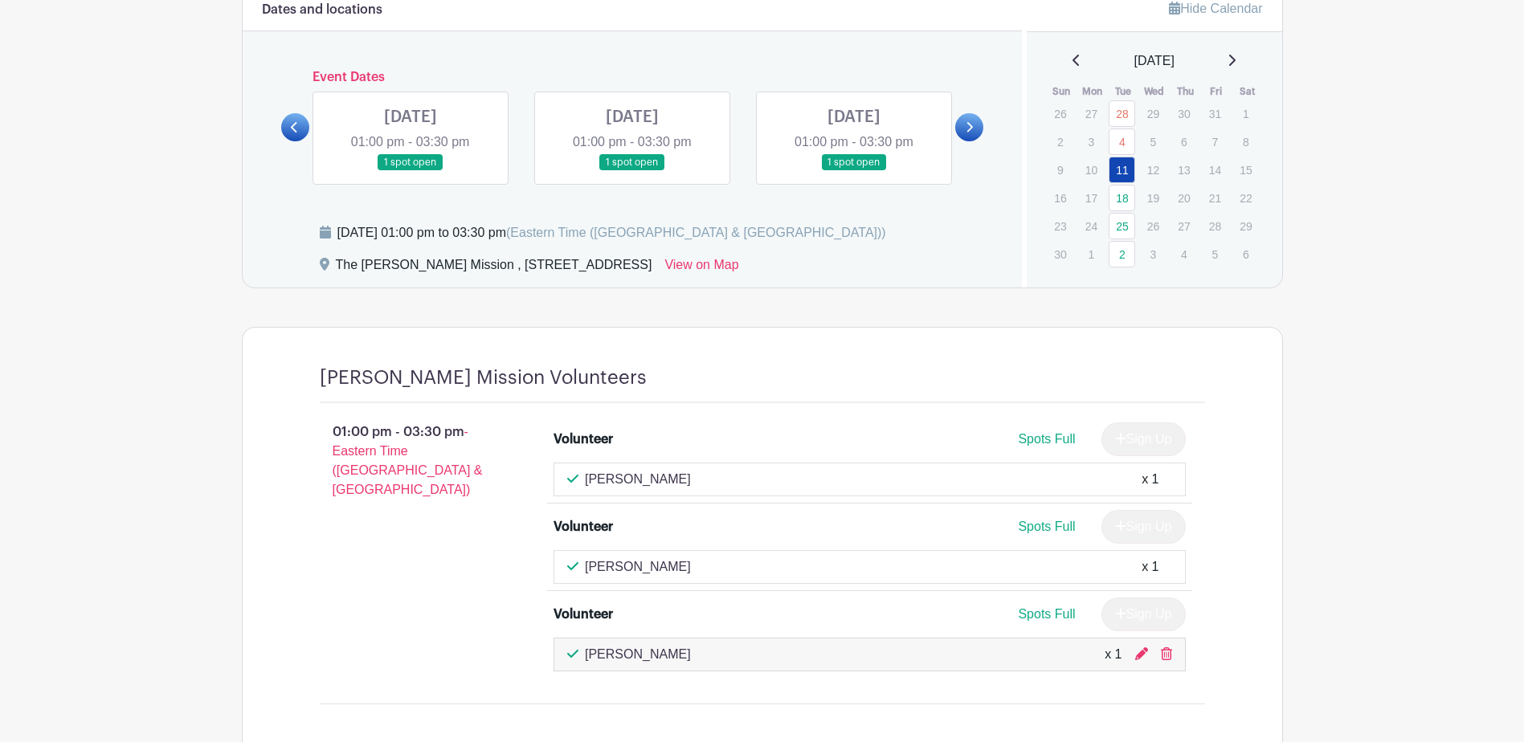
click at [410, 171] on link at bounding box center [410, 171] width 0 height 0
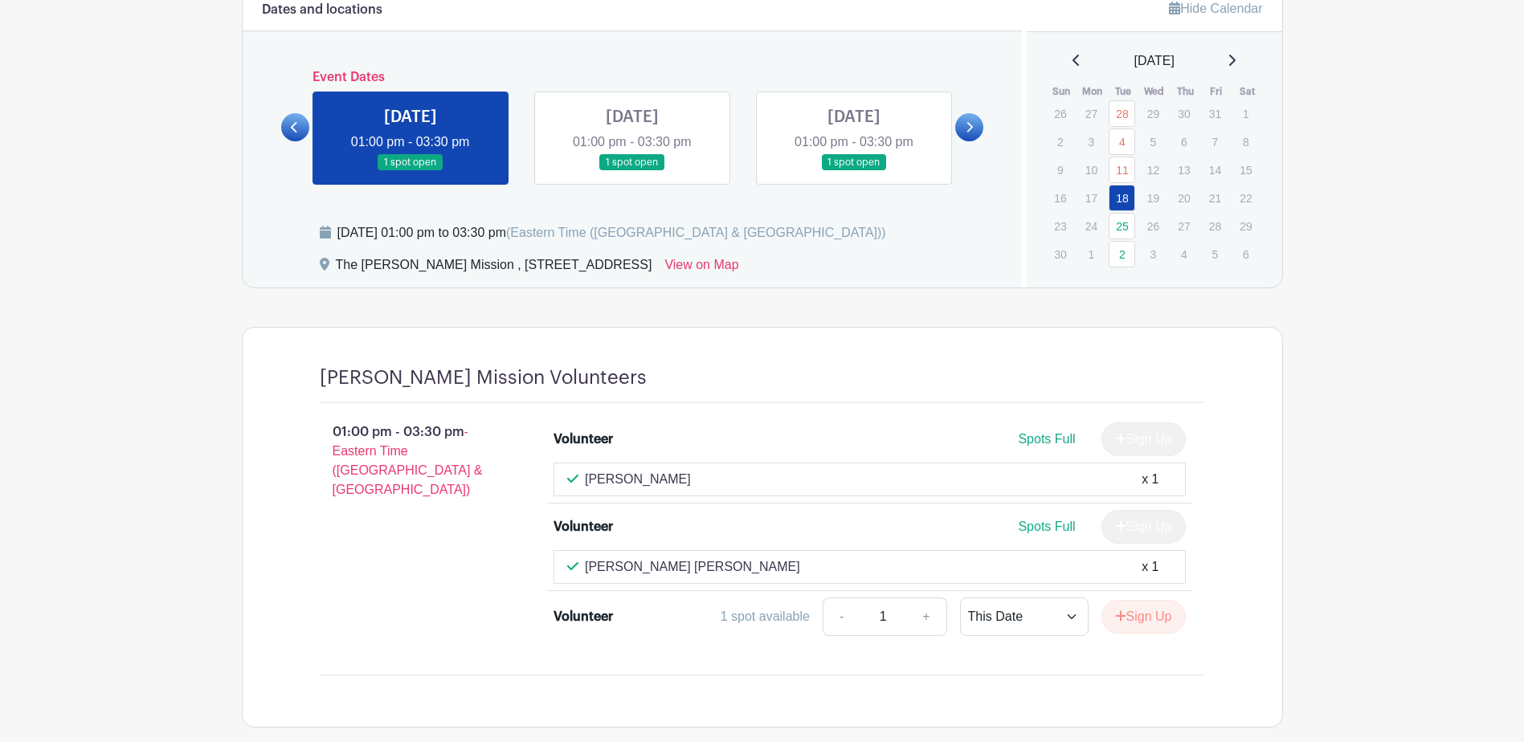
click at [632, 171] on link at bounding box center [632, 171] width 0 height 0
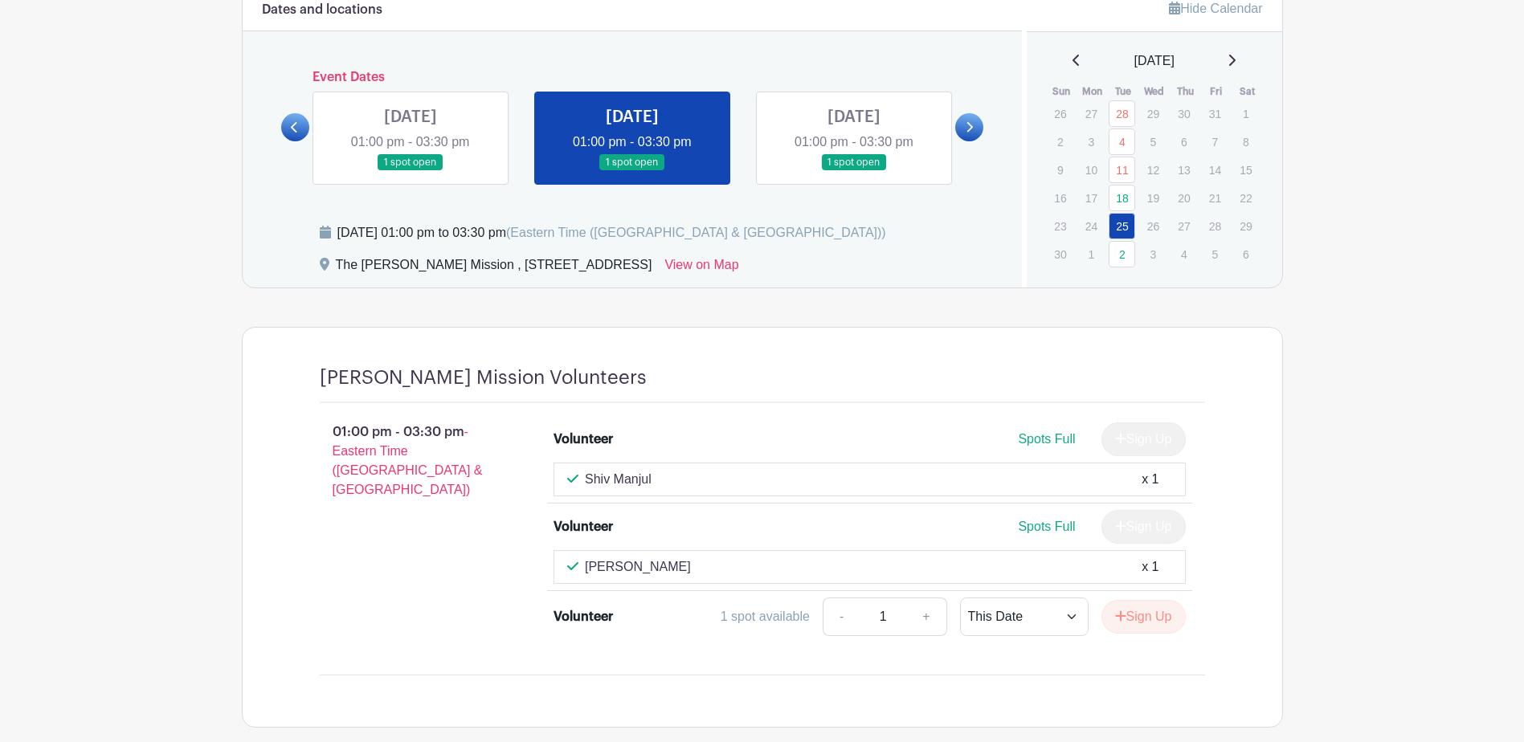
click at [854, 171] on link at bounding box center [854, 171] width 0 height 0
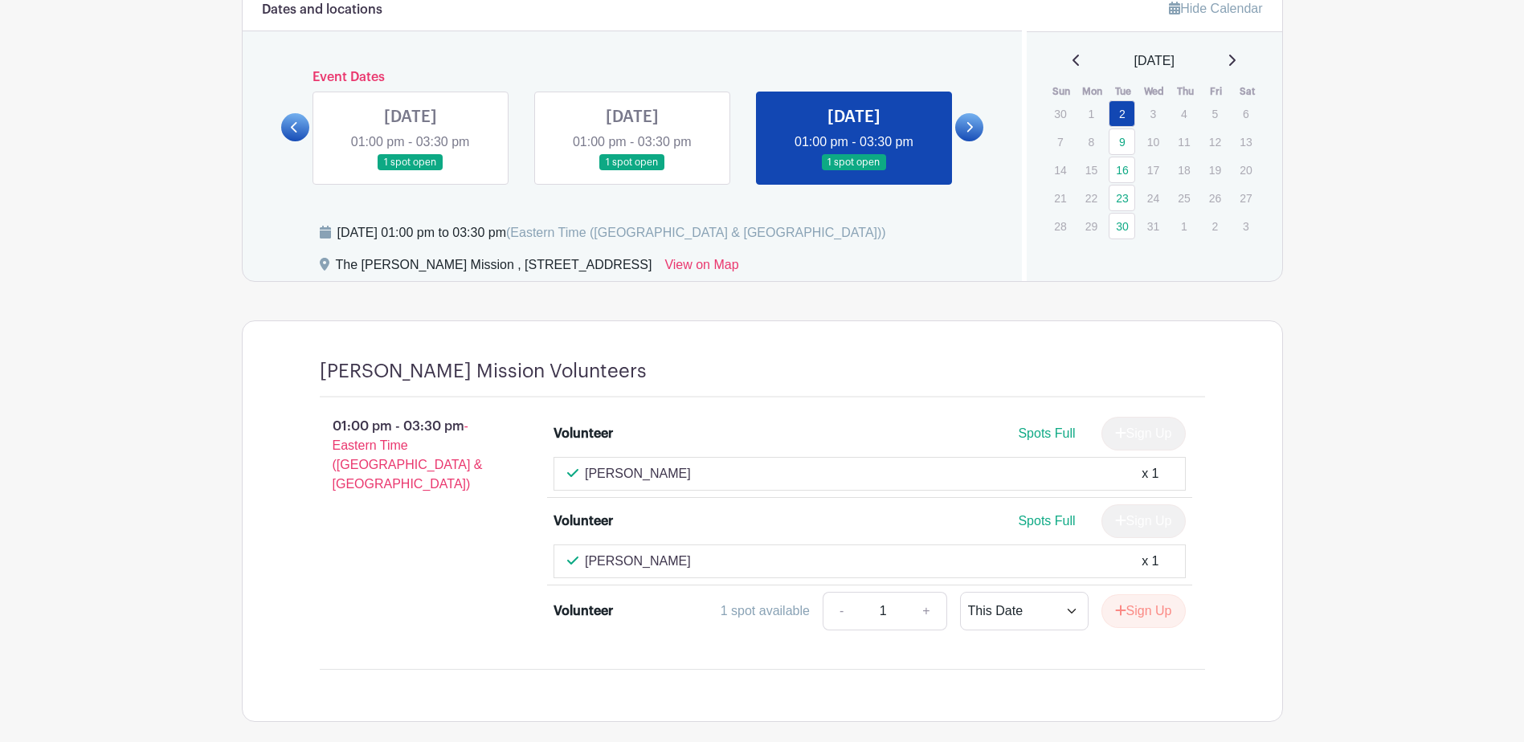
click at [298, 122] on icon at bounding box center [294, 127] width 7 height 12
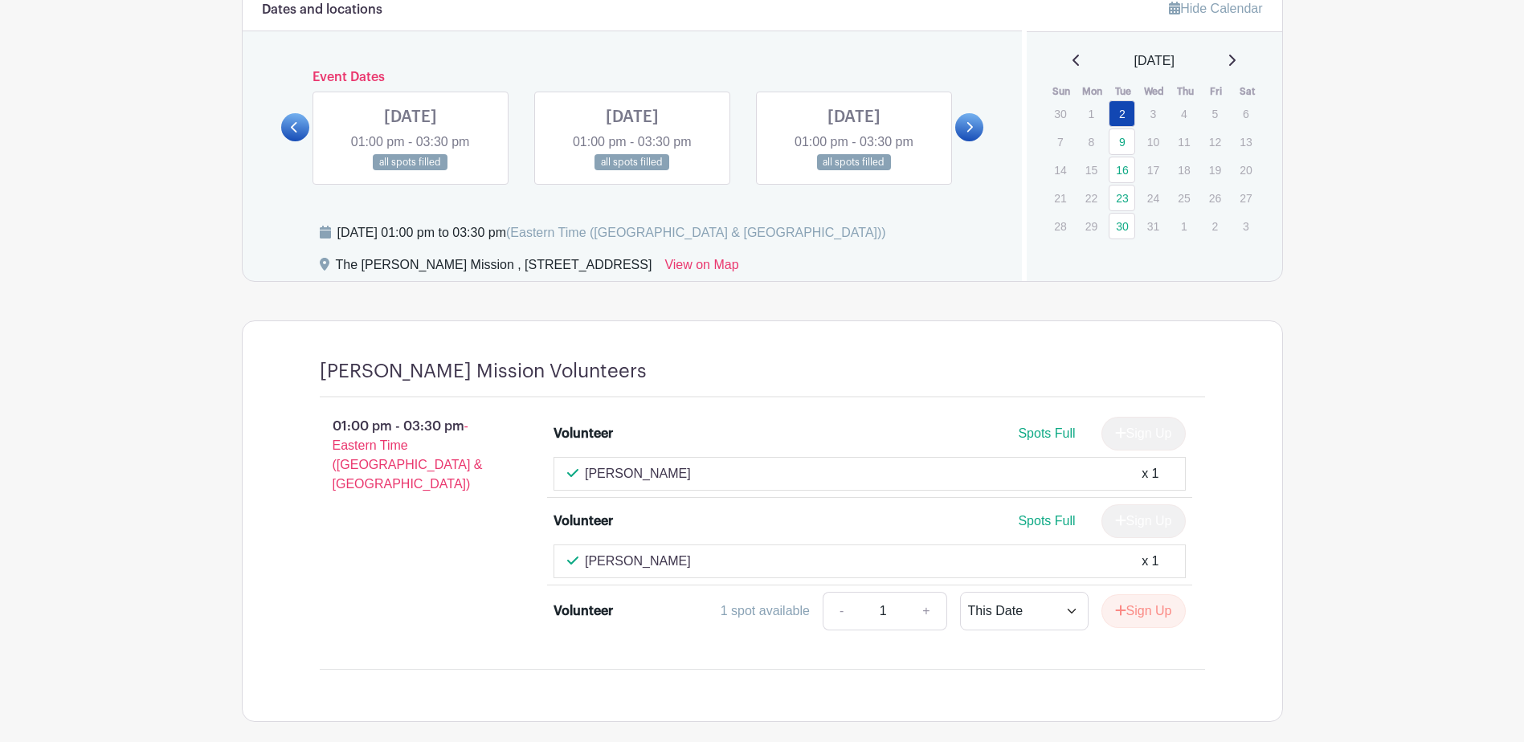
click at [298, 122] on icon at bounding box center [294, 127] width 7 height 12
click at [854, 171] on link at bounding box center [854, 171] width 0 height 0
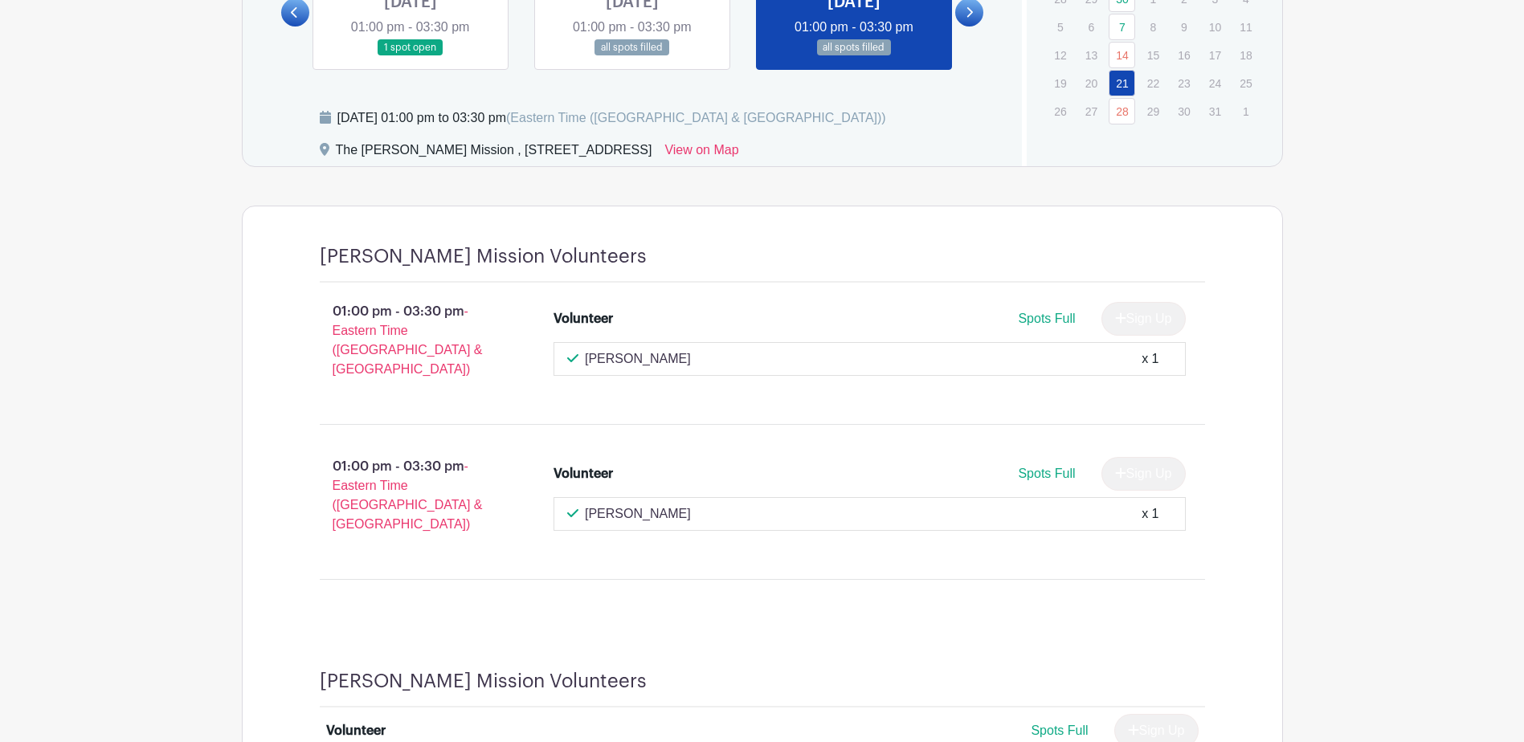
scroll to position [886, 0]
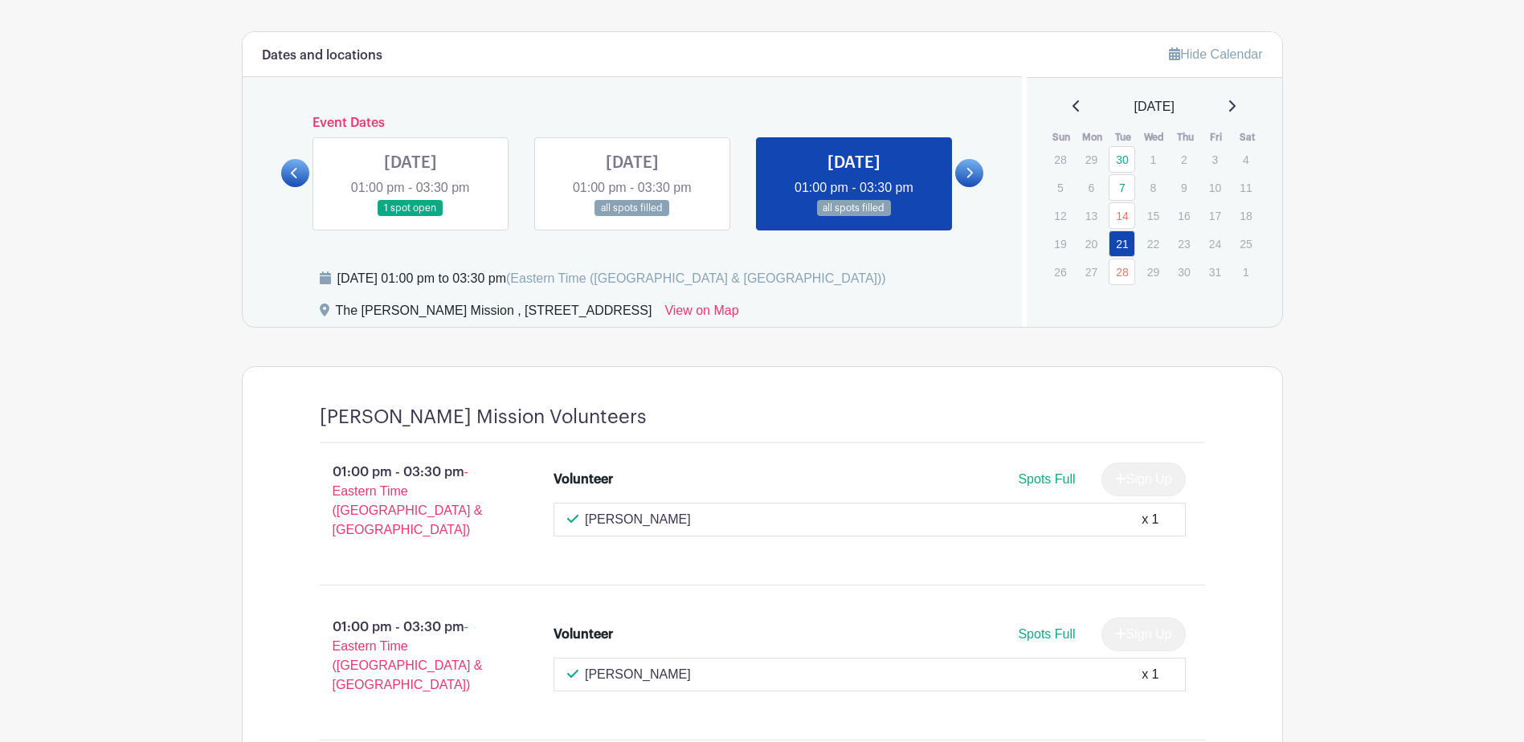
click at [410, 217] on link at bounding box center [410, 217] width 0 height 0
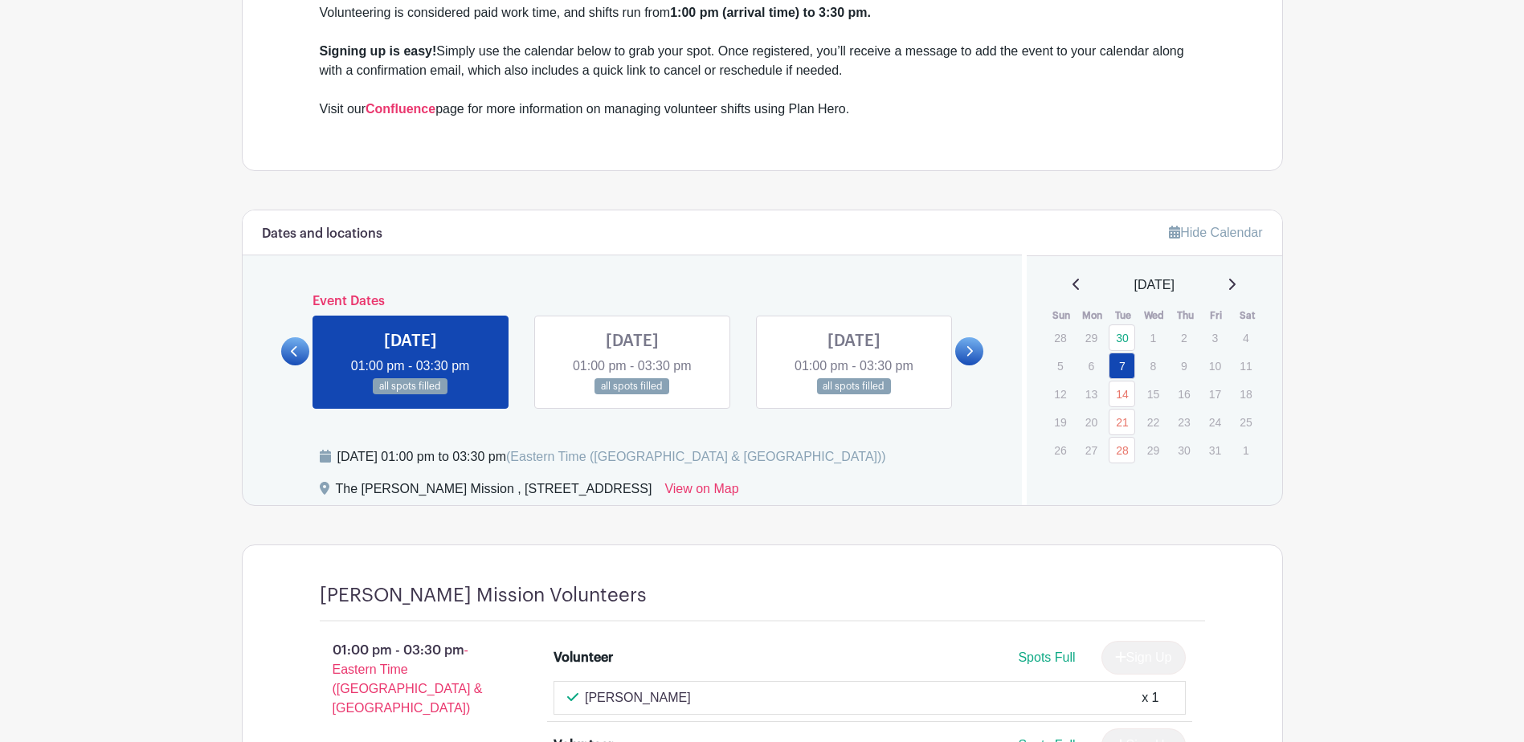
scroll to position [691, 0]
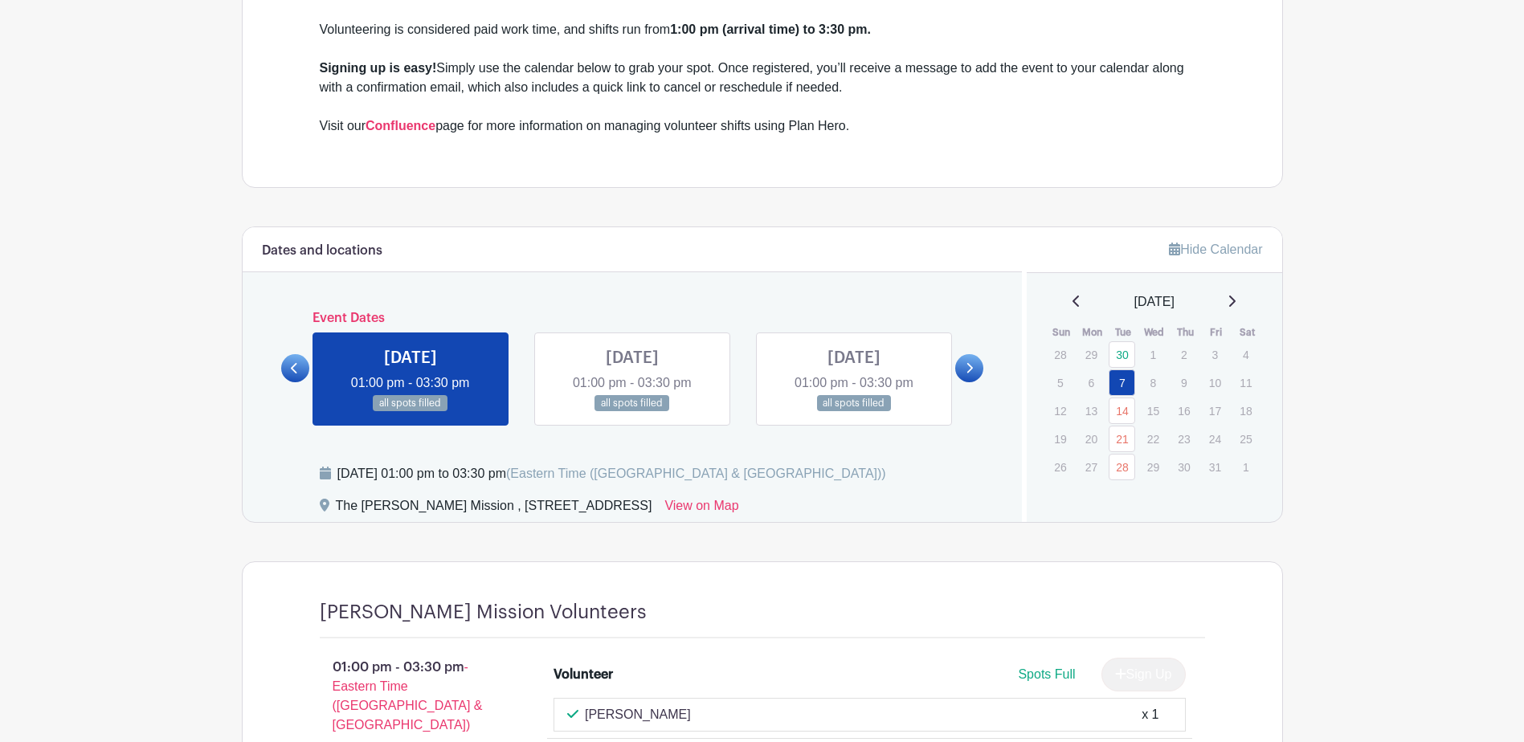
click at [972, 372] on icon at bounding box center [968, 368] width 7 height 12
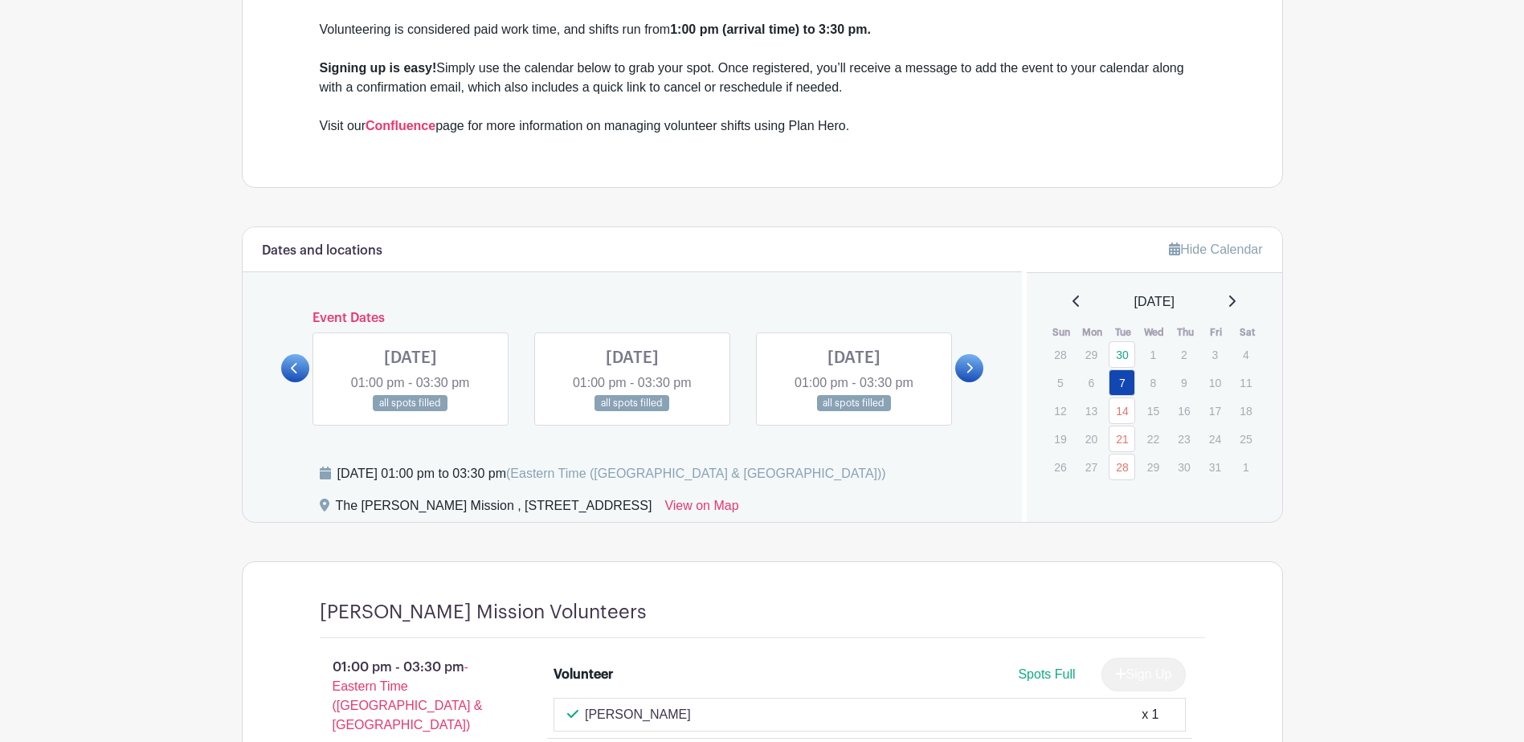
click at [972, 372] on icon at bounding box center [968, 368] width 7 height 12
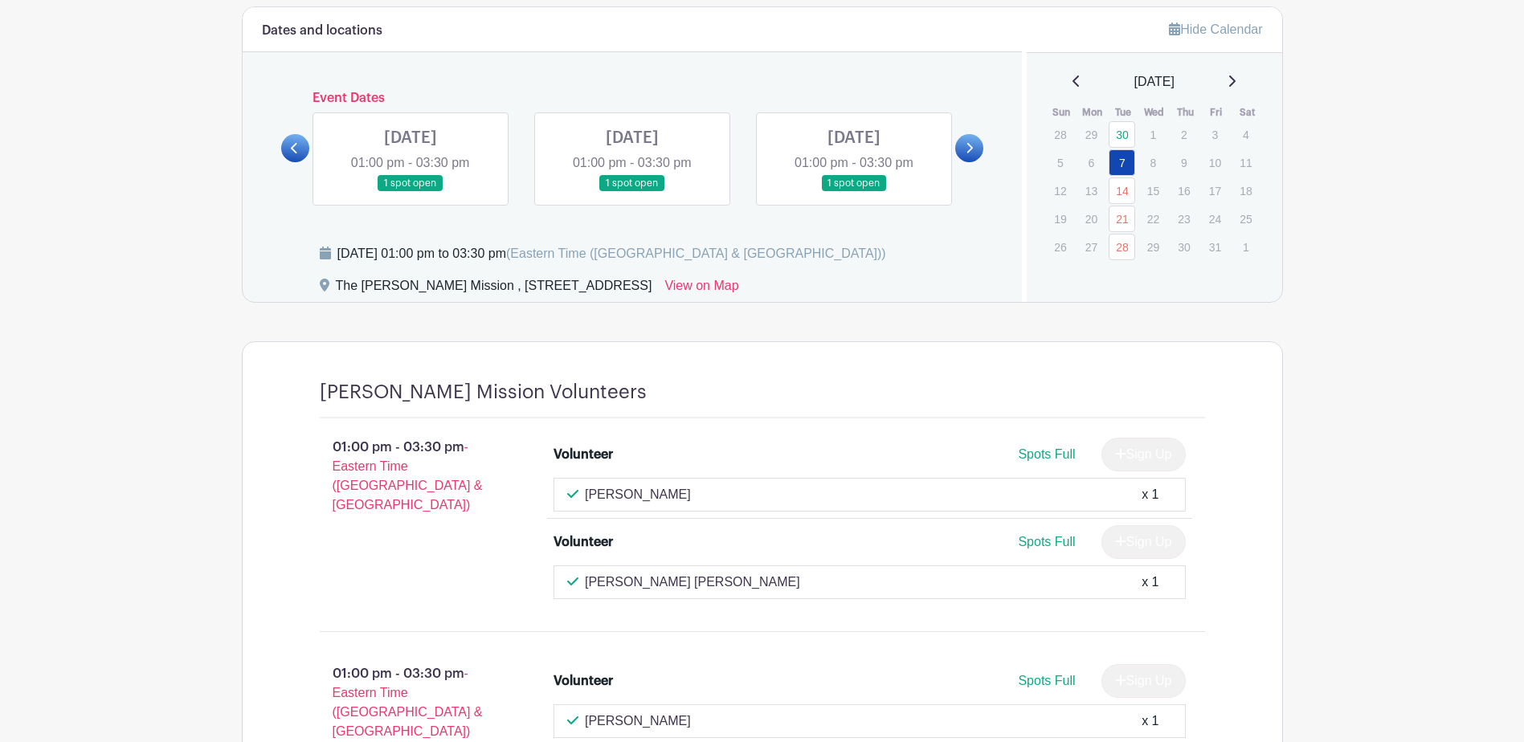
scroll to position [771, 0]
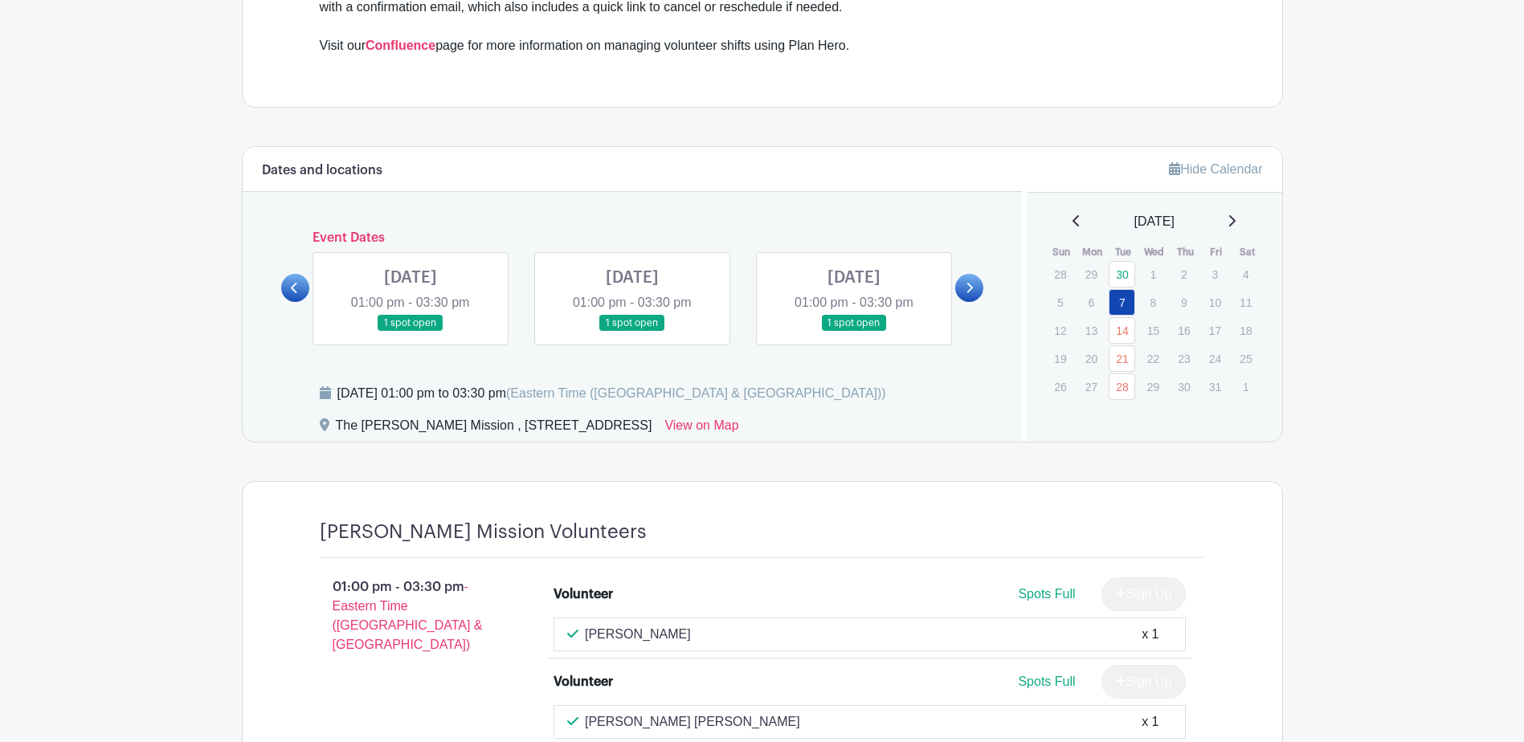
click at [410, 332] on link at bounding box center [410, 332] width 0 height 0
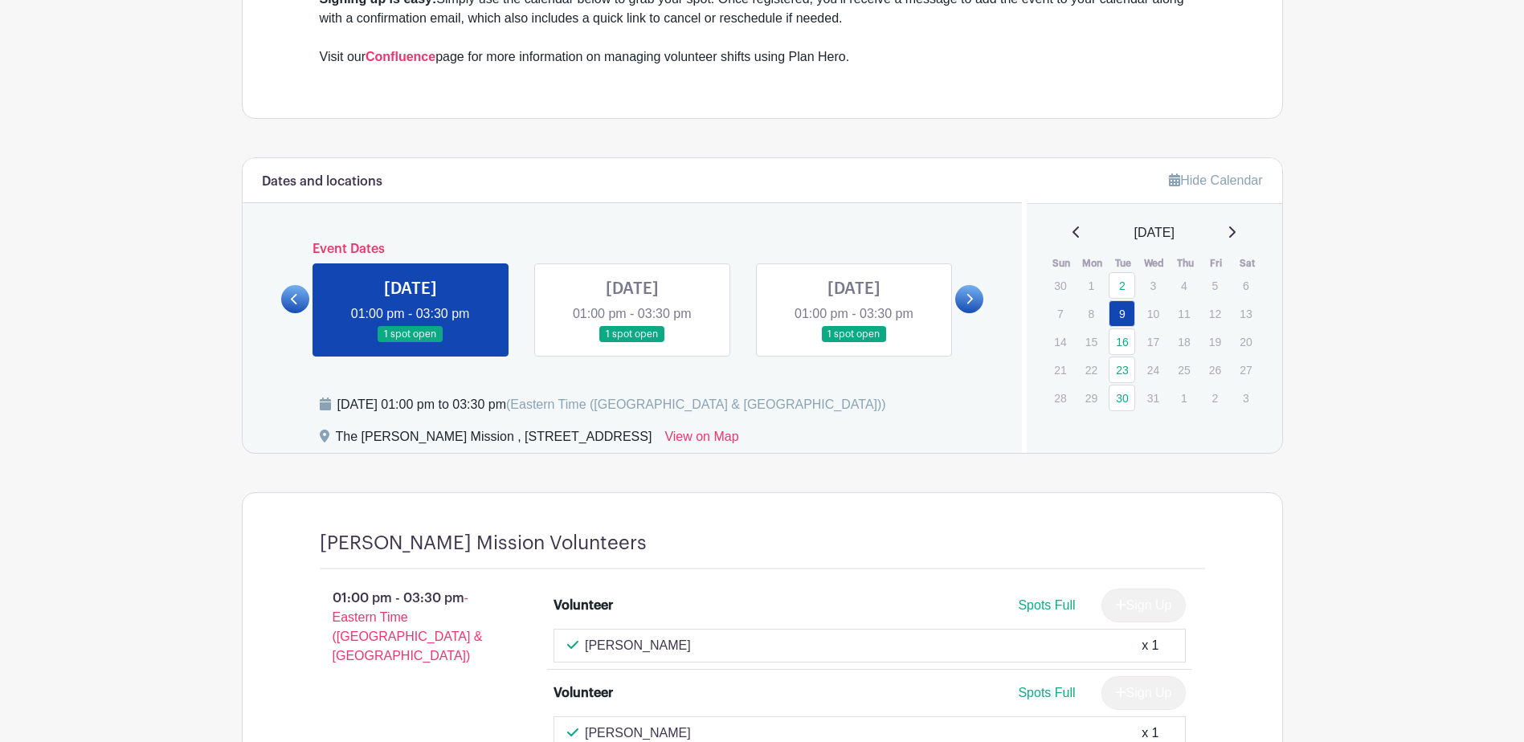
scroll to position [851, 0]
